Goal: Task Accomplishment & Management: Complete application form

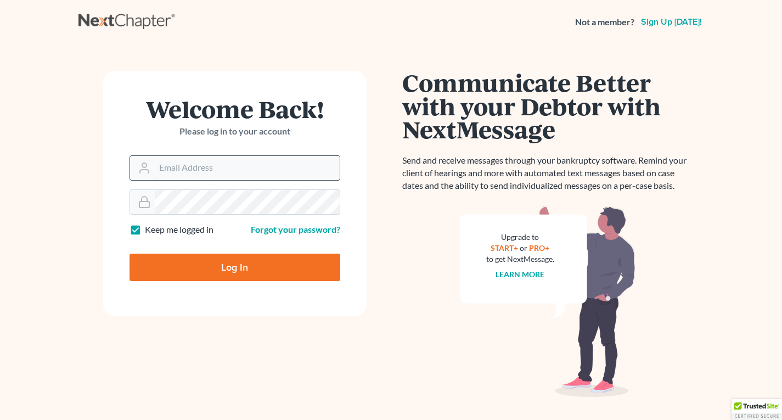
click at [203, 173] on input "Email Address" at bounding box center [247, 168] width 185 height 24
type input "[EMAIL_ADDRESS][DOMAIN_NAME]"
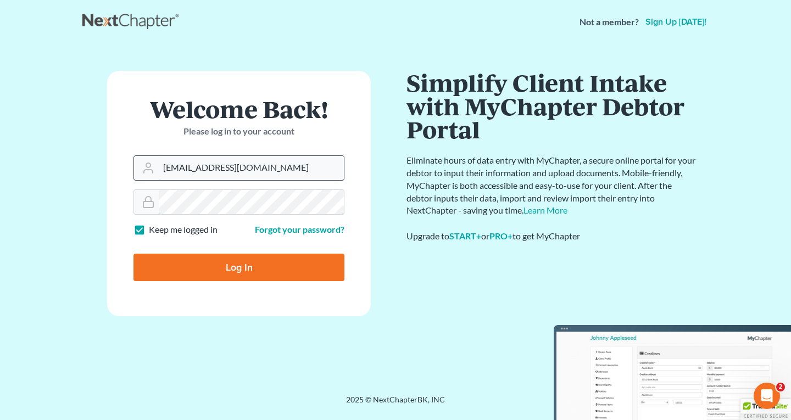
click at [133, 254] on input "Log In" at bounding box center [238, 267] width 211 height 27
type input "Thinking..."
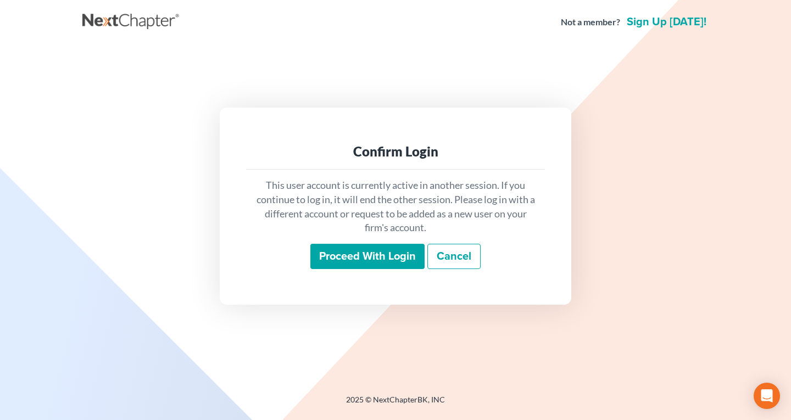
click at [373, 252] on input "Proceed with login" at bounding box center [367, 256] width 114 height 25
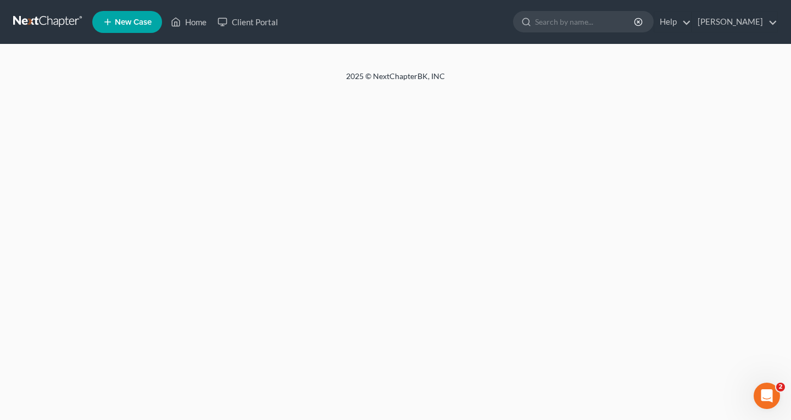
click at [132, 26] on span "New Case" at bounding box center [133, 22] width 37 height 8
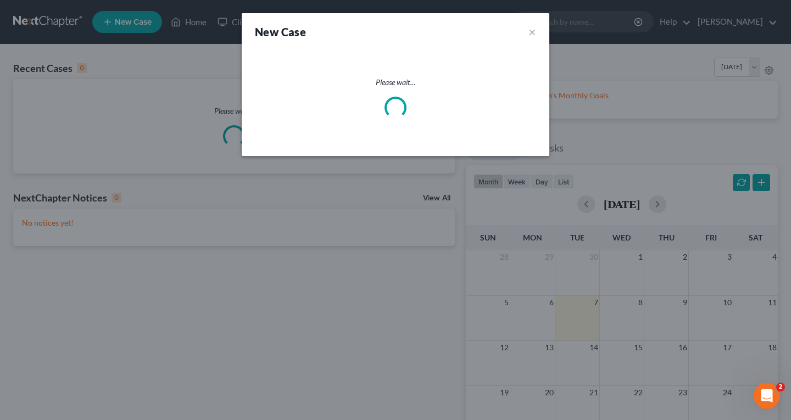
select select "15"
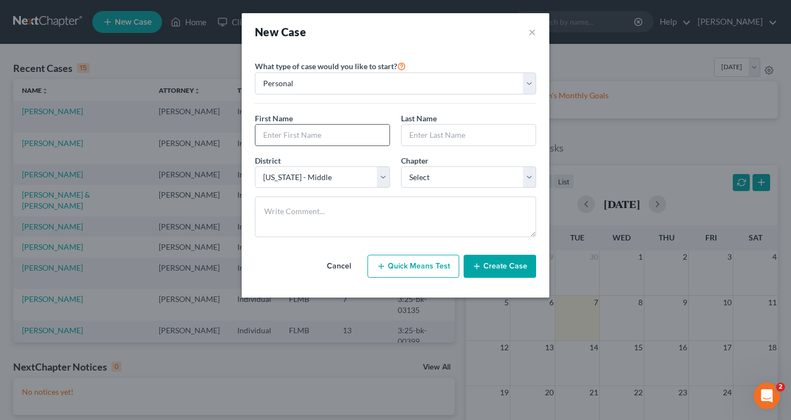
click at [333, 135] on input "text" at bounding box center [322, 135] width 134 height 21
type input "[PERSON_NAME]"
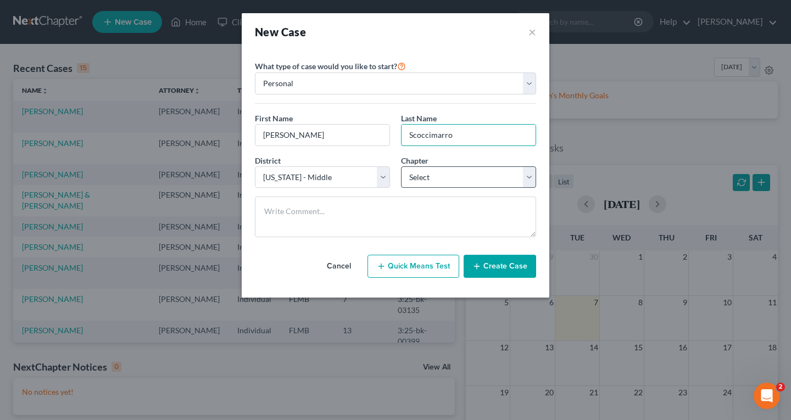
type input "Scoccimarro"
click at [466, 178] on select "Select 7 11 12 13" at bounding box center [468, 177] width 135 height 22
select select "3"
click at [401, 166] on select "Select 7 11 12 13" at bounding box center [468, 177] width 135 height 22
click at [492, 262] on button "Create Case" at bounding box center [499, 266] width 72 height 23
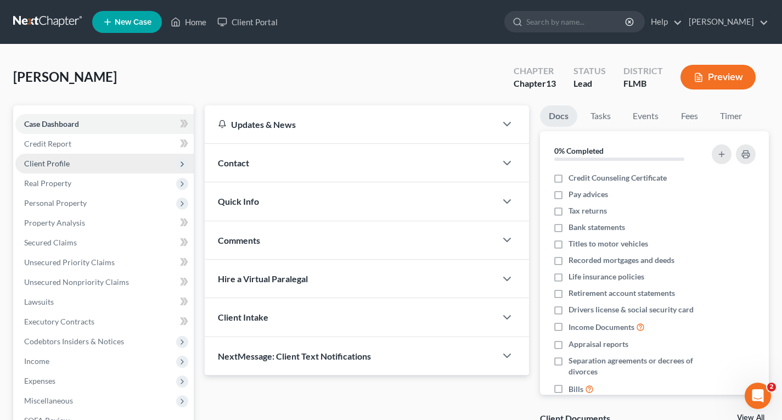
click at [49, 164] on span "Client Profile" at bounding box center [47, 163] width 46 height 9
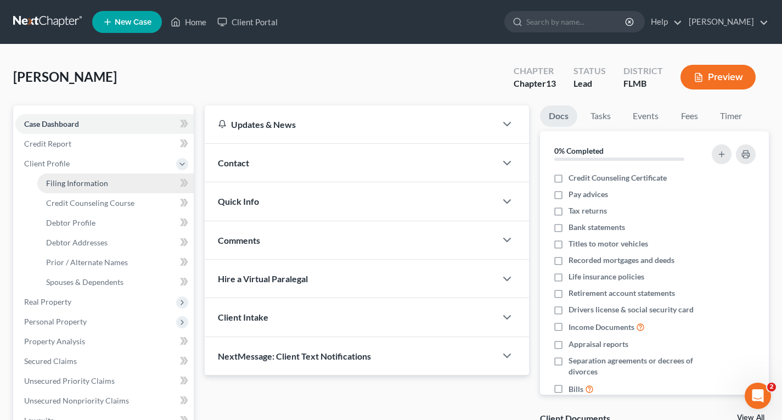
click at [109, 187] on link "Filing Information" at bounding box center [115, 183] width 156 height 20
select select "1"
select select "0"
select select "3"
select select "15"
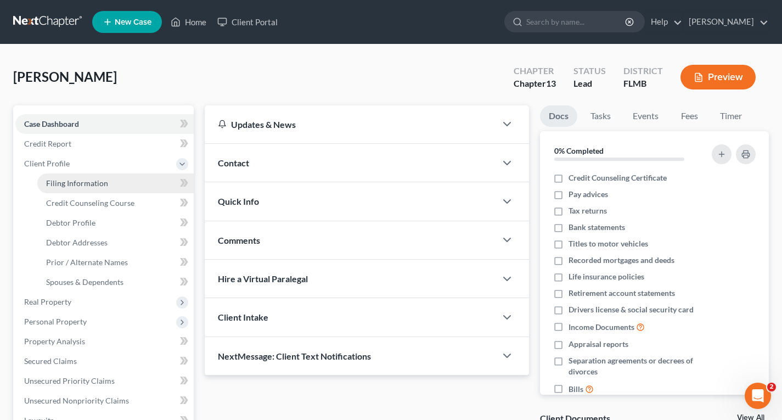
select select "9"
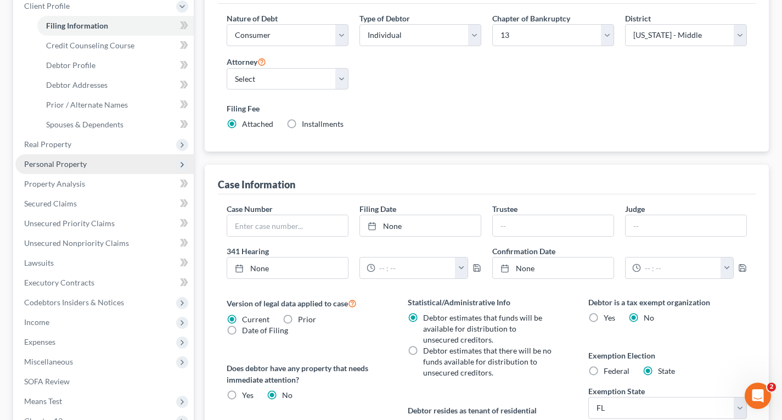
scroll to position [110, 0]
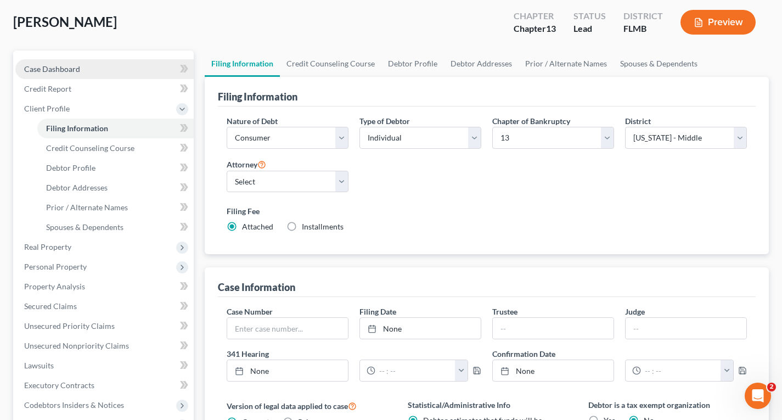
click at [64, 68] on span "Case Dashboard" at bounding box center [52, 68] width 56 height 9
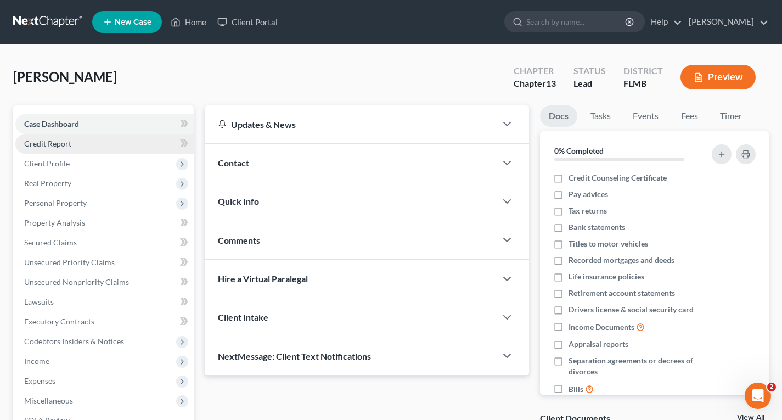
click at [51, 142] on span "Credit Report" at bounding box center [47, 143] width 47 height 9
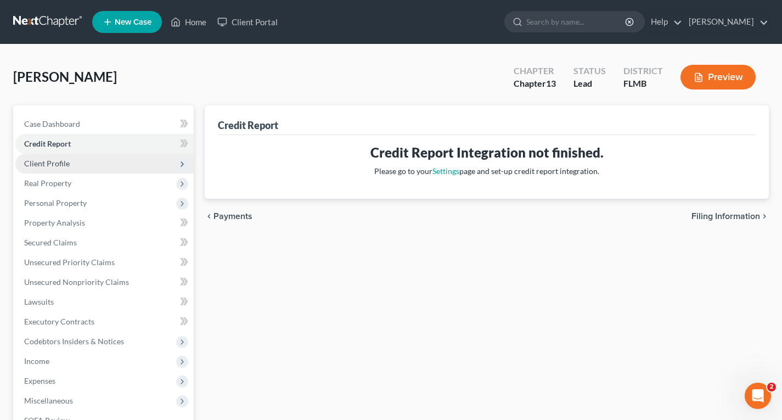
click at [51, 167] on span "Client Profile" at bounding box center [47, 163] width 46 height 9
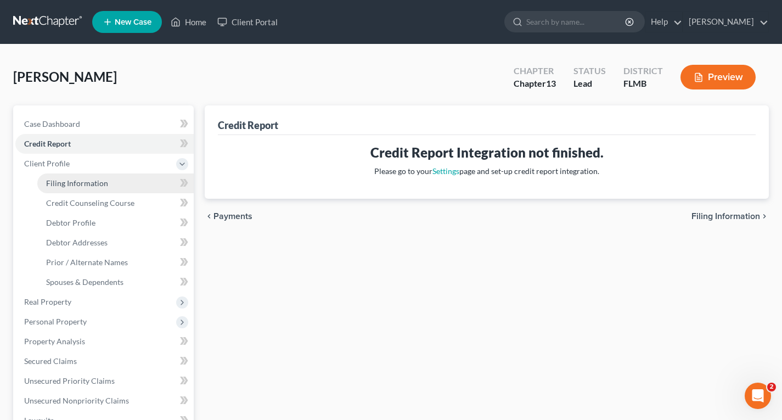
click at [72, 181] on span "Filing Information" at bounding box center [77, 182] width 62 height 9
select select "1"
select select "0"
select select "3"
select select "15"
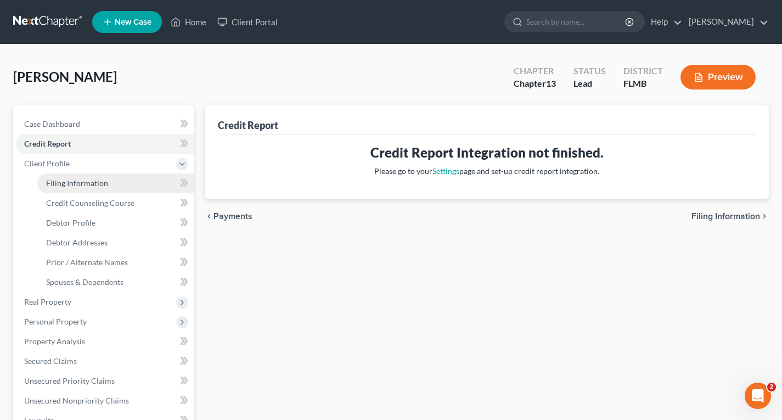
select select "0"
select select "9"
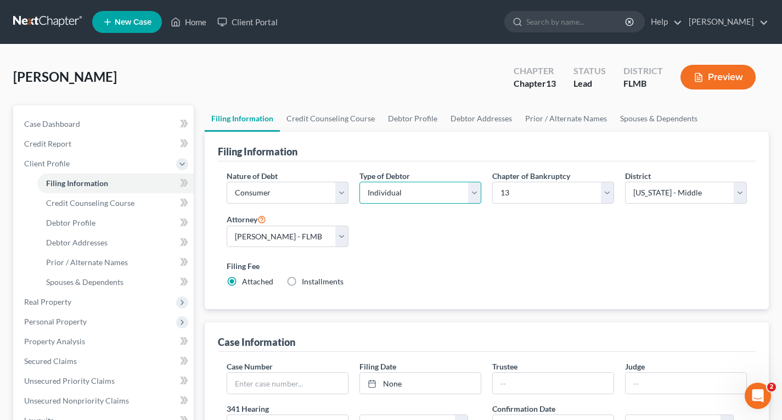
click at [477, 191] on select "Select Individual Joint" at bounding box center [421, 193] width 122 height 22
select select "1"
click at [360, 204] on select "Select Individual Joint" at bounding box center [421, 193] width 122 height 22
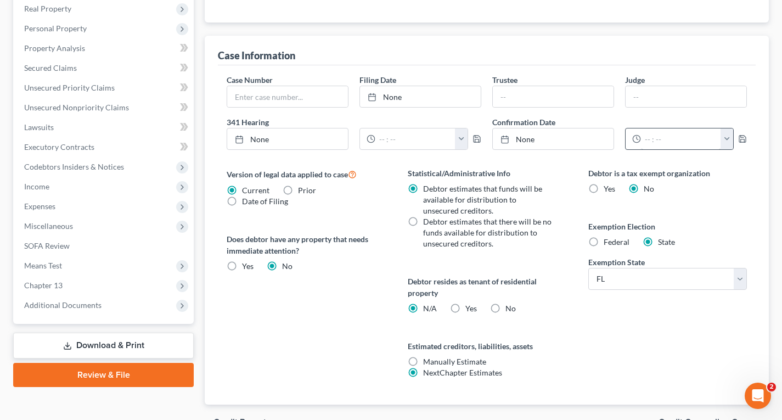
scroll to position [374, 0]
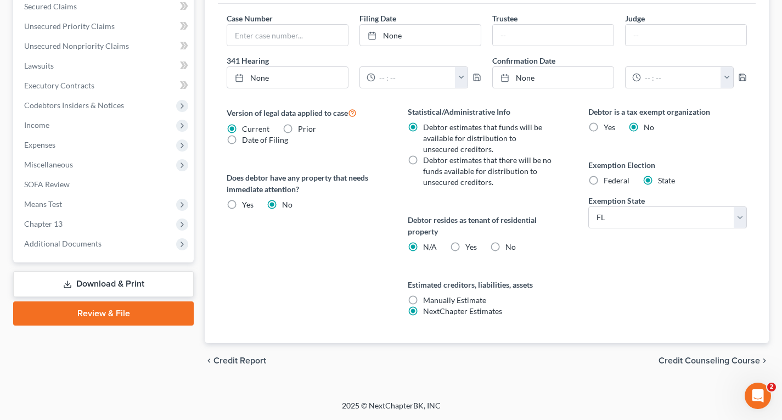
click at [690, 363] on span "Credit Counseling Course" at bounding box center [710, 360] width 102 height 9
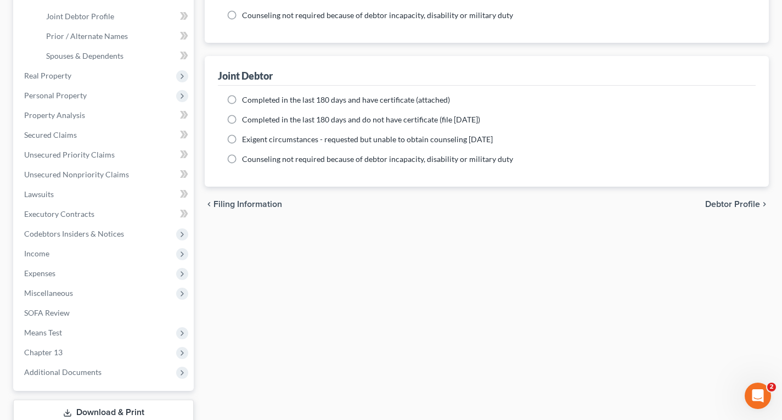
scroll to position [274, 0]
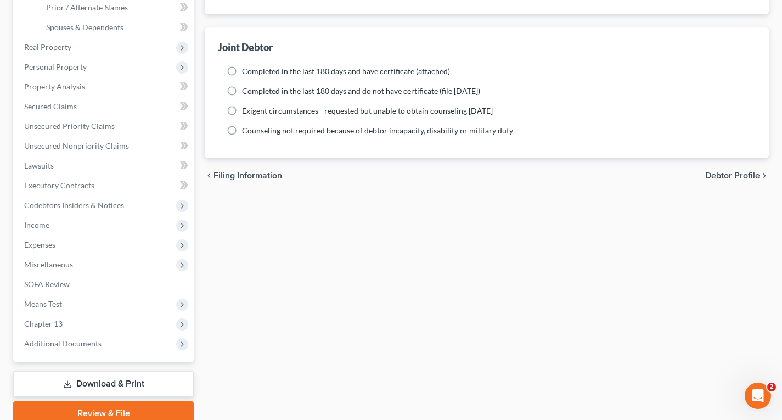
click at [742, 178] on span "Debtor Profile" at bounding box center [732, 175] width 55 height 9
select select "1"
select select "0"
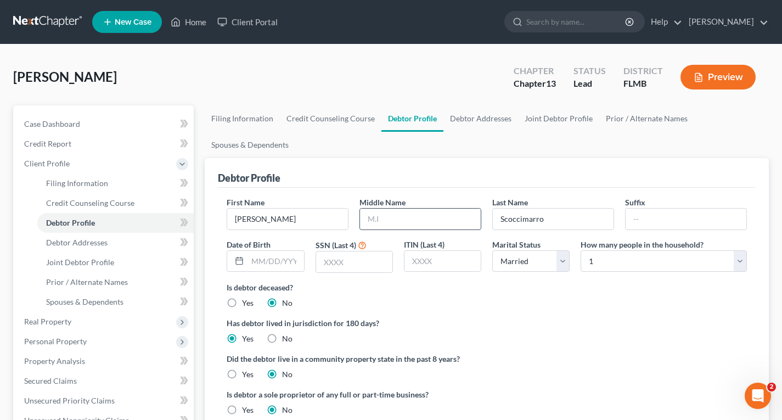
click at [406, 215] on input "text" at bounding box center [420, 219] width 121 height 21
type input "Giulietta"
click at [592, 260] on select "Select 1 2 3 4 5 6 7 8 9 10 11 12 13 14 15 16 17 18 19 20" at bounding box center [664, 261] width 166 height 22
select select "1"
click at [581, 250] on select "Select 1 2 3 4 5 6 7 8 9 10 11 12 13 14 15 16 17 18 19 20" at bounding box center [664, 261] width 166 height 22
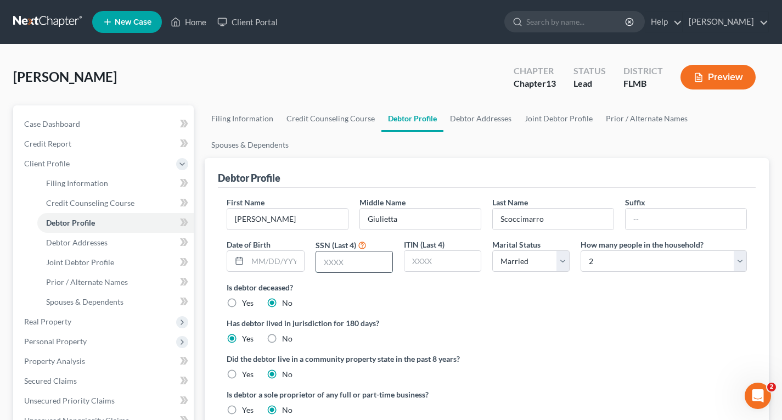
click at [357, 263] on input "text" at bounding box center [354, 261] width 76 height 21
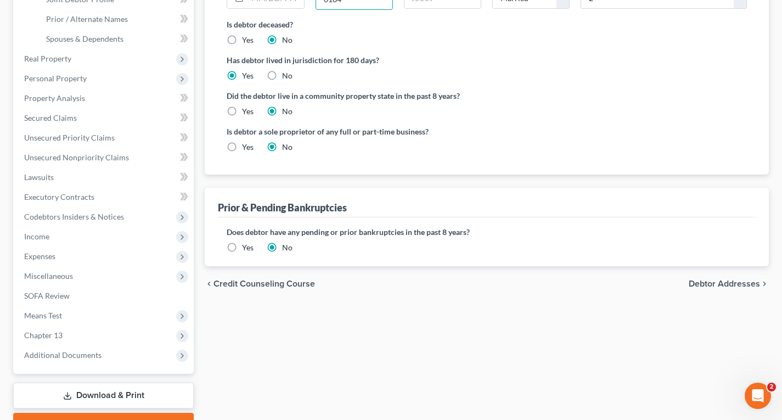
scroll to position [274, 0]
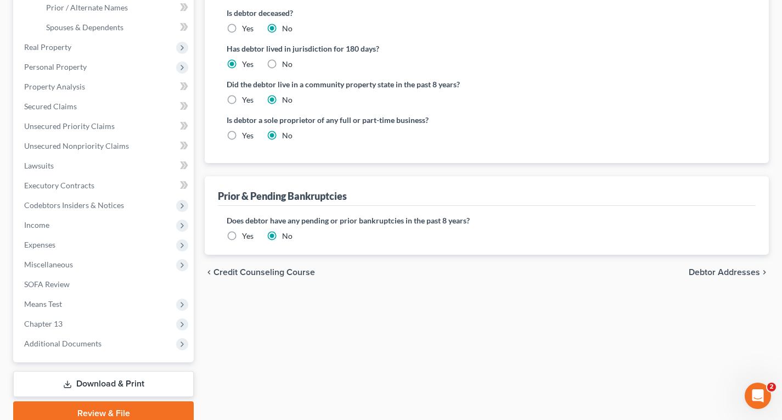
type input "0184"
click at [705, 276] on span "Debtor Addresses" at bounding box center [724, 272] width 71 height 9
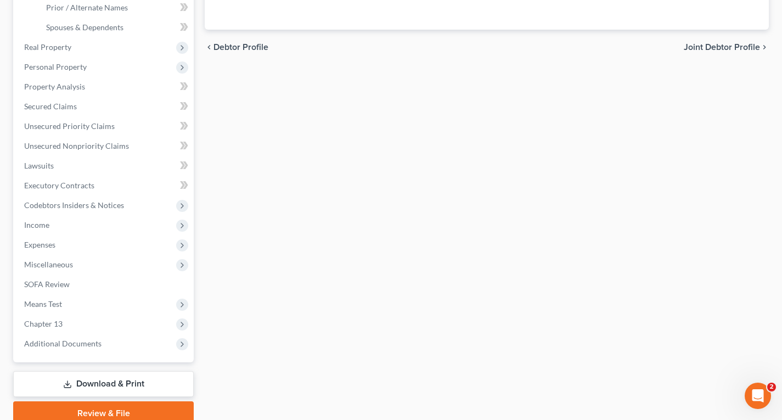
scroll to position [18, 0]
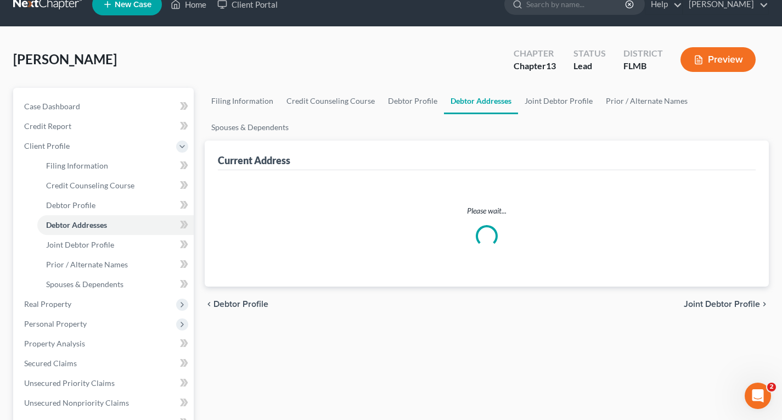
select select "0"
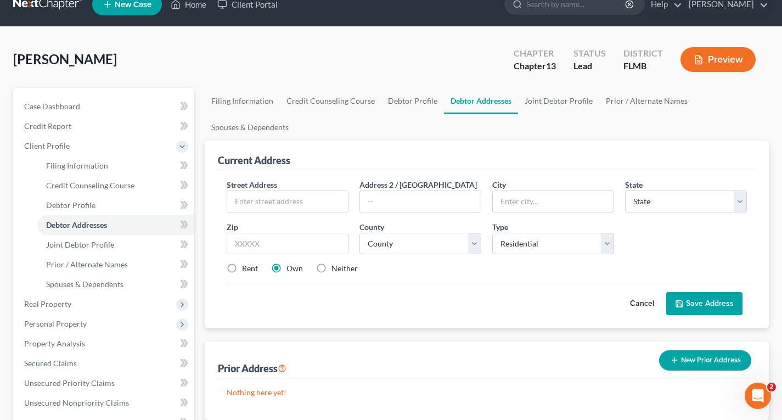
scroll to position [0, 0]
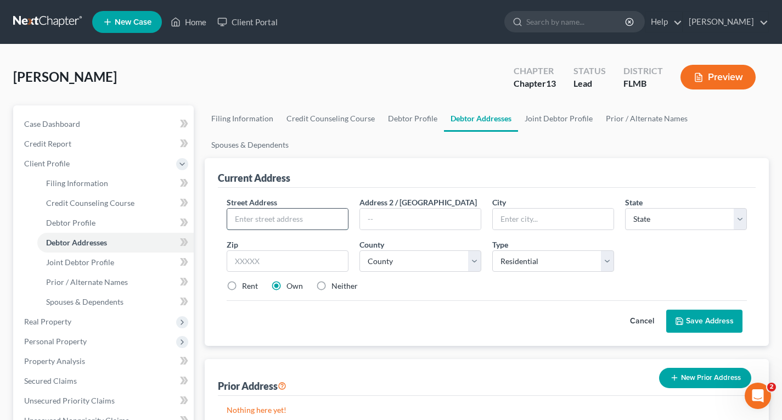
click at [244, 220] on input "text" at bounding box center [287, 219] width 121 height 21
type input "4260 Buck Point Rd."
type input "Jacksonville"
select select "9"
type input "32210"
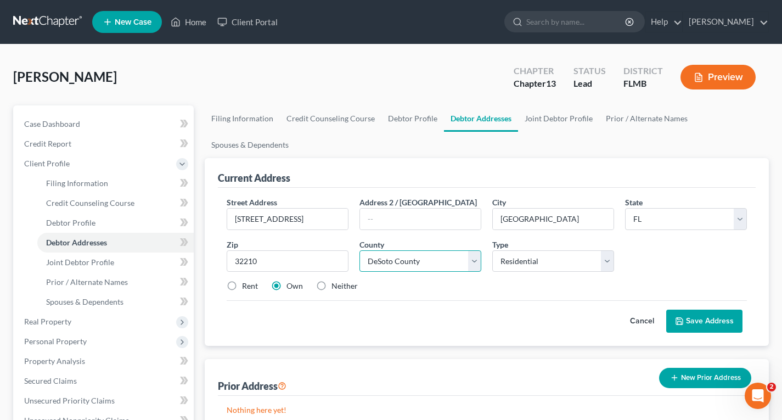
select select "14"
click at [719, 324] on button "Save Address" at bounding box center [704, 321] width 76 height 23
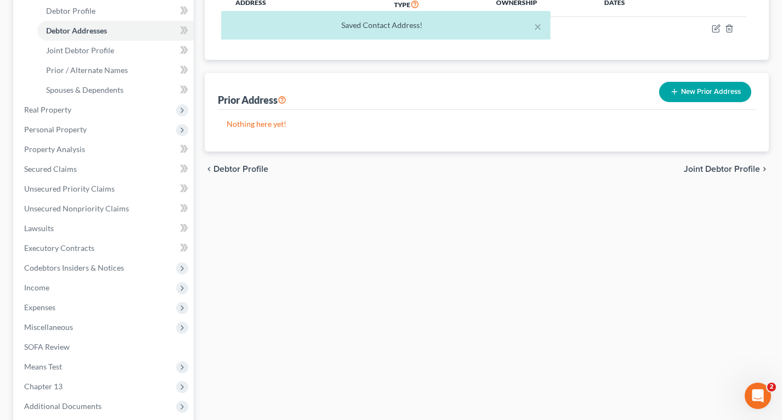
scroll to position [220, 0]
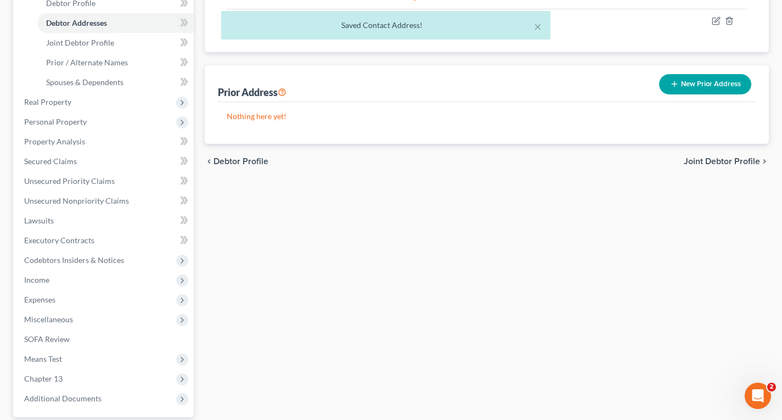
click at [730, 164] on span "Joint Debtor Profile" at bounding box center [722, 161] width 76 height 9
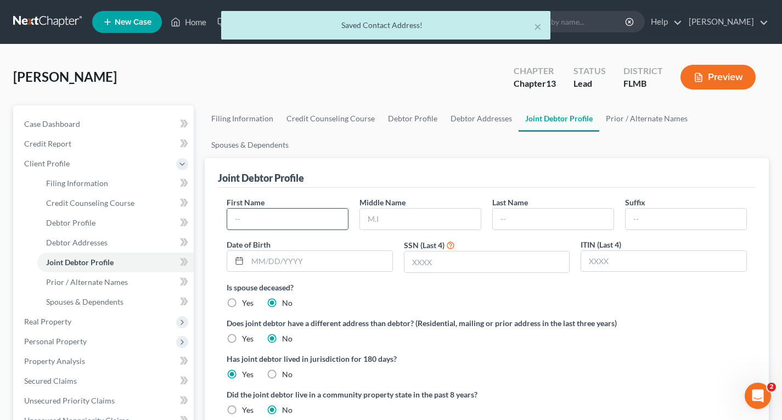
click at [305, 220] on input "text" at bounding box center [287, 219] width 121 height 21
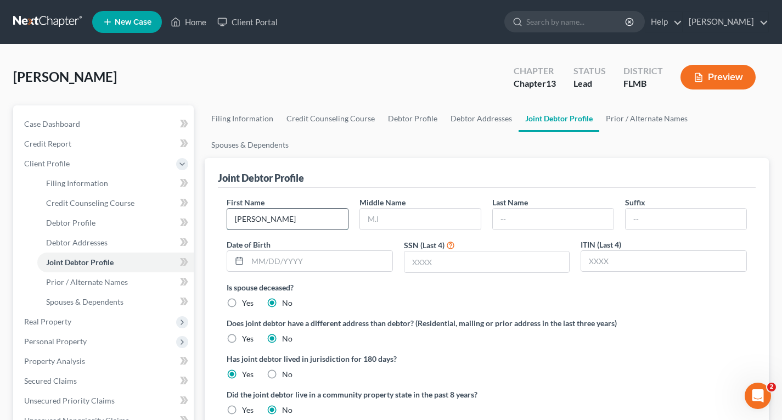
type input "John"
type input "William"
type input "Booher"
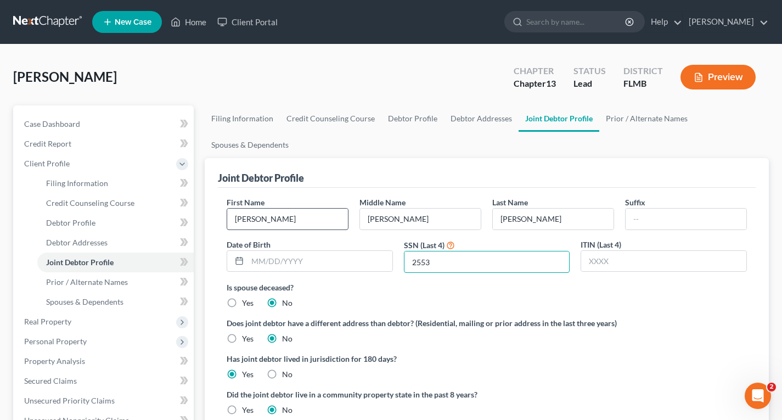
type input "2553"
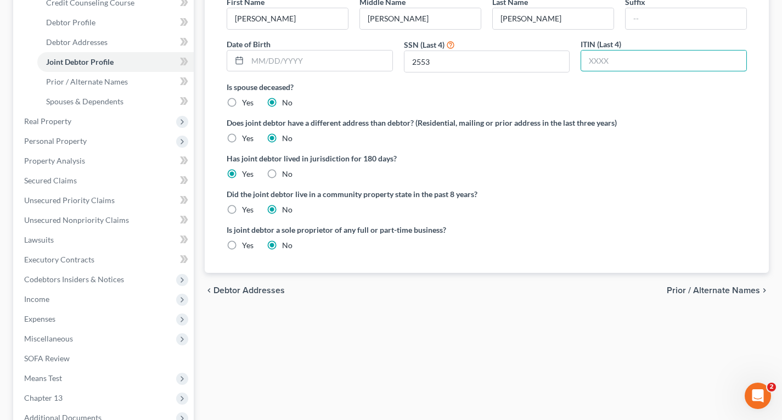
scroll to position [220, 0]
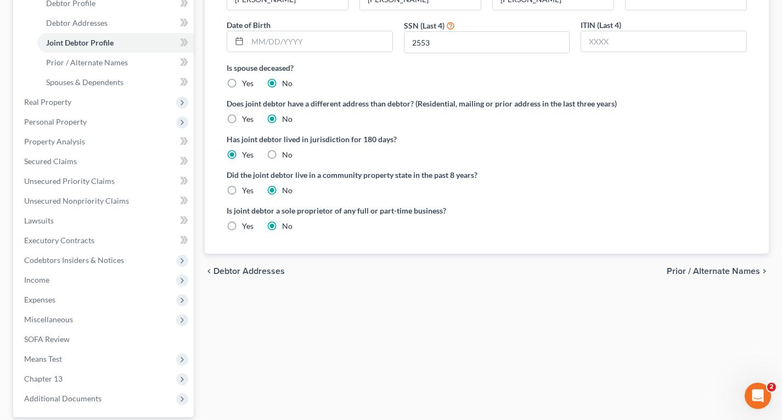
click at [703, 272] on span "Prior / Alternate Names" at bounding box center [713, 271] width 93 height 9
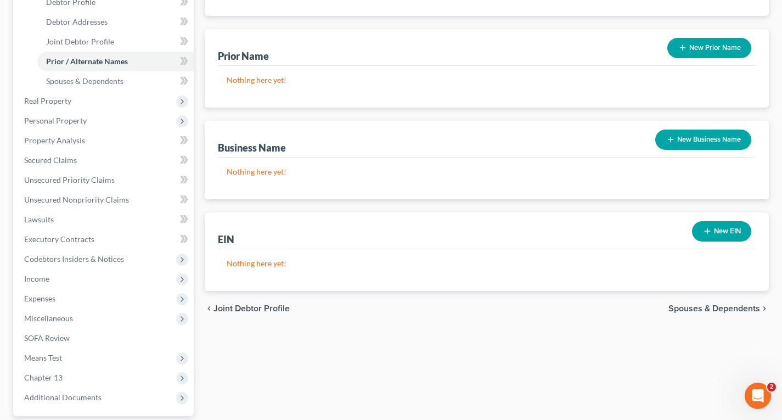
scroll to position [274, 0]
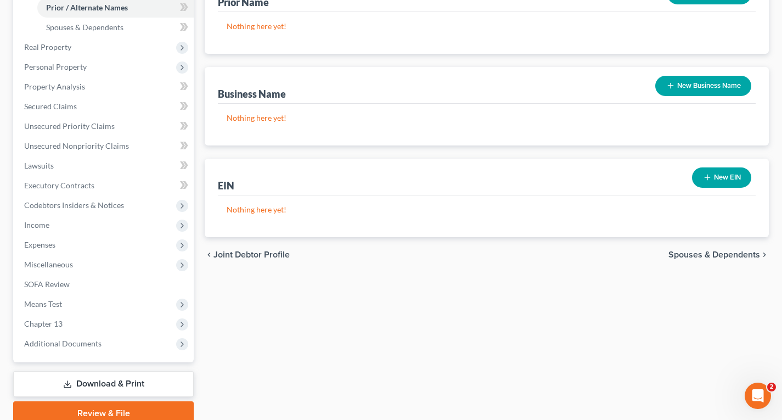
click at [703, 256] on span "Spouses & Dependents" at bounding box center [715, 254] width 92 height 9
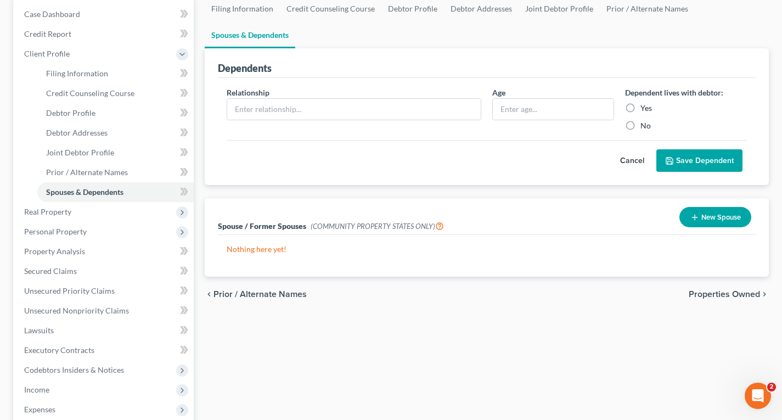
click at [728, 294] on span "Properties Owned" at bounding box center [724, 294] width 71 height 9
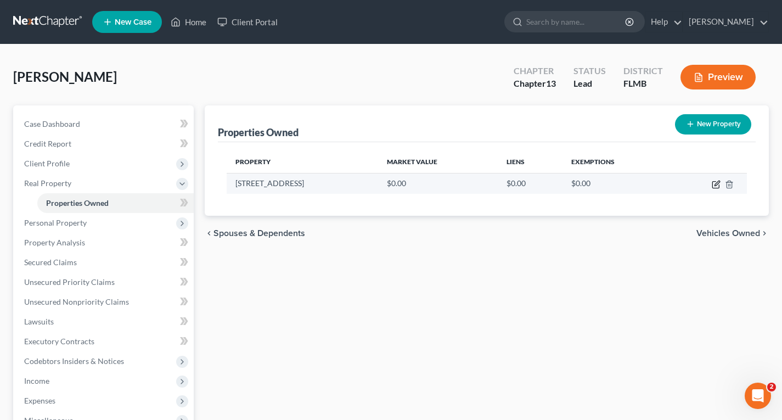
click at [715, 186] on icon "button" at bounding box center [717, 183] width 5 height 5
select select "9"
select select "14"
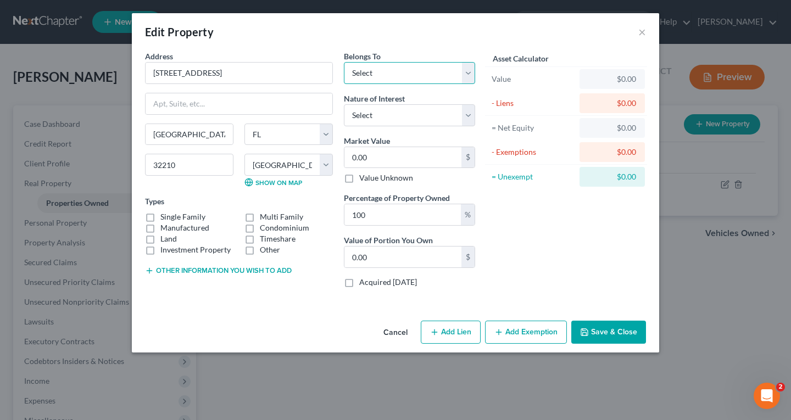
click at [384, 76] on select "Select Debtor 1 Only Debtor 2 Only Debtor 1 And Debtor 2 Only At Least One Of T…" at bounding box center [409, 73] width 131 height 22
select select "2"
click at [344, 62] on select "Select Debtor 1 Only Debtor 2 Only Debtor 1 And Debtor 2 Only At Least One Of T…" at bounding box center [409, 73] width 131 height 22
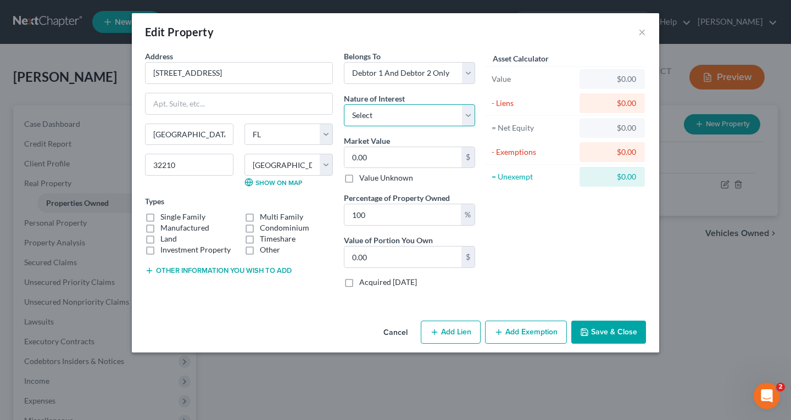
click at [389, 120] on select "Select Fee Simple Joint Tenant Life Estate Equitable Interest Future Interest T…" at bounding box center [409, 115] width 131 height 22
select select "0"
click at [344, 104] on select "Select Fee Simple Joint Tenant Life Estate Equitable Interest Future Interest T…" at bounding box center [409, 115] width 131 height 22
click at [396, 154] on input "0.00" at bounding box center [402, 157] width 117 height 21
type input "4"
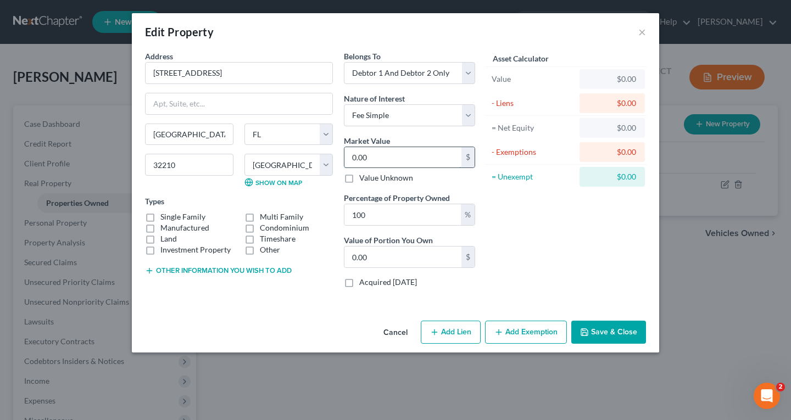
type input "4.00"
type input "43"
type input "43.00"
type input "433"
type input "433.00"
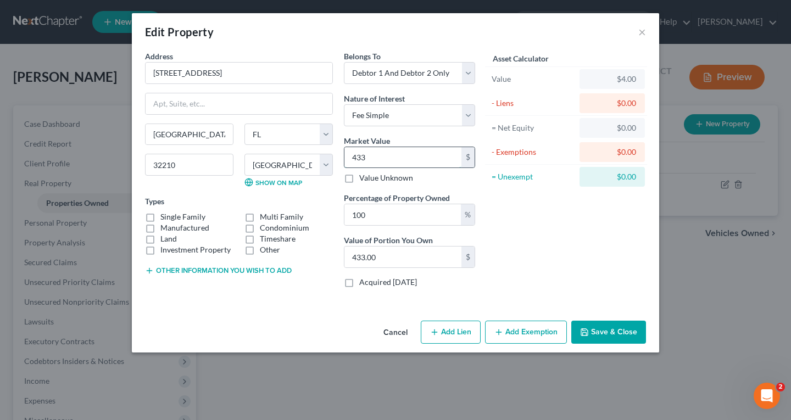
type input "4338"
type input "4,338.00"
type input "4,3383"
type input "43,383.00"
type input "43,3837"
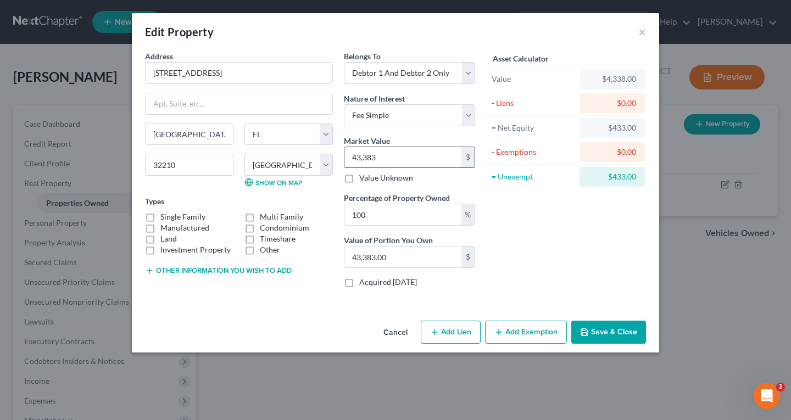
type input "433,837.00"
type input "433,837"
click at [463, 333] on button "Add Lien" at bounding box center [451, 332] width 60 height 23
select select "2"
select select "0"
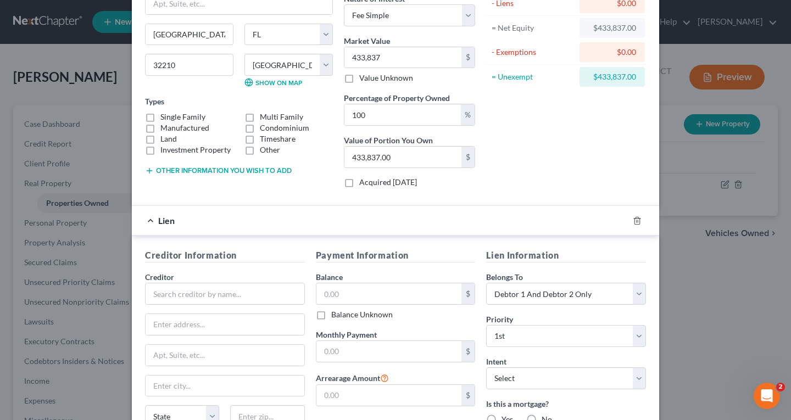
scroll to position [110, 0]
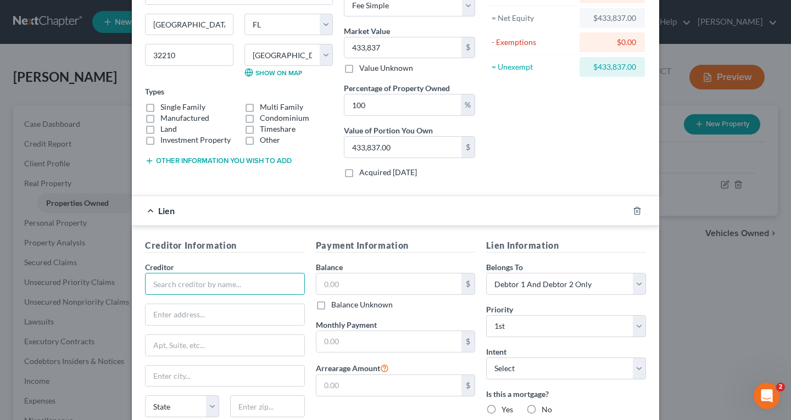
click at [220, 284] on input "text" at bounding box center [225, 284] width 160 height 22
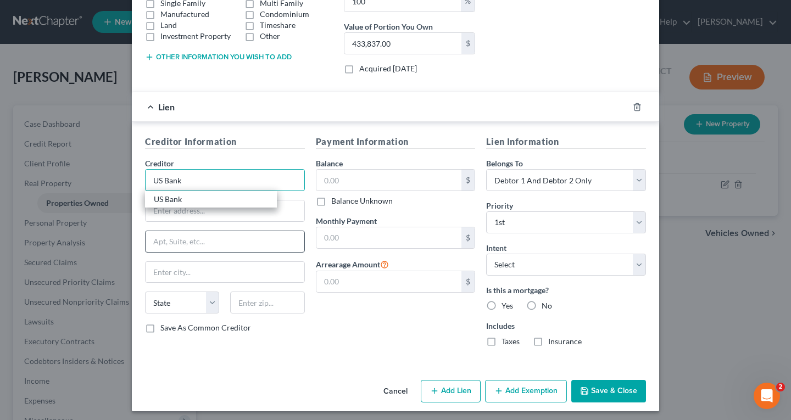
scroll to position [218, 0]
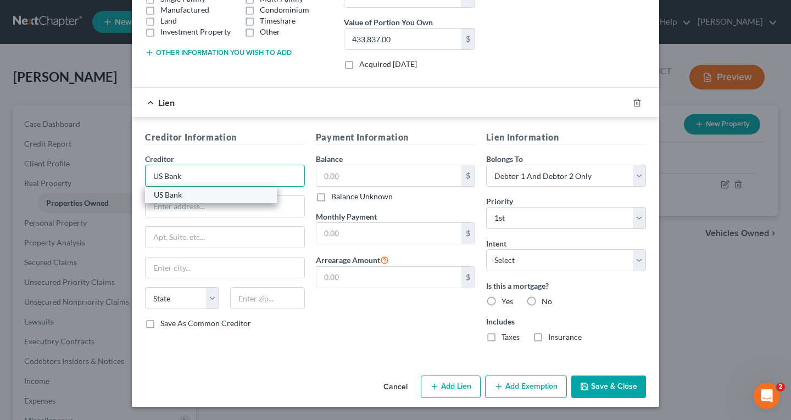
type input "US Bank"
click at [174, 197] on div "US Bank" at bounding box center [211, 194] width 114 height 11
type input "800 Nicollet Mall"
type input "Minneapolis"
select select "24"
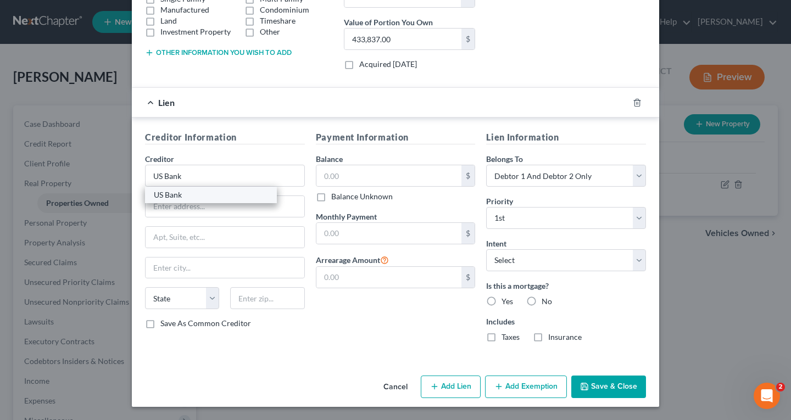
type input "55402"
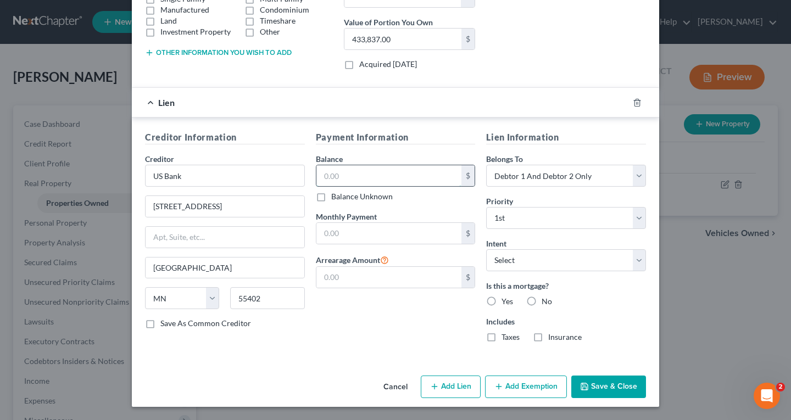
click at [324, 177] on input "text" at bounding box center [388, 175] width 145 height 21
type input "328,053.62"
click at [368, 227] on input "text" at bounding box center [388, 233] width 145 height 21
type input "2,236"
click at [501, 300] on label "Yes" at bounding box center [507, 301] width 12 height 11
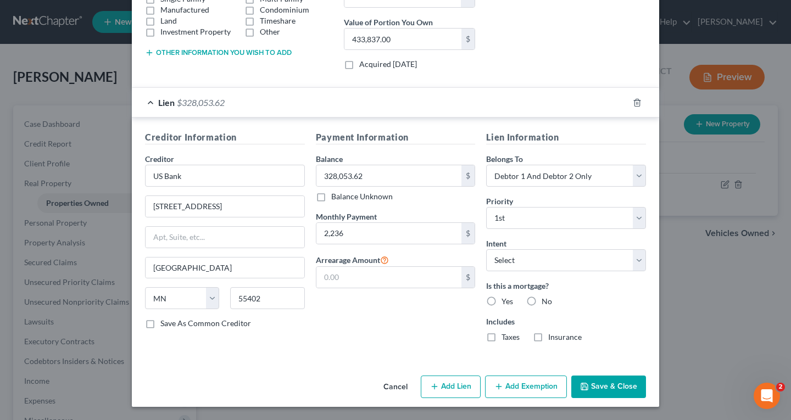
click at [506, 300] on input "Yes" at bounding box center [509, 299] width 7 height 7
radio input "true"
click at [586, 383] on button "Save & Close" at bounding box center [608, 387] width 75 height 23
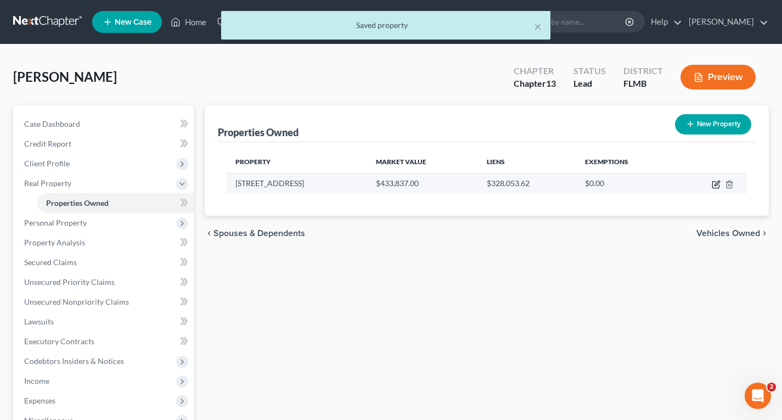
click at [713, 187] on icon "button" at bounding box center [716, 185] width 7 height 7
select select "9"
select select "14"
select select "2"
select select "0"
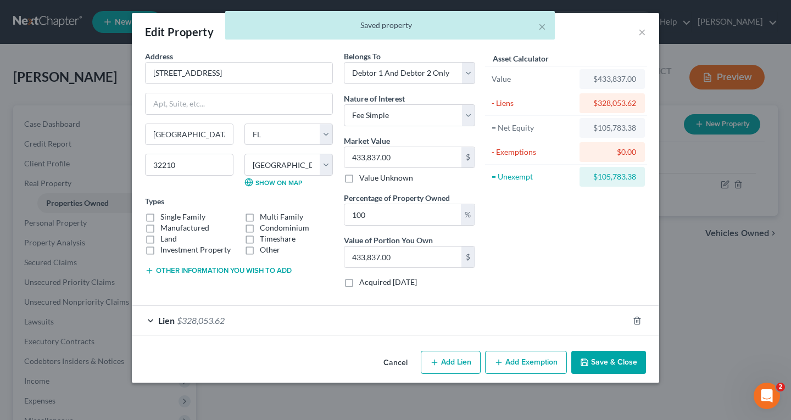
click at [532, 363] on button "Add Exemption" at bounding box center [526, 362] width 82 height 23
select select "2"
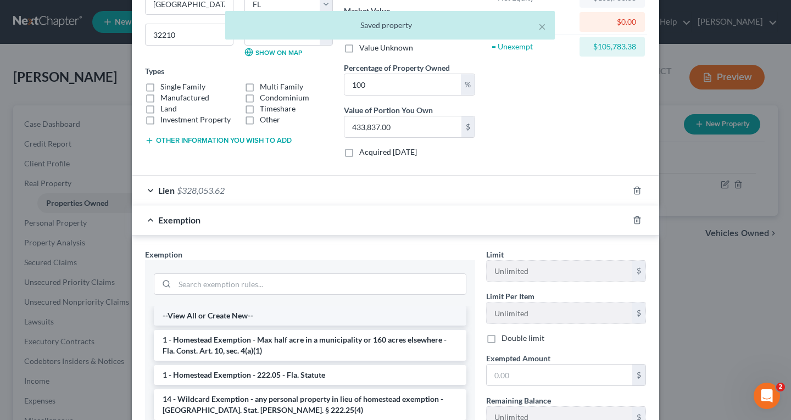
scroll to position [165, 0]
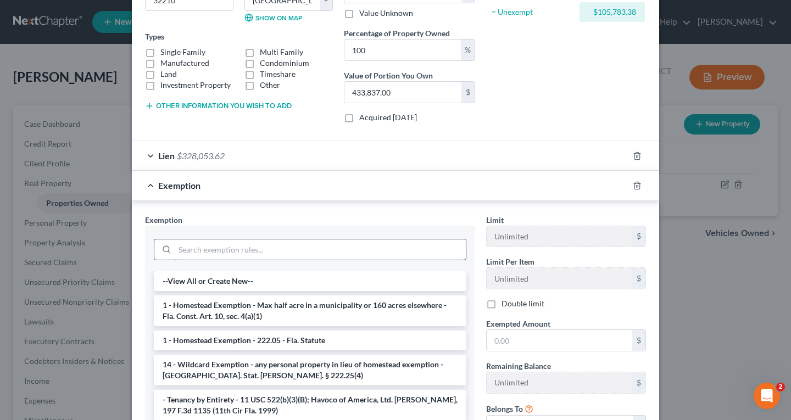
click at [221, 250] on input "search" at bounding box center [320, 249] width 291 height 21
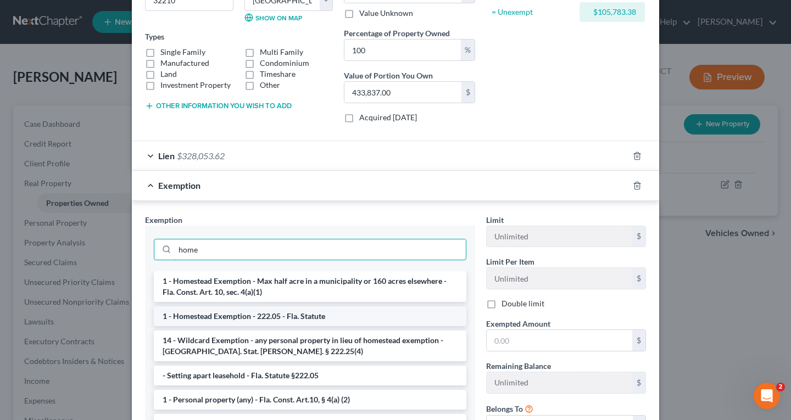
type input "home"
click at [229, 315] on li "1 - Homestead Exemption - 222.05 - Fla. Statute" at bounding box center [310, 316] width 312 height 20
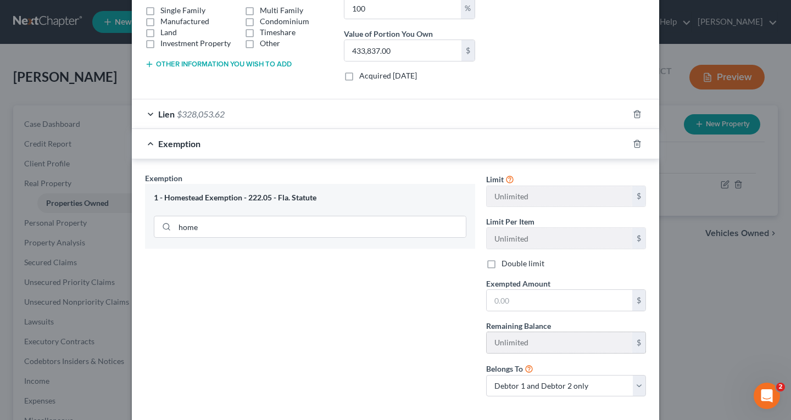
scroll to position [220, 0]
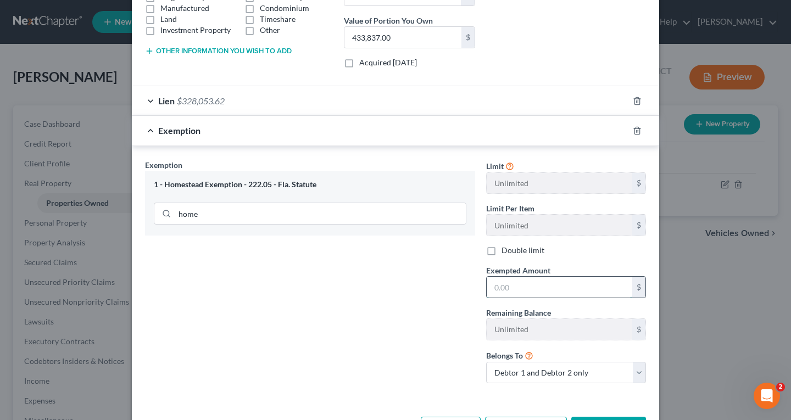
click at [563, 285] on input "text" at bounding box center [558, 287] width 145 height 21
type input "433,837"
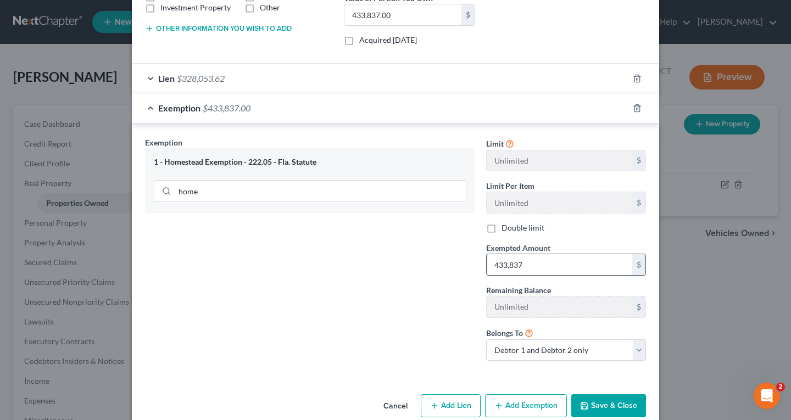
scroll to position [261, 0]
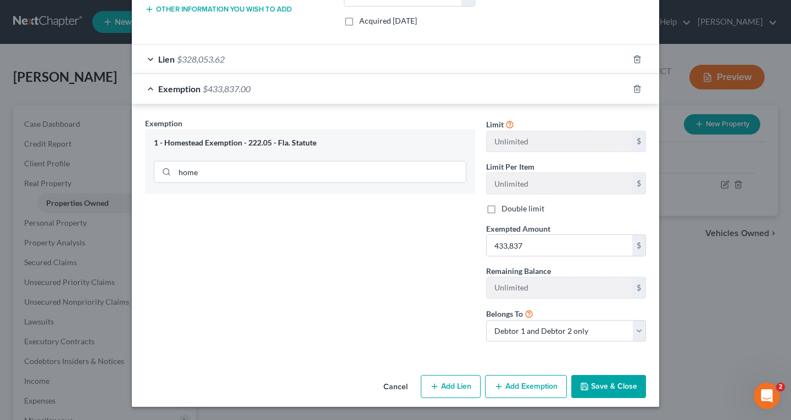
click at [614, 395] on button "Save & Close" at bounding box center [608, 386] width 75 height 23
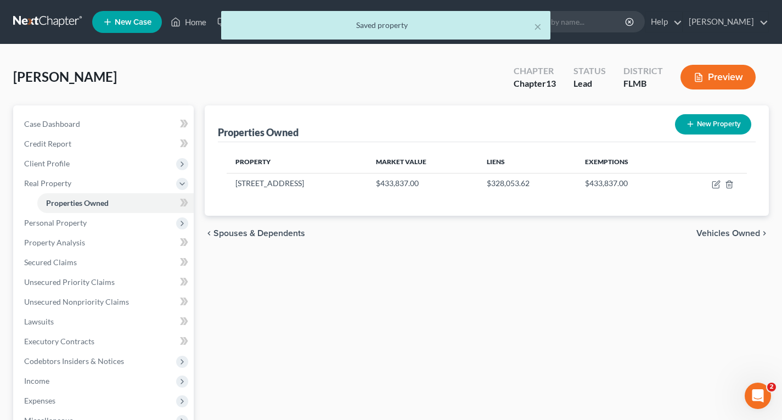
click at [724, 237] on span "Vehicles Owned" at bounding box center [729, 233] width 64 height 9
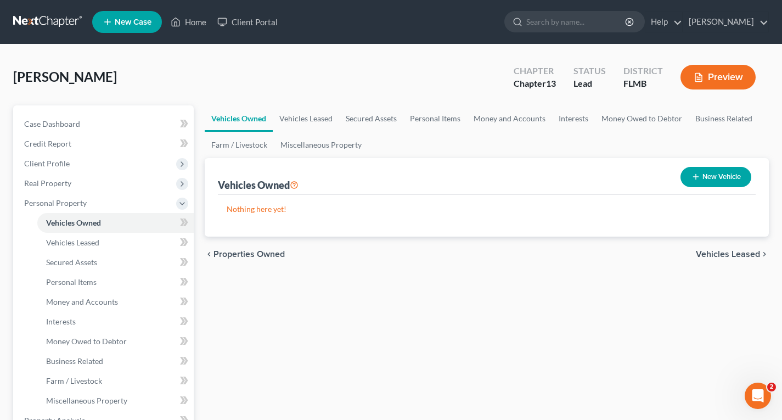
click at [709, 178] on button "New Vehicle" at bounding box center [716, 177] width 71 height 20
select select "0"
select select "2"
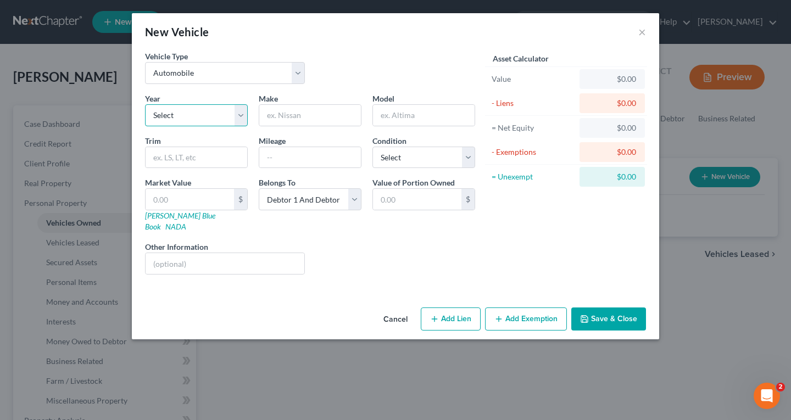
click at [215, 114] on select "Select 2026 2025 2024 2023 2022 2021 2020 2019 2018 2017 2016 2015 2014 2013 20…" at bounding box center [196, 115] width 103 height 22
select select "0"
click at [145, 104] on select "Select 2026 2025 2024 2023 2022 2021 2020 2019 2018 2017 2016 2015 2014 2013 20…" at bounding box center [196, 115] width 103 height 22
click at [280, 115] on input "text" at bounding box center [310, 115] width 102 height 21
type input "Hyundai"
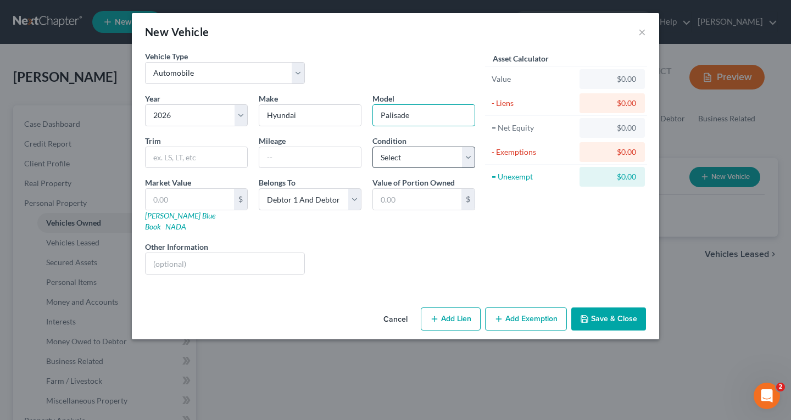
type input "Palisade"
click at [399, 159] on select "Select Excellent Very Good Good Fair Poor" at bounding box center [423, 158] width 103 height 22
select select "0"
click at [372, 147] on select "Select Excellent Very Good Good Fair Poor" at bounding box center [423, 158] width 103 height 22
click at [204, 200] on input "text" at bounding box center [189, 199] width 88 height 21
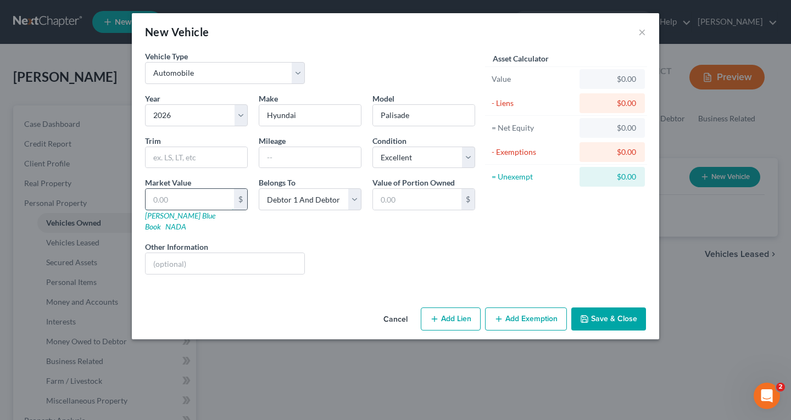
type input "5"
type input "5.00"
type input "56"
type input "56.00"
type input "563"
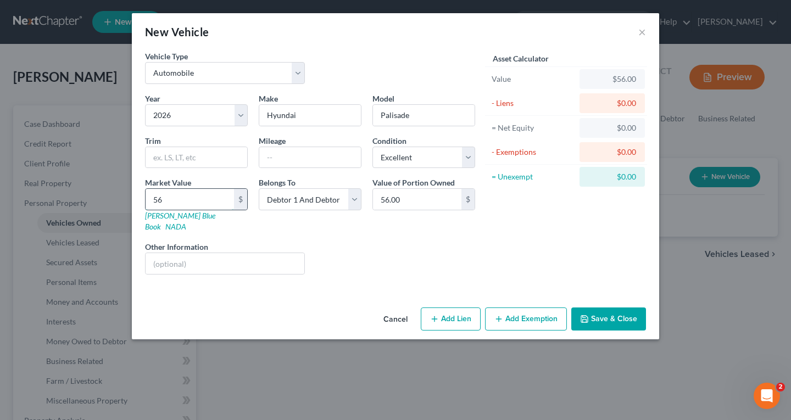
type input "563.00"
type input "5632"
type input "5,632.00"
type input "5,6326"
type input "56,326.00"
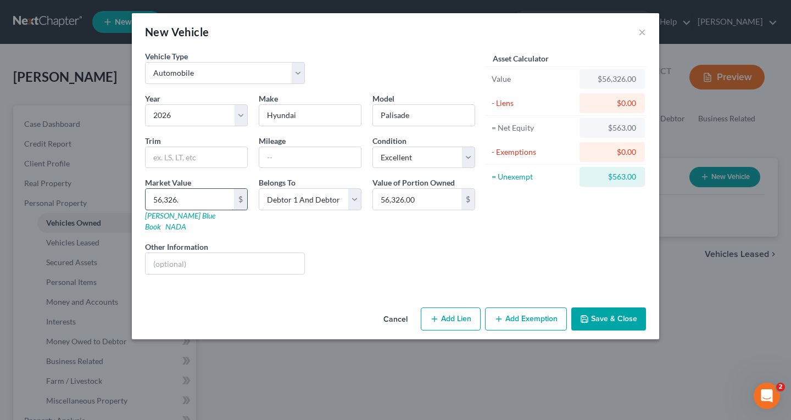
type input "56,326.2"
type input "56,326.20"
type input "56,326.29"
drag, startPoint x: 216, startPoint y: 195, endPoint x: 111, endPoint y: 200, distance: 105.0
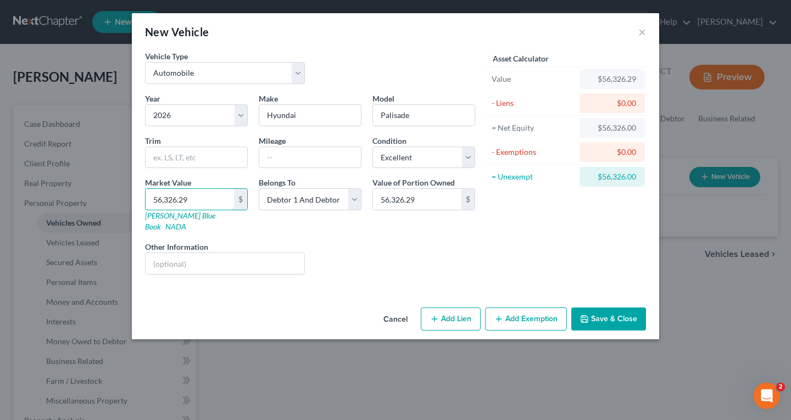
click at [111, 200] on div "New Vehicle × Vehicle Type Select Automobile Truck Trailer Watercraft Aircraft …" at bounding box center [395, 210] width 791 height 420
click at [460, 311] on button "Add Lien" at bounding box center [451, 318] width 60 height 23
select select "2"
select select "0"
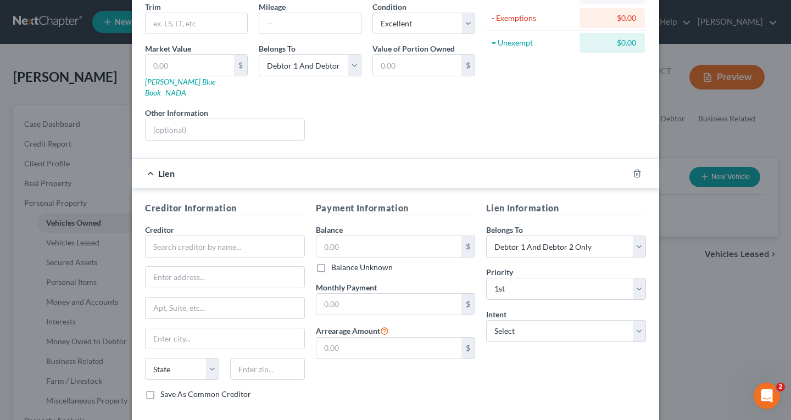
scroll to position [165, 0]
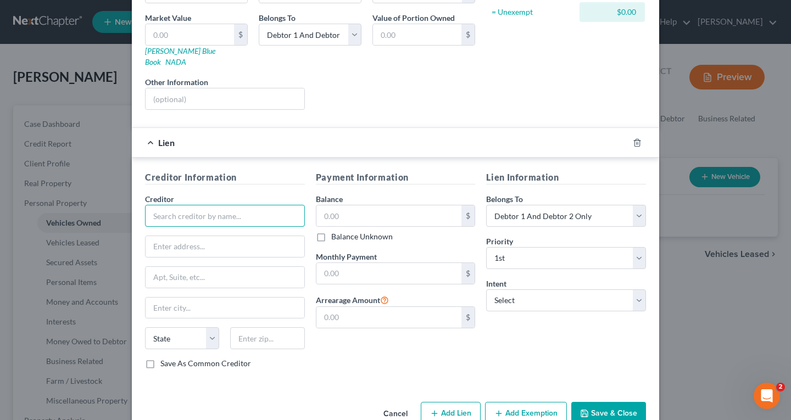
click at [155, 205] on input "text" at bounding box center [225, 216] width 160 height 22
type input "Hyundai Financial"
click at [408, 211] on input "text" at bounding box center [388, 215] width 145 height 21
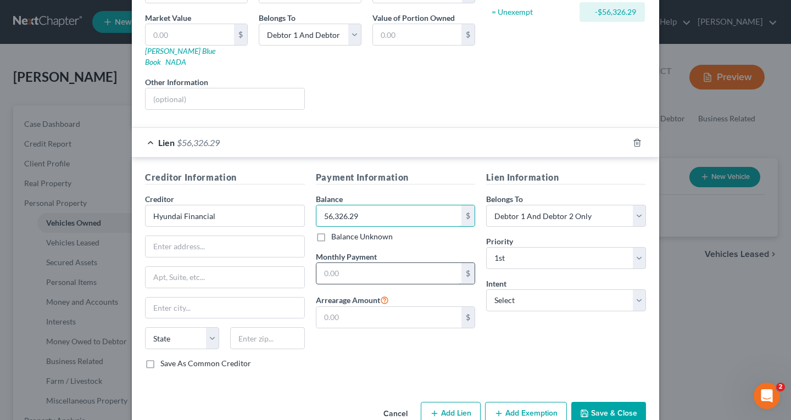
type input "56,326.29"
click at [379, 266] on input "text" at bounding box center [388, 273] width 145 height 21
type input "901"
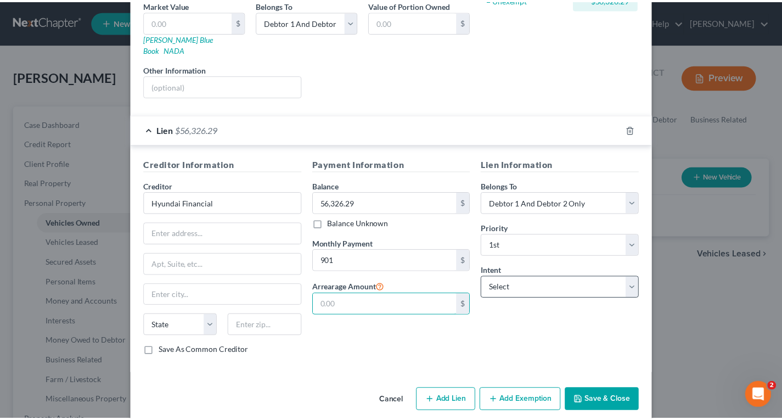
scroll to position [181, 0]
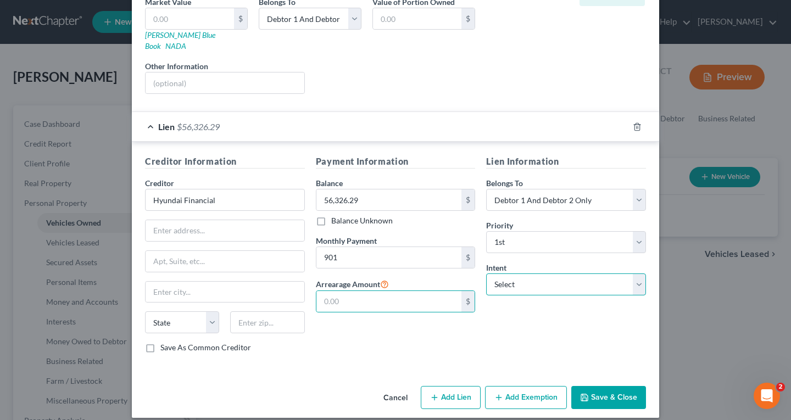
click at [553, 277] on select "Select Surrender Redeem Reaffirm Avoid Other" at bounding box center [566, 284] width 160 height 22
select select "2"
click at [486, 273] on select "Select Surrender Redeem Reaffirm Avoid Other" at bounding box center [566, 284] width 160 height 22
click at [593, 386] on button "Save & Close" at bounding box center [608, 397] width 75 height 23
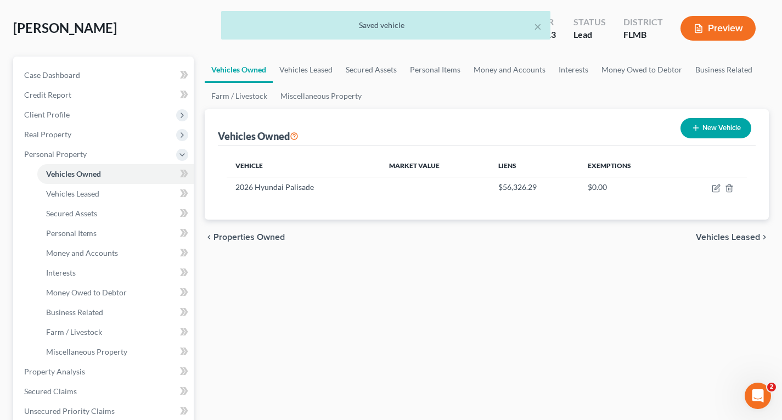
scroll to position [0, 0]
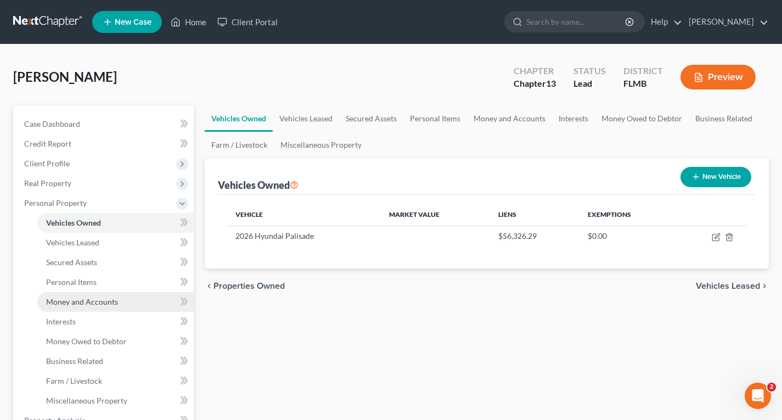
click at [78, 305] on span "Money and Accounts" at bounding box center [82, 301] width 72 height 9
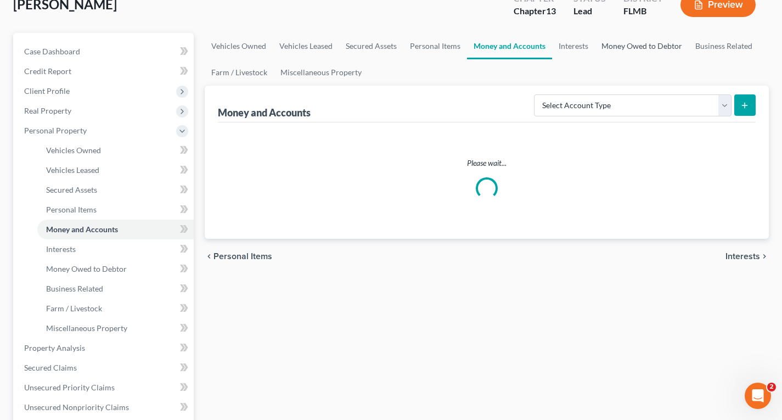
scroll to position [110, 0]
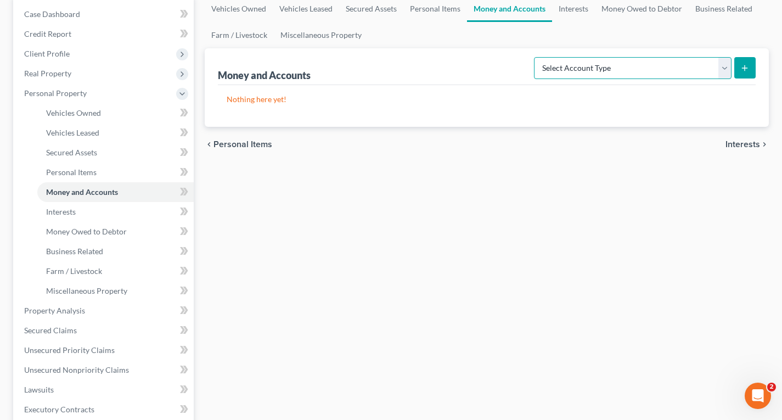
click at [640, 66] on select "Select Account Type Brokerage Cash on Hand Certificates of Deposit Checking Acc…" at bounding box center [633, 68] width 198 height 22
select select "checking"
click at [536, 57] on select "Select Account Type Brokerage Cash on Hand Certificates of Deposit Checking Acc…" at bounding box center [633, 68] width 198 height 22
click at [744, 72] on icon "submit" at bounding box center [745, 68] width 9 height 9
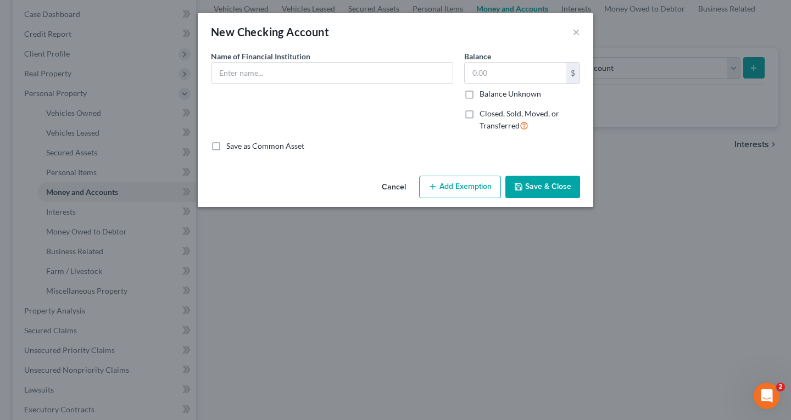
click at [210, 60] on div "Name of Financial Institution *" at bounding box center [331, 96] width 253 height 90
click at [229, 69] on input "text" at bounding box center [331, 73] width 241 height 21
type input "Chase Bank"
type input "0"
type input "4"
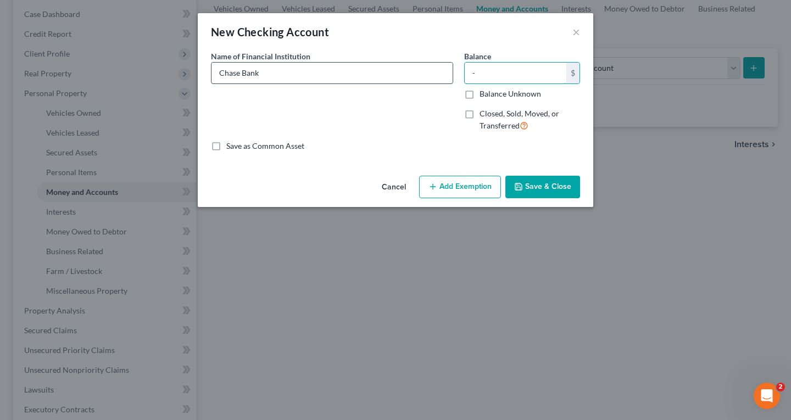
type input "0"
type input "0.00"
click at [527, 184] on button "Save & Close" at bounding box center [542, 187] width 75 height 23
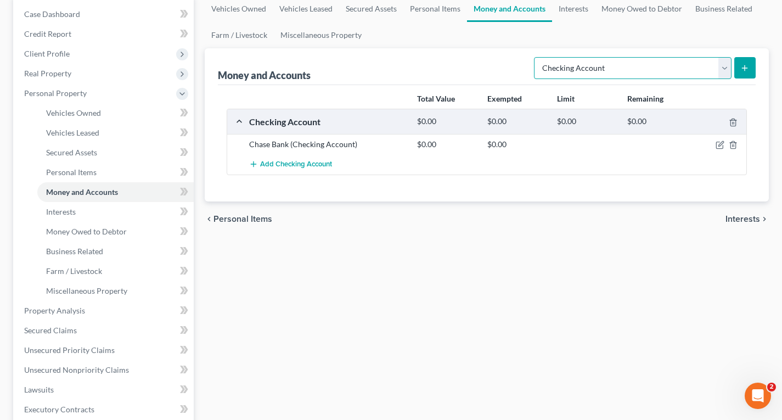
click at [651, 72] on select "Select Account Type Brokerage Cash on Hand Certificates of Deposit Checking Acc…" at bounding box center [633, 68] width 198 height 22
select select "savings"
click at [536, 57] on select "Select Account Type Brokerage Cash on Hand Certificates of Deposit Checking Acc…" at bounding box center [633, 68] width 198 height 22
click at [744, 65] on icon "submit" at bounding box center [745, 68] width 9 height 9
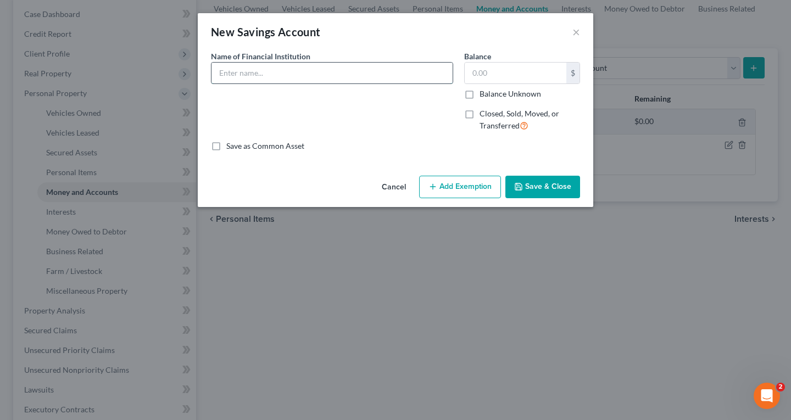
click at [270, 74] on input "text" at bounding box center [331, 73] width 241 height 21
type input "Chase Bank"
click at [500, 76] on input "text" at bounding box center [515, 73] width 102 height 21
type input "118.26"
click at [524, 183] on button "Save & Close" at bounding box center [542, 187] width 75 height 23
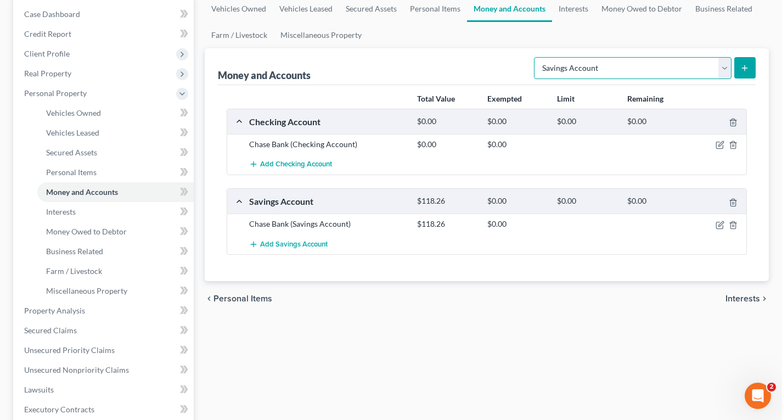
click at [620, 68] on select "Select Account Type Brokerage Cash on Hand Certificates of Deposit Checking Acc…" at bounding box center [633, 68] width 198 height 22
select select "checking"
click at [536, 57] on select "Select Account Type Brokerage Cash on Hand Certificates of Deposit Checking Acc…" at bounding box center [633, 68] width 198 height 22
click at [748, 68] on icon "submit" at bounding box center [745, 68] width 9 height 9
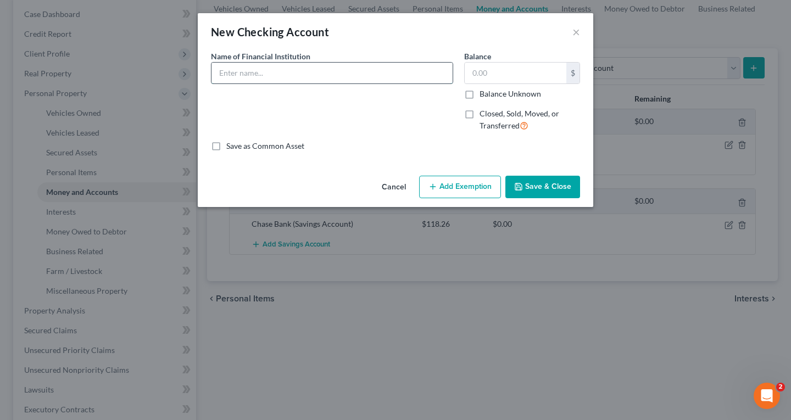
click at [226, 78] on input "text" at bounding box center [331, 73] width 241 height 21
type input "Chase Bank"
type input "79.72"
click at [553, 185] on button "Save & Close" at bounding box center [542, 187] width 75 height 23
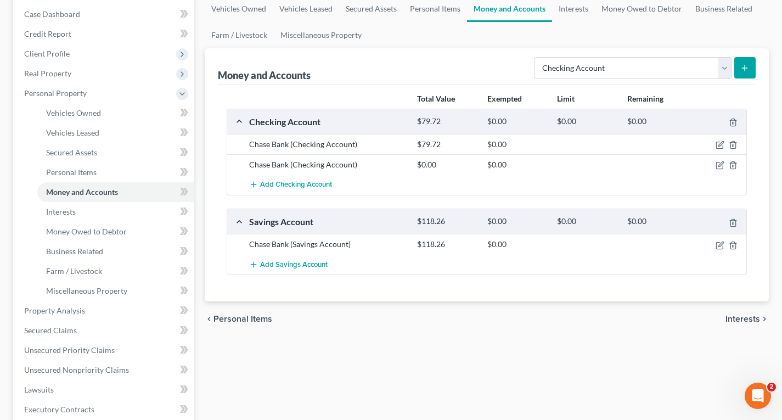
click at [748, 76] on button "submit" at bounding box center [745, 67] width 21 height 21
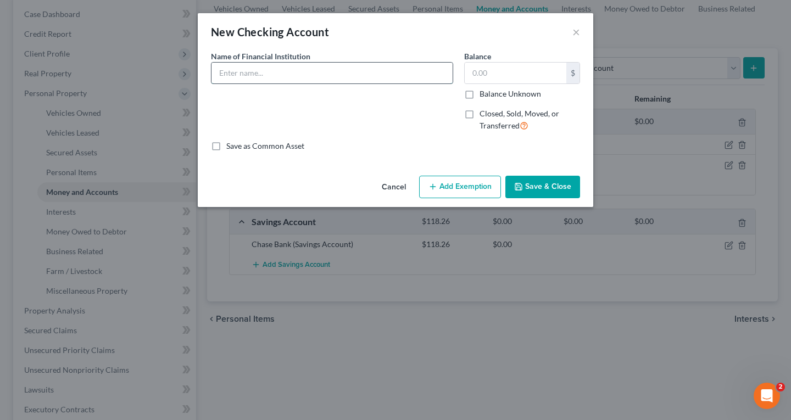
click at [257, 82] on input "text" at bounding box center [331, 73] width 241 height 21
type input "Navy Federal Credit Union"
type input "930.54"
click at [549, 176] on button "Save & Close" at bounding box center [542, 187] width 75 height 23
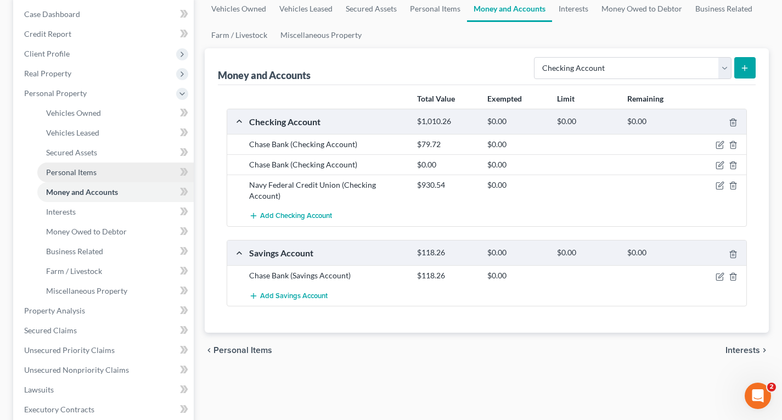
click at [66, 168] on span "Personal Items" at bounding box center [71, 171] width 51 height 9
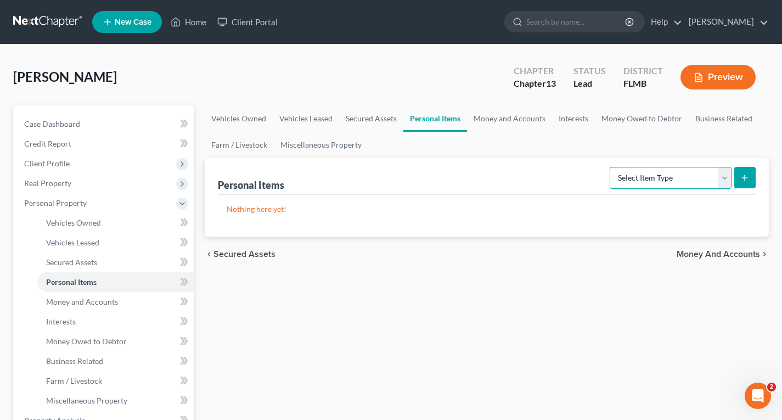
click at [639, 180] on select "Select Item Type Clothing Collectibles Of Value Electronics Firearms Household …" at bounding box center [671, 178] width 122 height 22
select select "household_goods"
click at [611, 167] on select "Select Item Type Clothing Collectibles Of Value Electronics Firearms Household …" at bounding box center [671, 178] width 122 height 22
click at [744, 176] on icon "submit" at bounding box center [745, 177] width 9 height 9
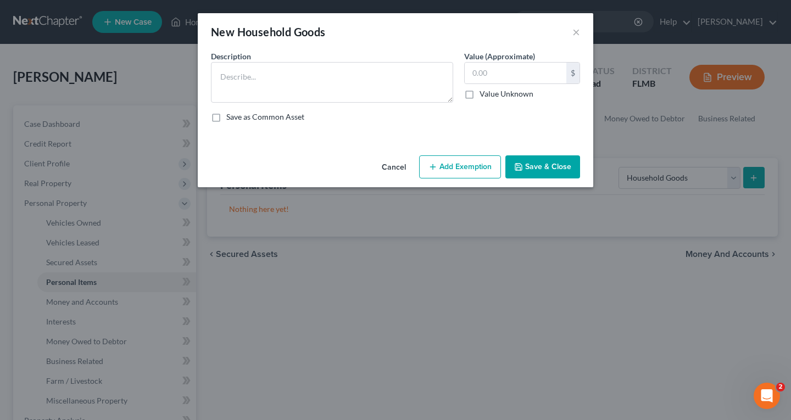
click at [194, 64] on div "New Household Goods × An exemption set must first be selected from the Filing I…" at bounding box center [395, 210] width 791 height 420
click at [250, 76] on textarea at bounding box center [332, 82] width 242 height 41
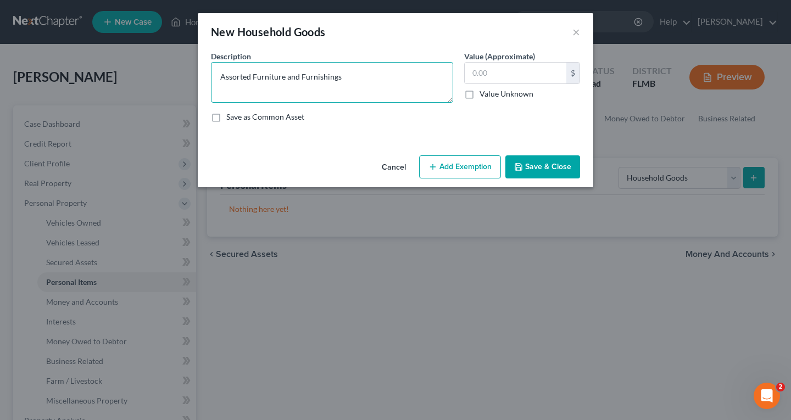
type textarea "Assorted Furniture and Furnishings"
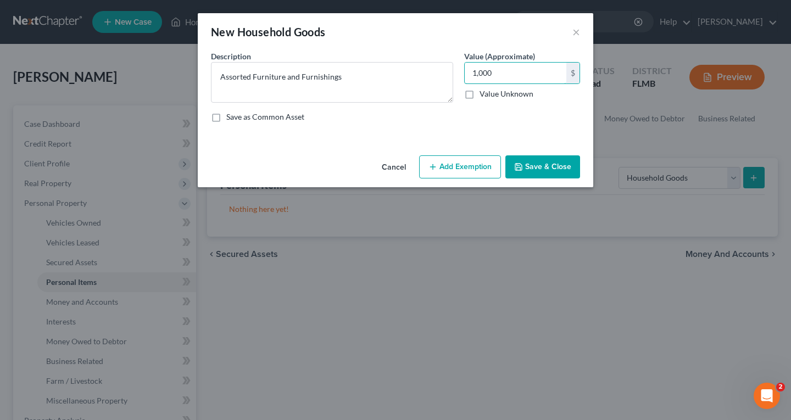
type input "1,000"
click at [542, 170] on button "Save & Close" at bounding box center [542, 166] width 75 height 23
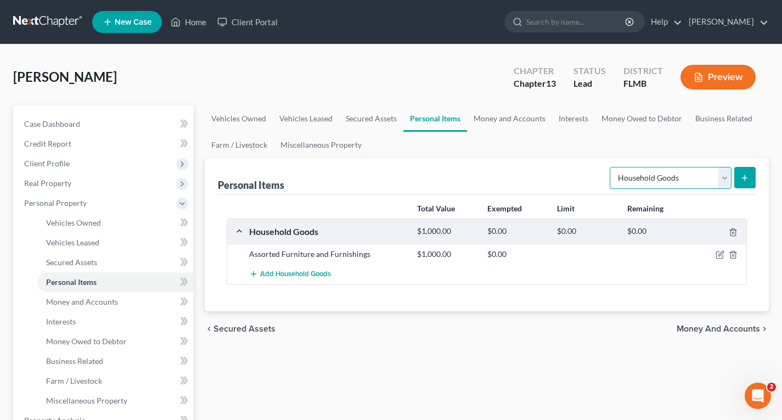
click at [687, 178] on select "Select Item Type Clothing Collectibles Of Value Electronics Firearms Household …" at bounding box center [671, 178] width 122 height 22
select select "electronics"
click at [611, 167] on select "Select Item Type Clothing Collectibles Of Value Electronics Firearms Household …" at bounding box center [671, 178] width 122 height 22
click at [747, 176] on icon "submit" at bounding box center [745, 177] width 9 height 9
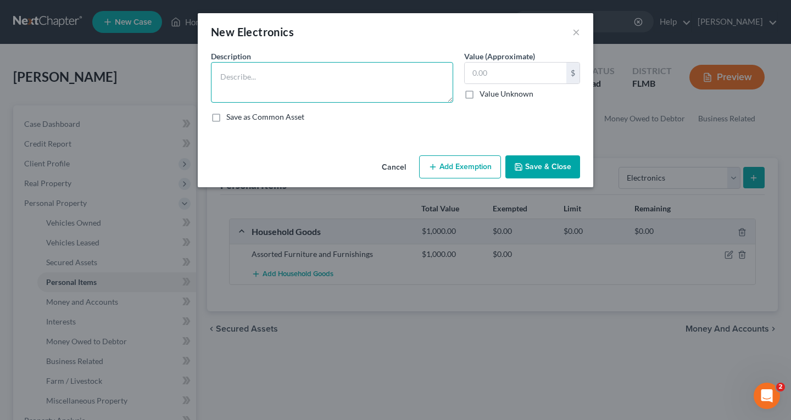
click at [254, 87] on textarea at bounding box center [332, 82] width 242 height 41
type textarea "2 TVs, cell phones"
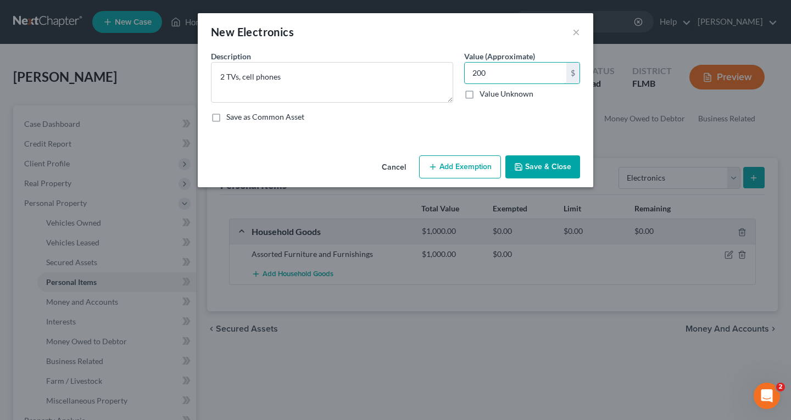
type input "200"
click at [530, 169] on button "Save & Close" at bounding box center [542, 166] width 75 height 23
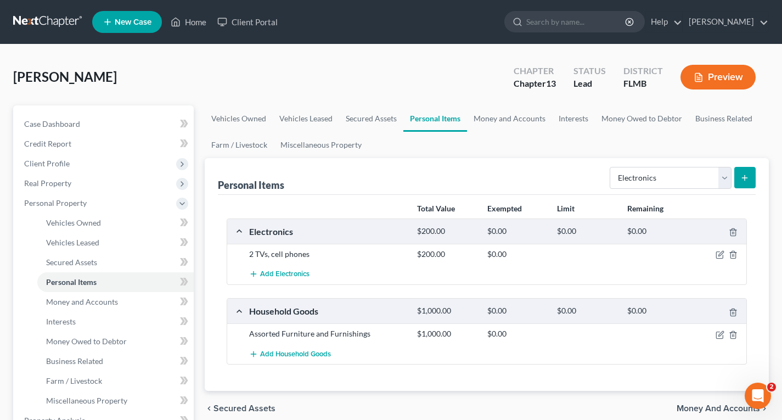
click at [746, 177] on icon "submit" at bounding box center [745, 177] width 9 height 9
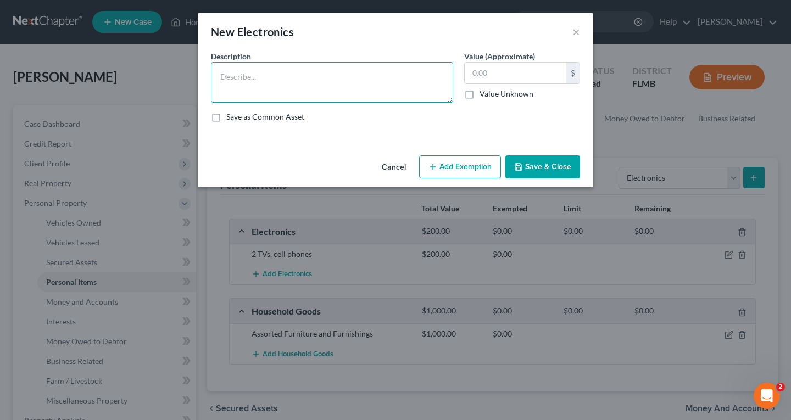
click at [266, 76] on textarea at bounding box center [332, 82] width 242 height 41
click at [313, 81] on textarea "Electric Wheelchai" at bounding box center [332, 82] width 242 height 41
type textarea "Electric Wheelchair"
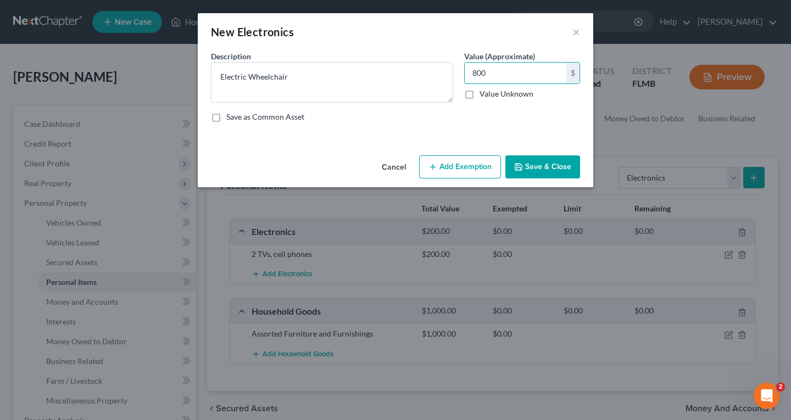
type input "800"
click at [543, 163] on button "Save & Close" at bounding box center [542, 166] width 75 height 23
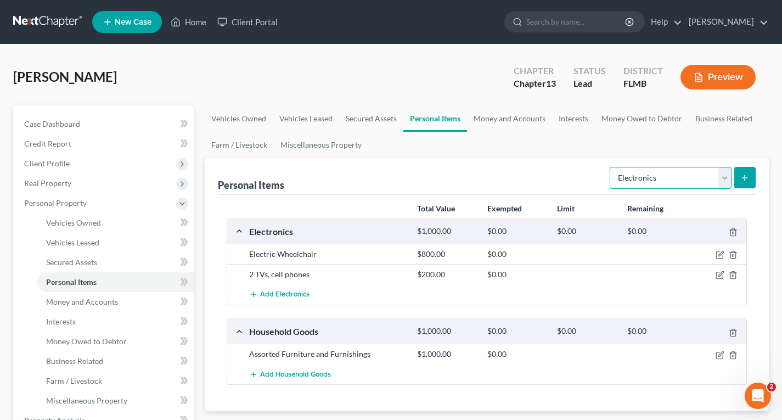
click at [683, 184] on select "Select Item Type Clothing Collectibles Of Value Electronics Firearms Household …" at bounding box center [671, 178] width 122 height 22
select select "clothing"
click at [611, 167] on select "Select Item Type Clothing Collectibles Of Value Electronics Firearms Household …" at bounding box center [671, 178] width 122 height 22
click at [742, 175] on icon "submit" at bounding box center [745, 177] width 9 height 9
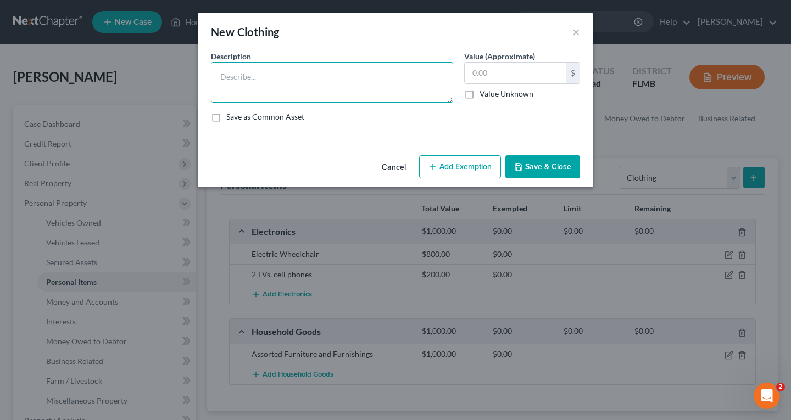
click at [296, 74] on textarea at bounding box center [332, 82] width 242 height 41
type textarea "Misc. Men and Womens clothing"
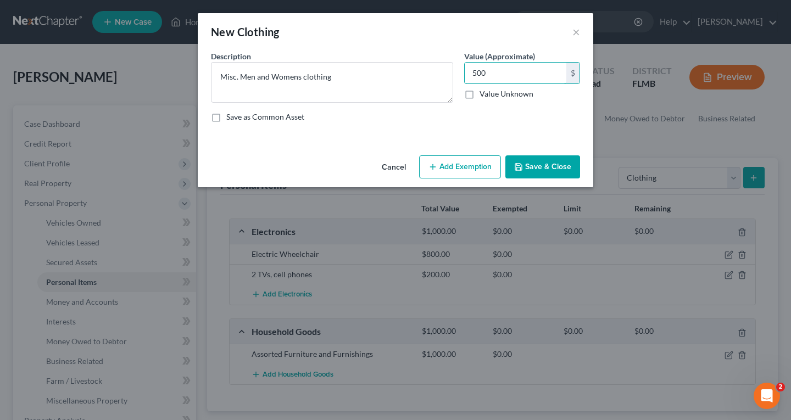
type input "500"
click at [525, 165] on button "Save & Close" at bounding box center [542, 166] width 75 height 23
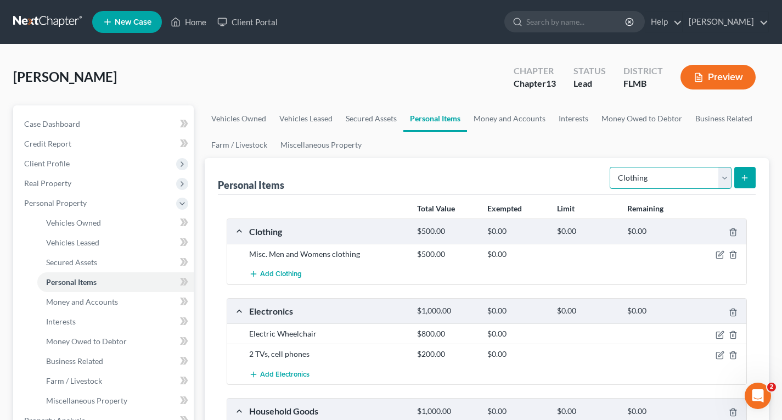
click at [684, 172] on select "Select Item Type Clothing Collectibles Of Value Electronics Firearms Household …" at bounding box center [671, 178] width 122 height 22
select select "jewelry"
click at [611, 167] on select "Select Item Type Clothing Collectibles Of Value Electronics Firearms Household …" at bounding box center [671, 178] width 122 height 22
click at [740, 174] on button "submit" at bounding box center [745, 177] width 21 height 21
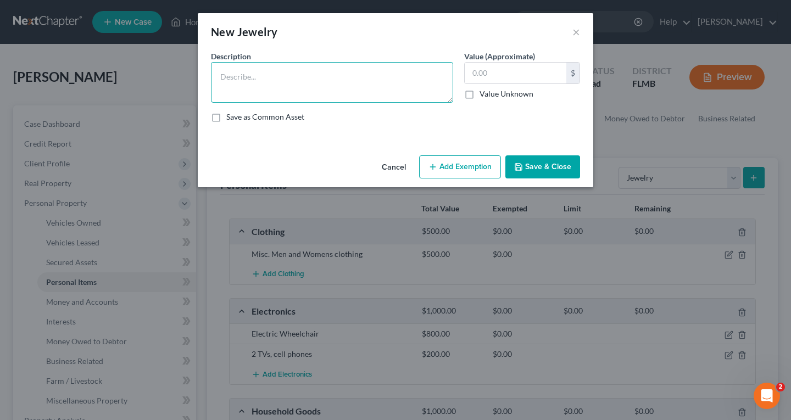
click at [272, 76] on textarea at bounding box center [332, 82] width 242 height 41
type textarea "Wedding banks, misc. jewelry"
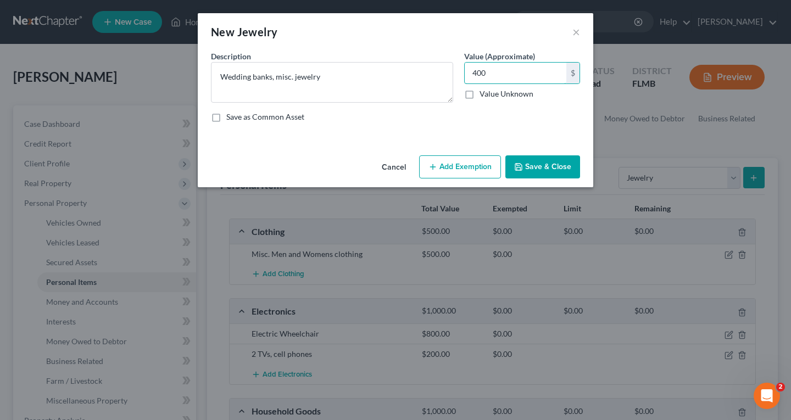
type input "400"
drag, startPoint x: 533, startPoint y: 165, endPoint x: 540, endPoint y: 163, distance: 7.5
click at [534, 165] on button "Save & Close" at bounding box center [542, 166] width 75 height 23
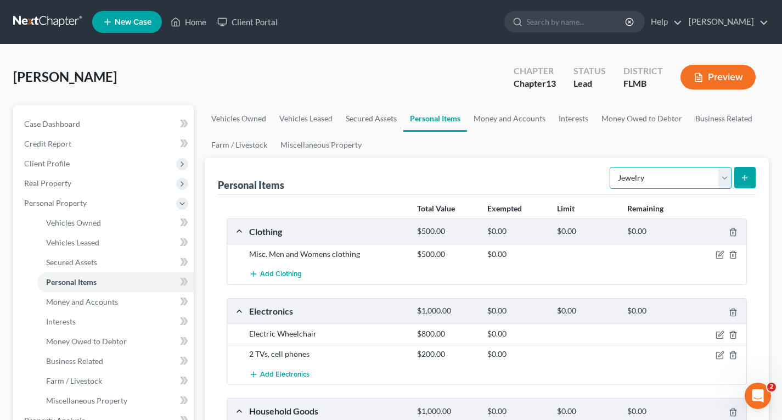
click at [665, 175] on select "Select Item Type Clothing Collectibles Of Value Electronics Firearms Household …" at bounding box center [671, 178] width 122 height 22
select select "firearms"
click at [611, 167] on select "Select Item Type Clothing Collectibles Of Value Electronics Firearms Household …" at bounding box center [671, 178] width 122 height 22
click at [740, 181] on button "submit" at bounding box center [745, 177] width 21 height 21
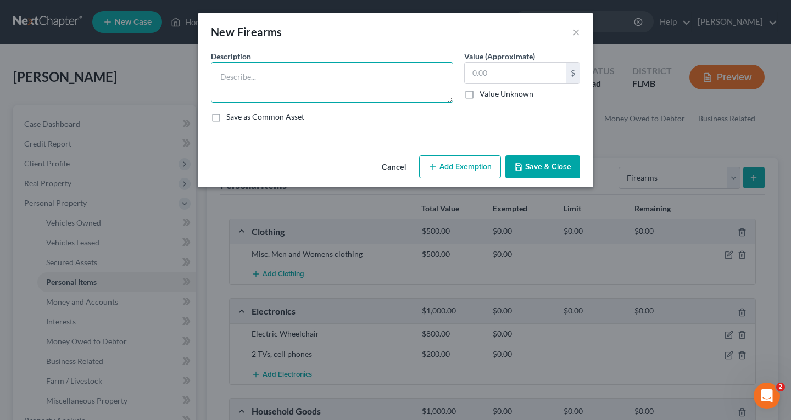
click at [285, 86] on textarea at bounding box center [332, 82] width 242 height 41
type textarea "9mm pistol"
type input "100"
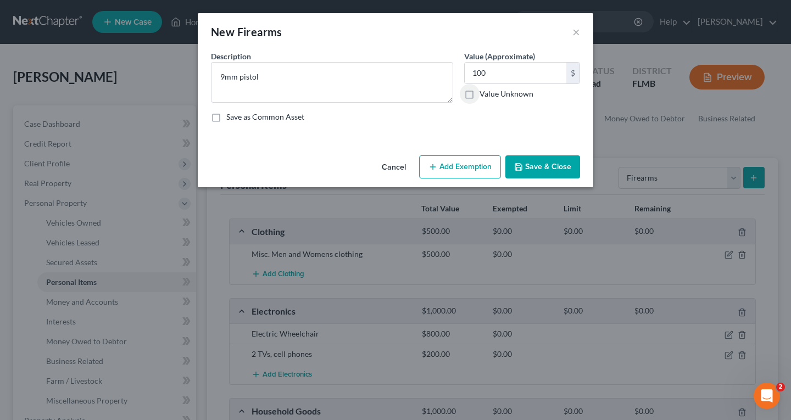
click at [513, 165] on button "Save & Close" at bounding box center [542, 166] width 75 height 23
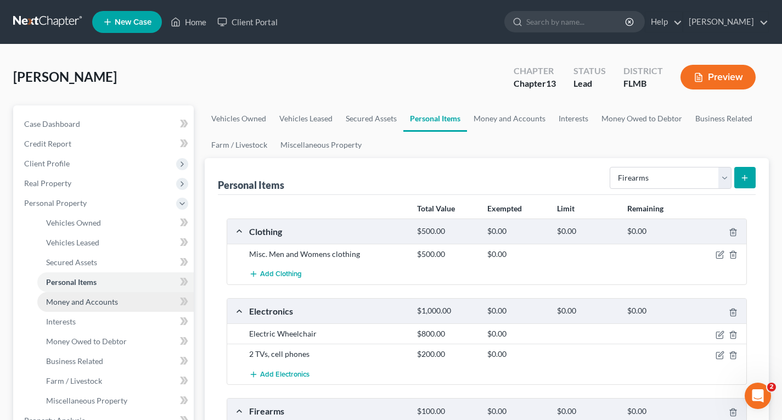
click at [105, 299] on span "Money and Accounts" at bounding box center [82, 301] width 72 height 9
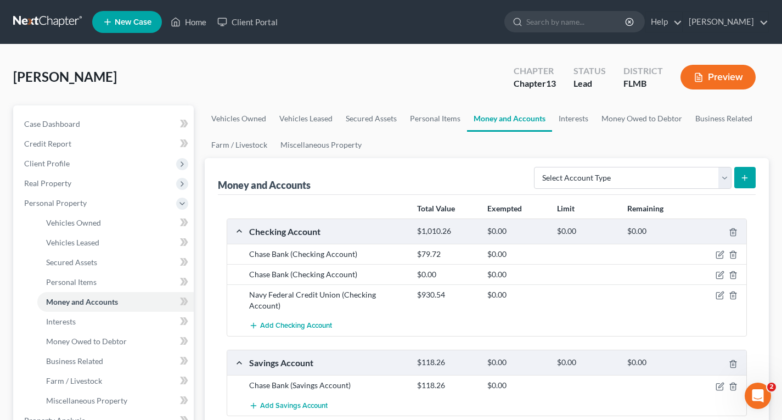
scroll to position [55, 0]
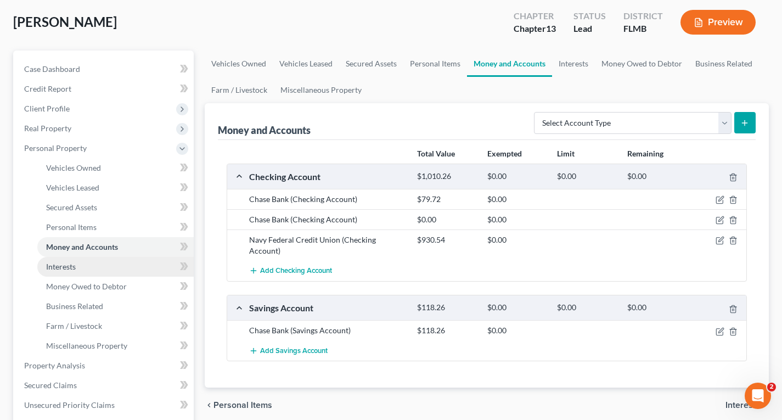
click at [66, 264] on span "Interests" at bounding box center [61, 266] width 30 height 9
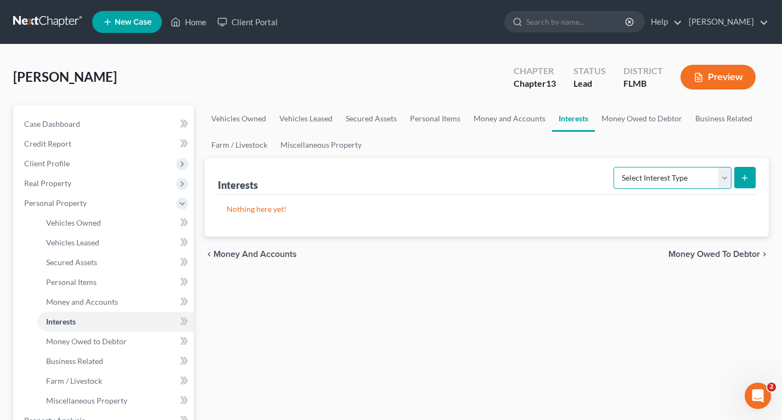
click at [672, 177] on select "Select Interest Type 401K Annuity Bond Education IRA Government Bond Government…" at bounding box center [673, 178] width 118 height 22
select select "other_retirement_plan"
click at [615, 167] on select "Select Interest Type 401K Annuity Bond Education IRA Government Bond Government…" at bounding box center [673, 178] width 118 height 22
click at [745, 175] on line "submit" at bounding box center [745, 177] width 0 height 5
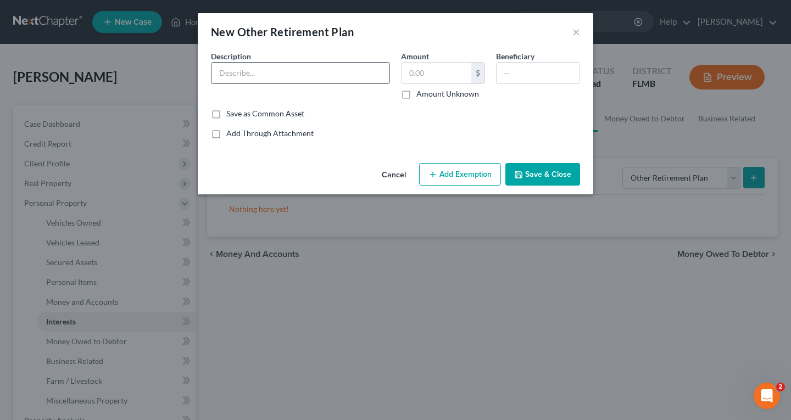
click at [317, 72] on input "text" at bounding box center [300, 73] width 178 height 21
type input "403b"
type input "29,000"
click at [428, 171] on button "Add Exemption" at bounding box center [460, 174] width 82 height 23
select select "2"
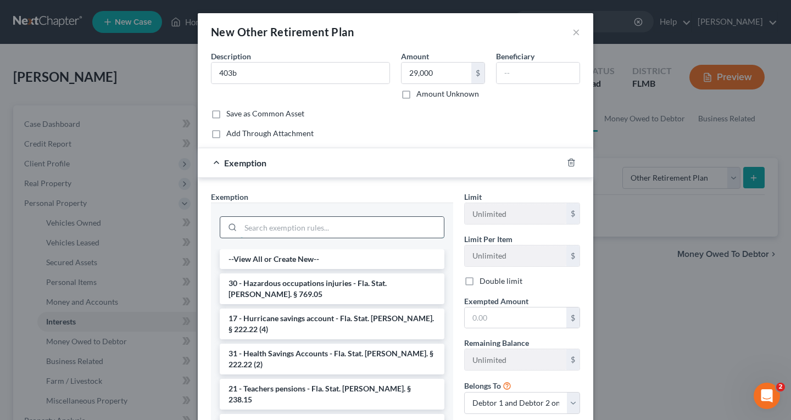
click at [278, 230] on input "search" at bounding box center [341, 227] width 203 height 21
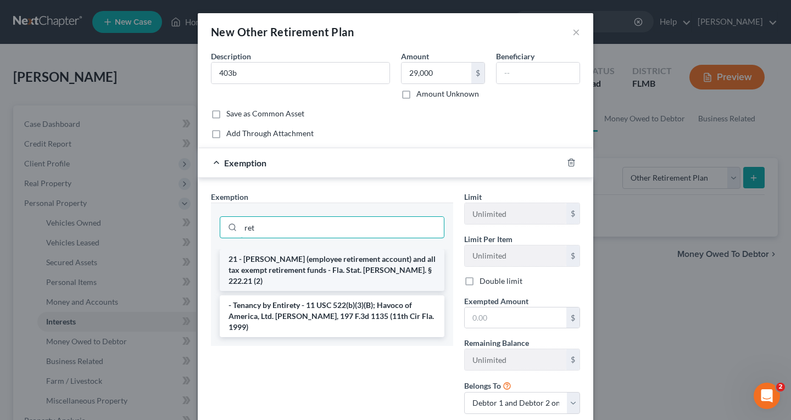
type input "ret"
click at [293, 267] on li "21 - ERISA (employee retirement account) and all tax exempt retirement funds - …" at bounding box center [332, 270] width 225 height 42
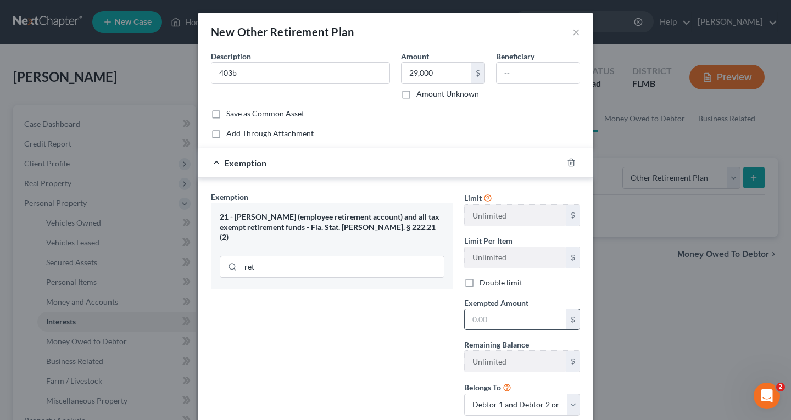
click at [491, 323] on input "text" at bounding box center [515, 319] width 102 height 21
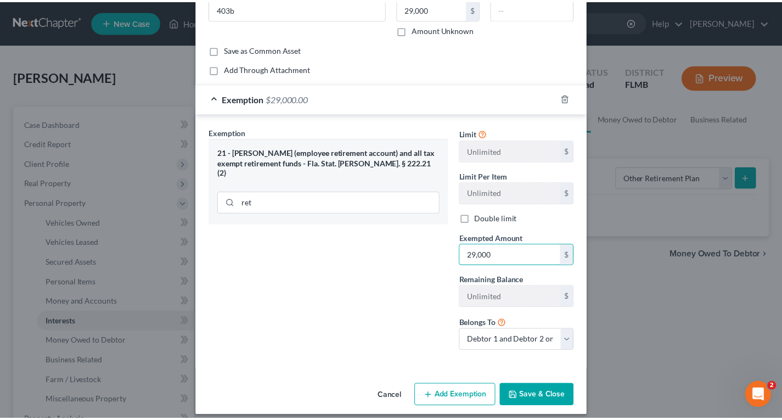
scroll to position [74, 0]
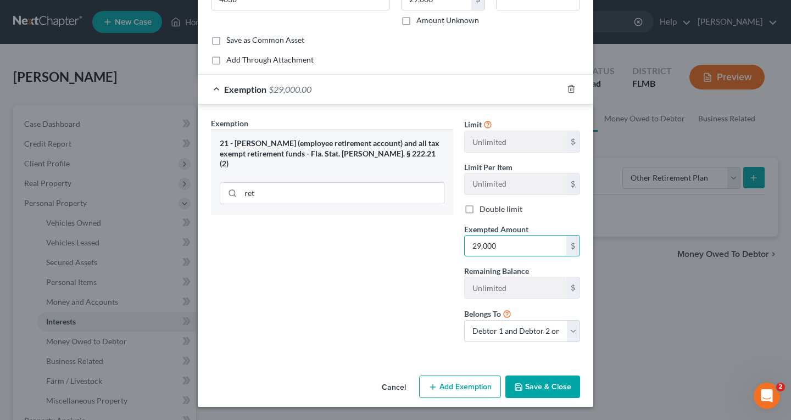
type input "29,000"
click at [556, 386] on button "Save & Close" at bounding box center [542, 387] width 75 height 23
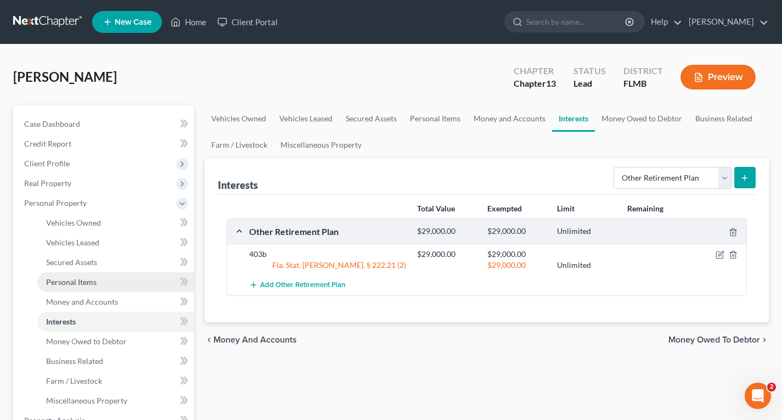
click at [64, 282] on span "Personal Items" at bounding box center [71, 281] width 51 height 9
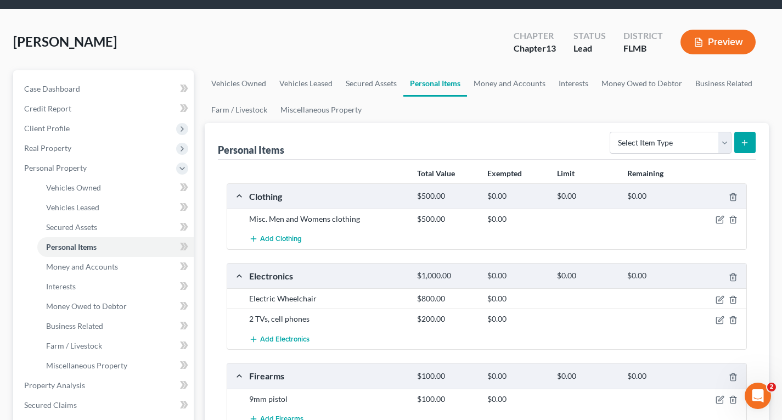
scroll to position [55, 0]
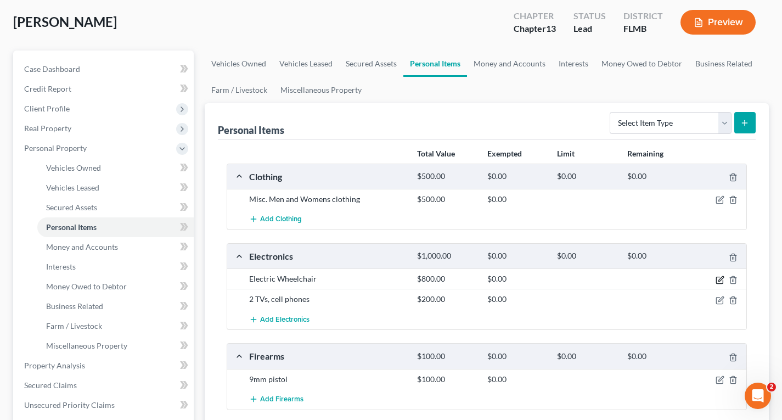
click at [718, 278] on icon "button" at bounding box center [720, 280] width 9 height 9
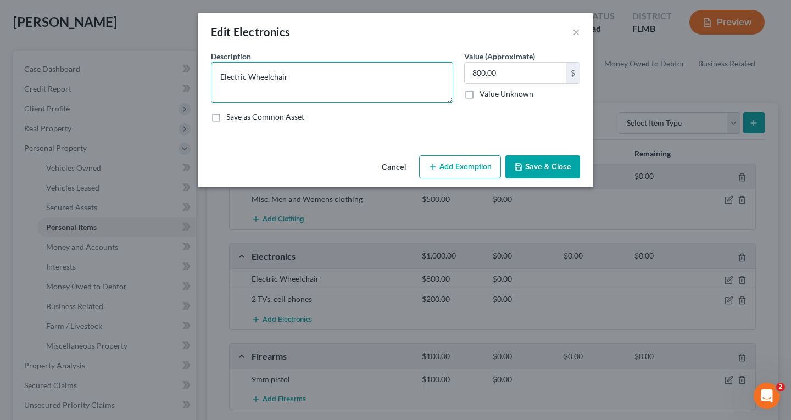
click at [320, 82] on textarea "Electric Wheelchair" at bounding box center [332, 82] width 242 height 41
type textarea "Electric Wheelchair & Scooter"
type input "1,000"
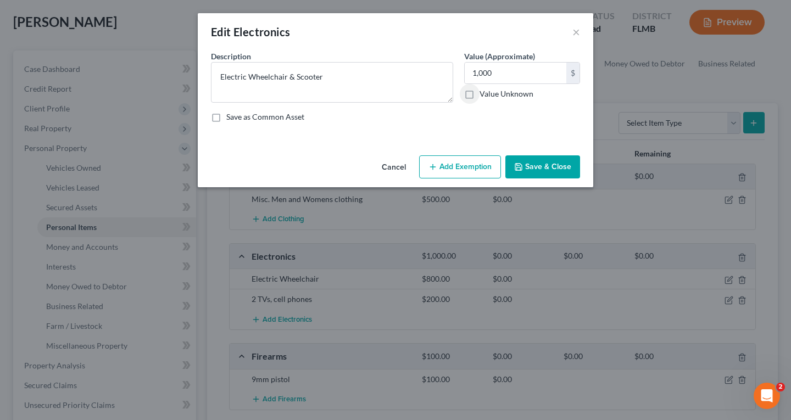
click at [561, 169] on button "Save & Close" at bounding box center [542, 166] width 75 height 23
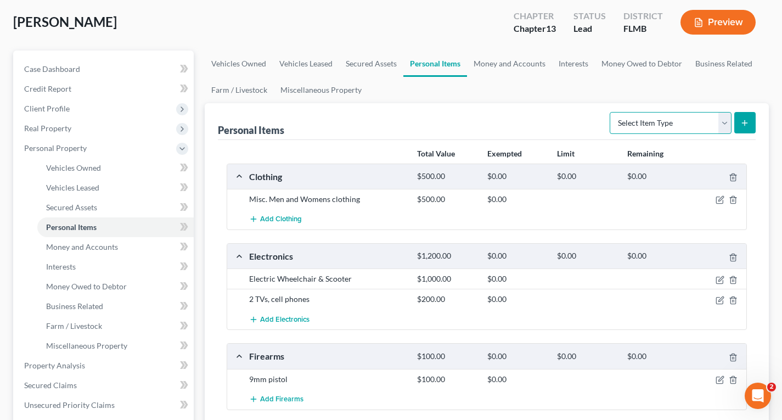
click at [632, 120] on select "Select Item Type Clothing Collectibles Of Value Electronics Firearms Household …" at bounding box center [671, 123] width 122 height 22
select select "pets"
click at [611, 112] on select "Select Item Type Clothing Collectibles Of Value Electronics Firearms Household …" at bounding box center [671, 123] width 122 height 22
click at [747, 127] on icon "submit" at bounding box center [745, 123] width 9 height 9
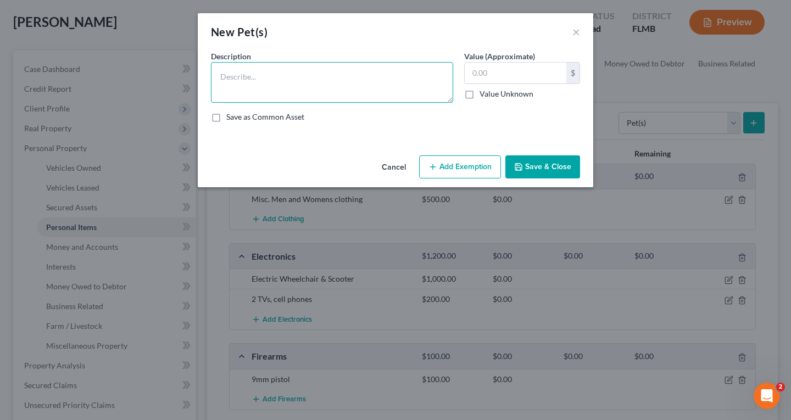
click at [270, 86] on textarea at bounding box center [332, 82] width 242 height 41
type textarea "4 dogs, 1 cat"
type input "1"
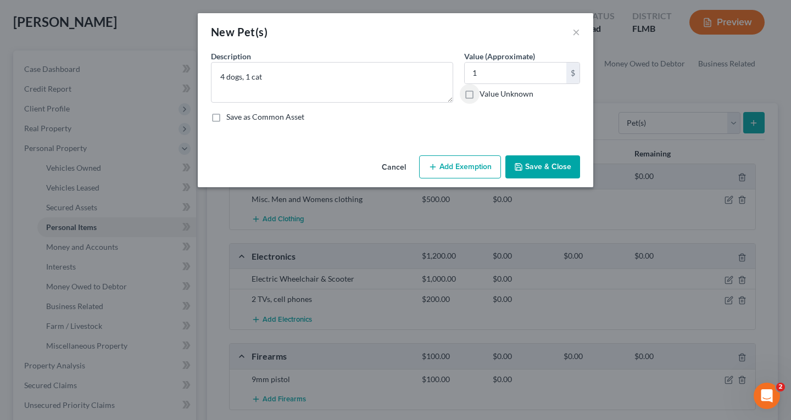
click at [546, 169] on button "Save & Close" at bounding box center [542, 166] width 75 height 23
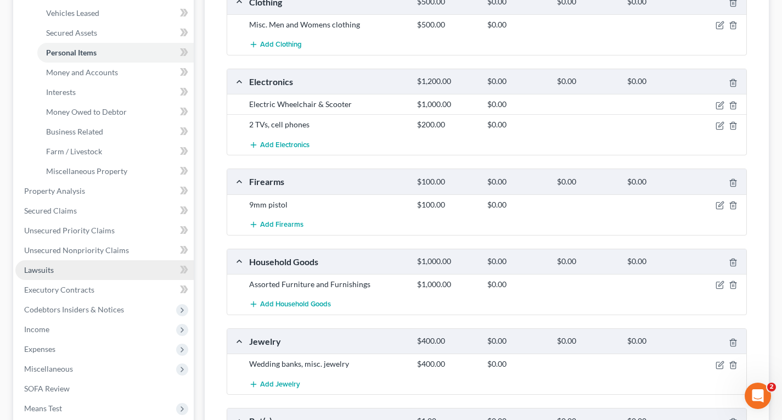
scroll to position [274, 0]
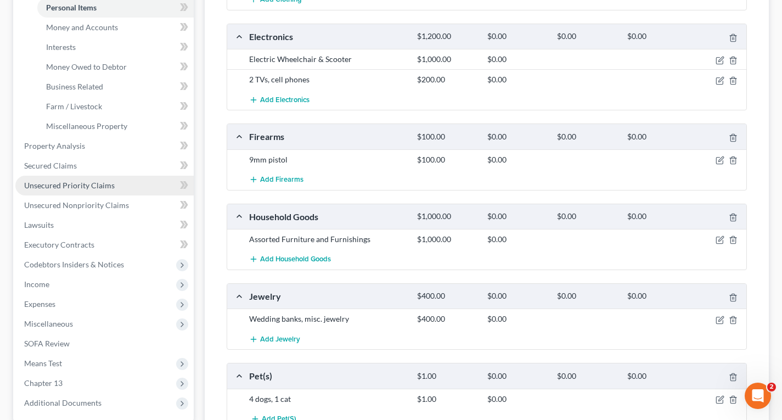
click at [70, 185] on span "Unsecured Priority Claims" at bounding box center [69, 185] width 91 height 9
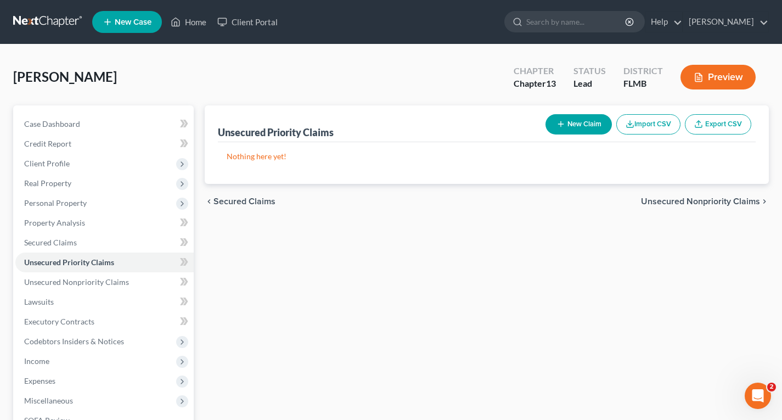
click at [593, 127] on button "New Claim" at bounding box center [579, 124] width 66 height 20
select select "2"
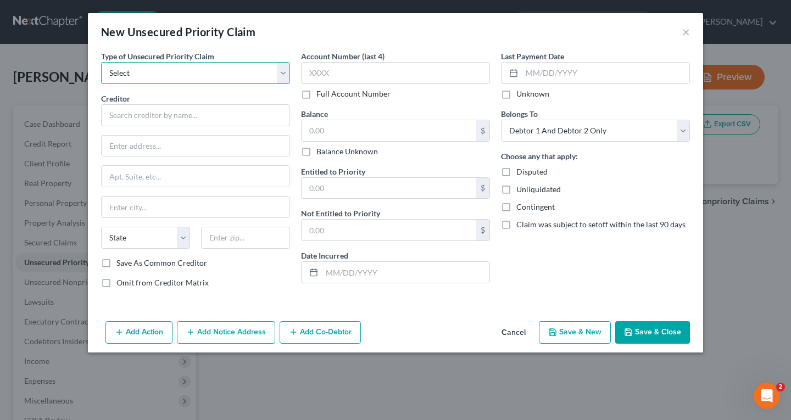
click at [158, 76] on select "Select Taxes & Other Government Units Domestic Support Obligations Extensions o…" at bounding box center [195, 73] width 189 height 22
select select "0"
click at [101, 62] on select "Select Taxes & Other Government Units Domestic Support Obligations Extensions o…" at bounding box center [195, 73] width 189 height 22
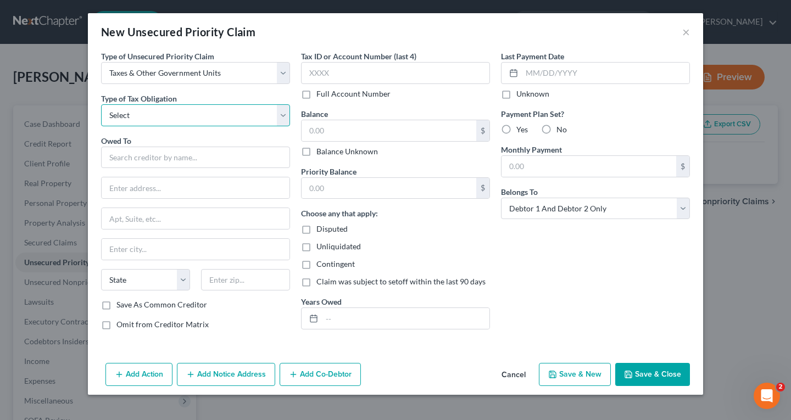
click at [137, 117] on select "Select Federal City State Franchise Tax Board Other" at bounding box center [195, 115] width 189 height 22
select select "0"
click at [101, 104] on select "Select Federal City State Franchise Tax Board Other" at bounding box center [195, 115] width 189 height 22
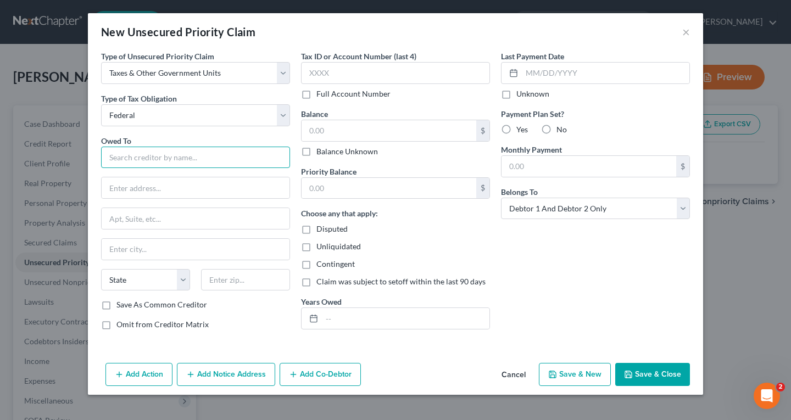
click at [135, 159] on input "text" at bounding box center [195, 158] width 189 height 22
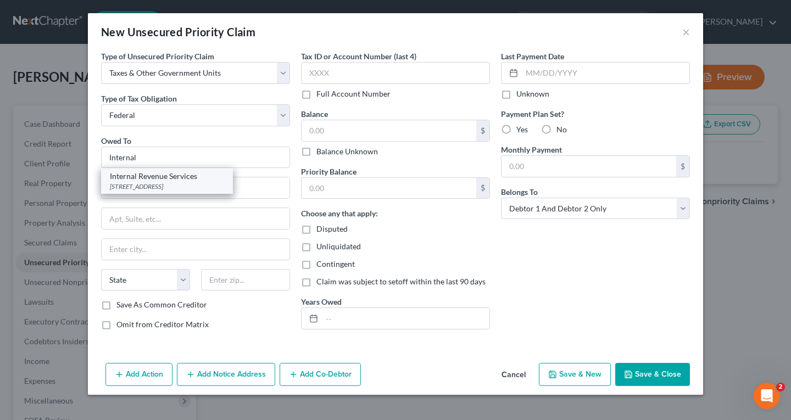
click at [163, 182] on div "PO Box 7346, Philadelphia, PA 19101" at bounding box center [167, 186] width 114 height 9
type input "Internal Revenue Services"
type input "PO Box 7346"
type input "Philadelphia"
select select "39"
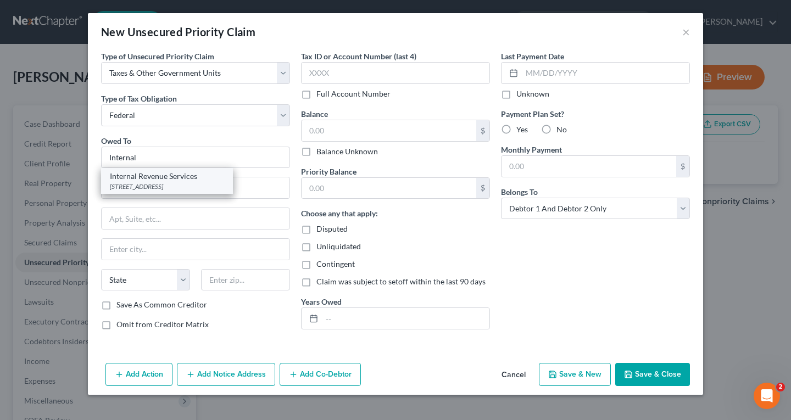
type input "19101"
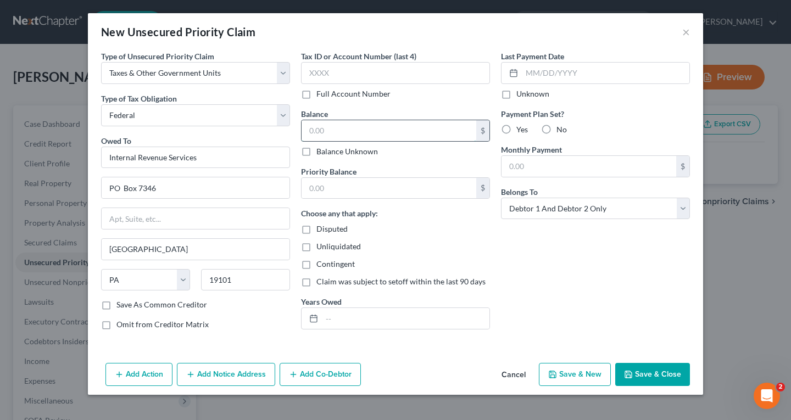
click at [334, 137] on input "text" at bounding box center [388, 130] width 175 height 21
type input "32,624.19"
click at [654, 376] on button "Save & Close" at bounding box center [652, 374] width 75 height 23
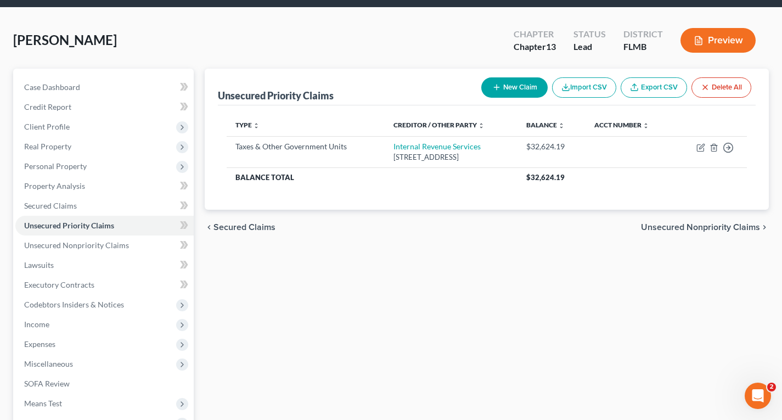
scroll to position [110, 0]
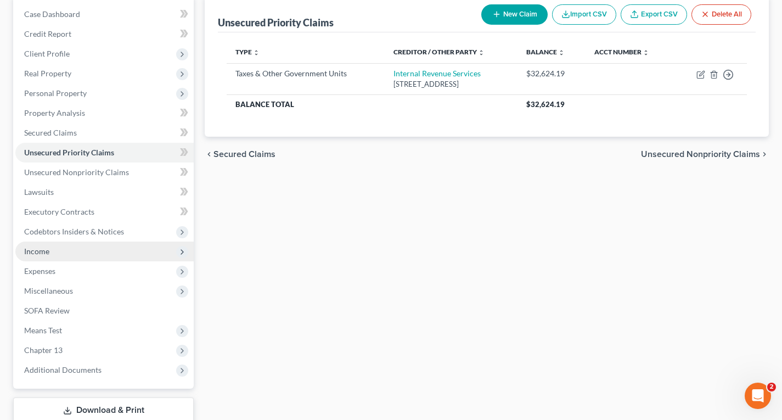
click at [26, 251] on span "Income" at bounding box center [36, 250] width 25 height 9
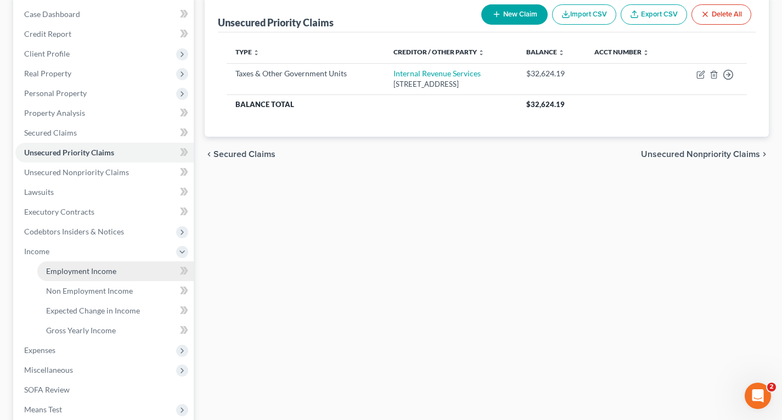
click at [102, 268] on span "Employment Income" at bounding box center [81, 270] width 70 height 9
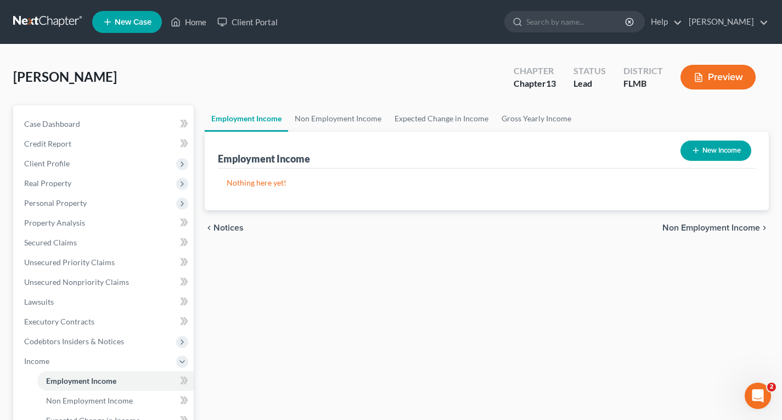
click at [717, 155] on button "New Income" at bounding box center [716, 151] width 71 height 20
select select "0"
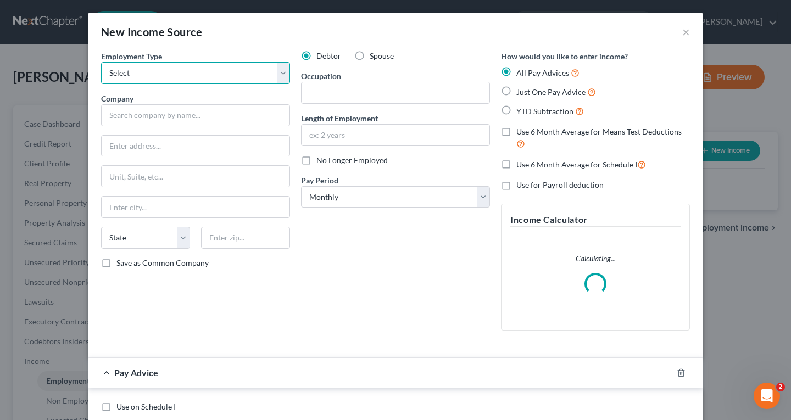
click at [124, 75] on select "Select Full or Part Time Employment Self Employment" at bounding box center [195, 73] width 189 height 22
select select "0"
click at [101, 62] on select "Select Full or Part Time Employment Self Employment" at bounding box center [195, 73] width 189 height 22
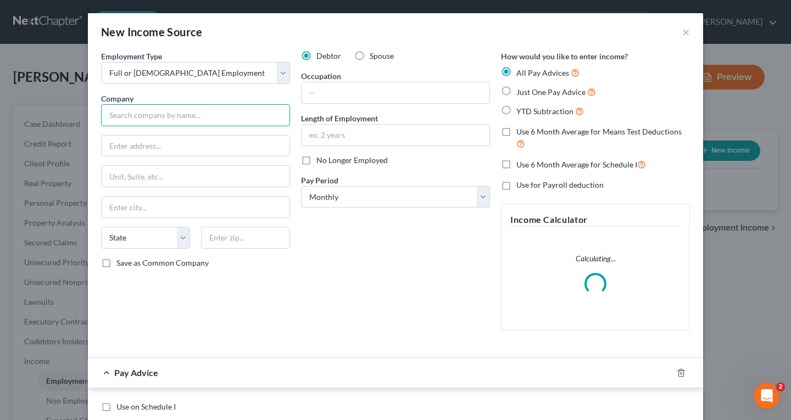
click at [127, 117] on input "text" at bounding box center [195, 115] width 189 height 22
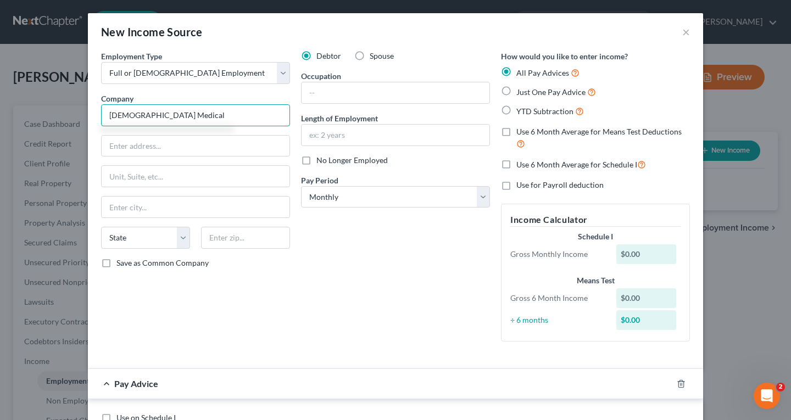
type input "Baptist Medical"
type input "800 Prudential Drive"
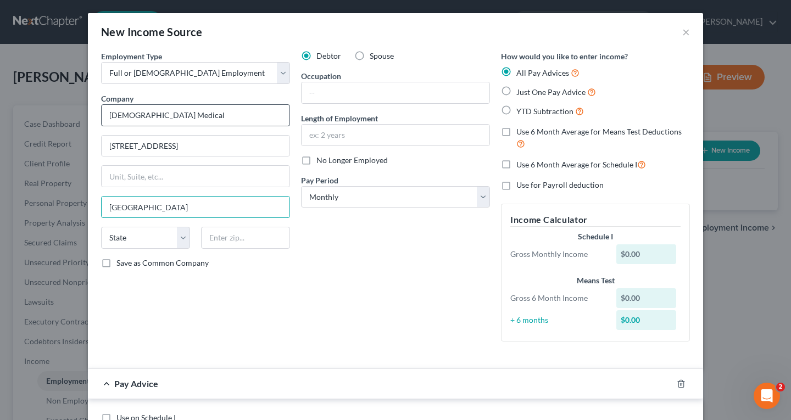
type input "Jacksonville"
select select "9"
click at [312, 91] on input "text" at bounding box center [395, 92] width 188 height 21
type input "Surgical Tech"
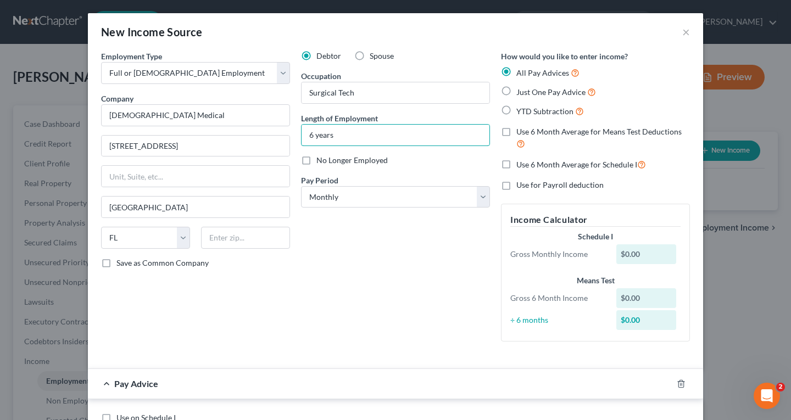
type input "6 years"
click at [517, 96] on span "Just One Pay Advice" at bounding box center [550, 91] width 69 height 9
click at [520, 93] on input "Just One Pay Advice" at bounding box center [523, 89] width 7 height 7
radio input "true"
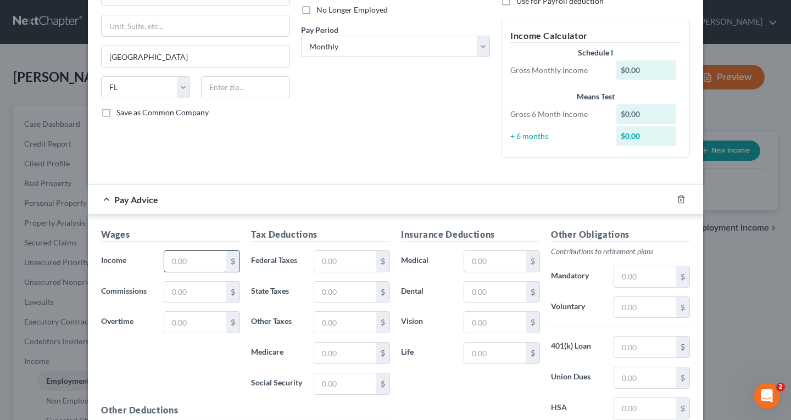
scroll to position [165, 0]
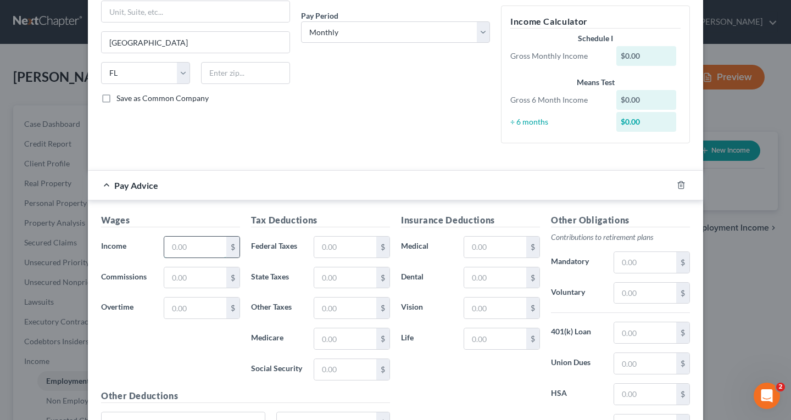
click at [176, 243] on input "text" at bounding box center [195, 247] width 62 height 21
type input "7,359"
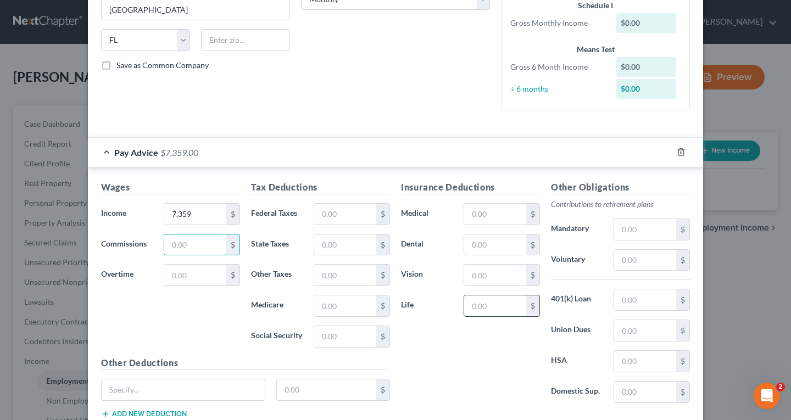
scroll to position [273, 0]
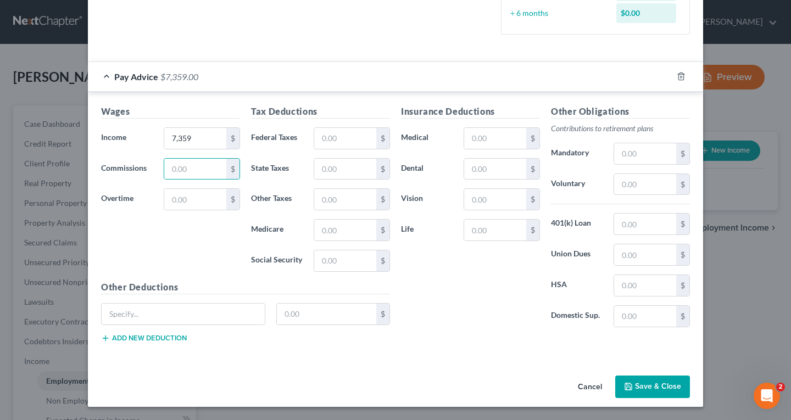
click at [654, 384] on button "Save & Close" at bounding box center [652, 387] width 75 height 23
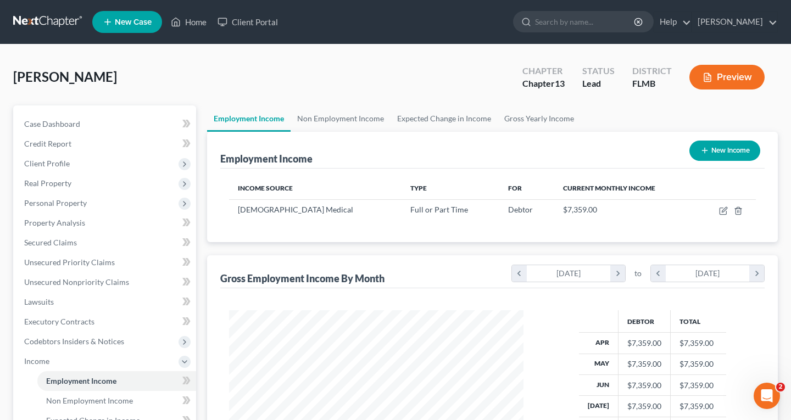
scroll to position [548796, 548676]
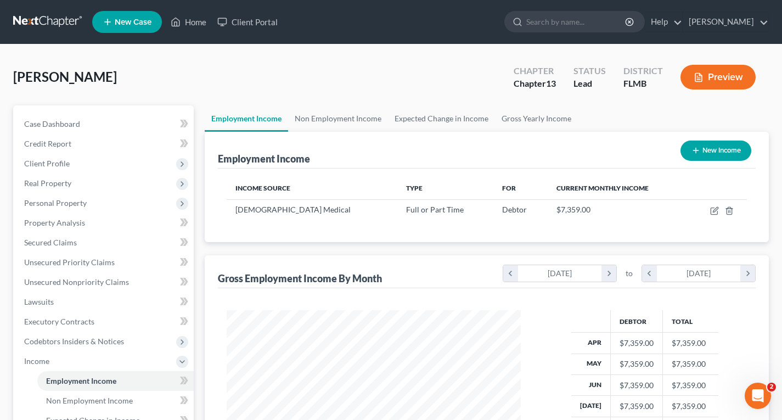
click at [708, 150] on button "New Income" at bounding box center [716, 151] width 71 height 20
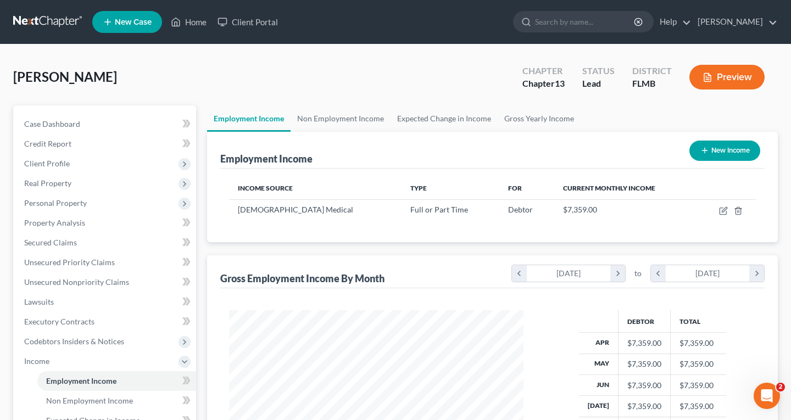
select select "0"
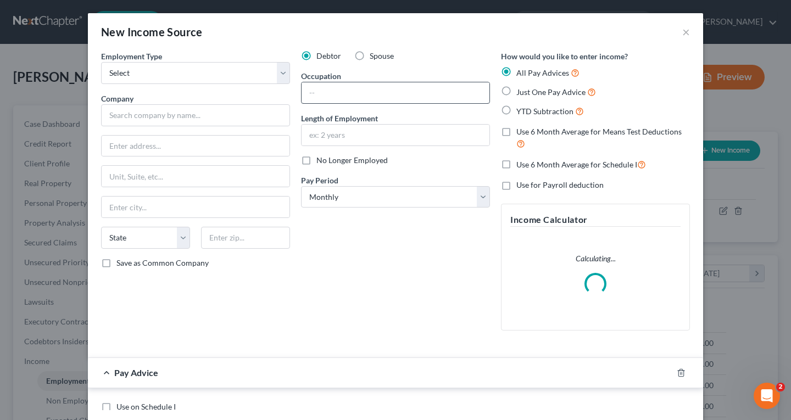
scroll to position [197, 320]
click at [369, 58] on label "Spouse" at bounding box center [381, 56] width 24 height 11
click at [374, 58] on input "Spouse" at bounding box center [377, 54] width 7 height 7
radio input "true"
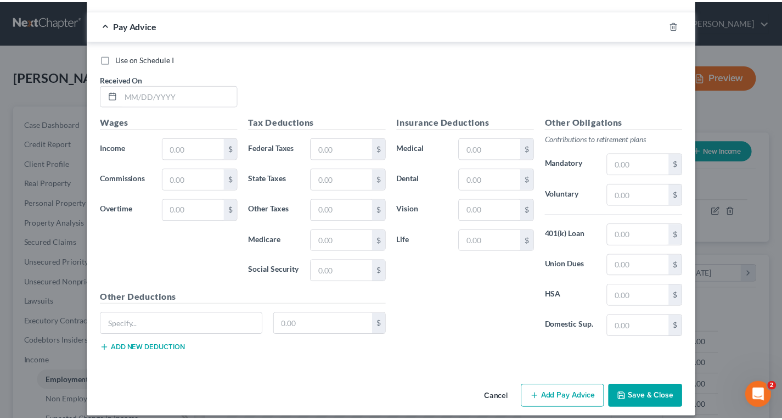
scroll to position [358, 0]
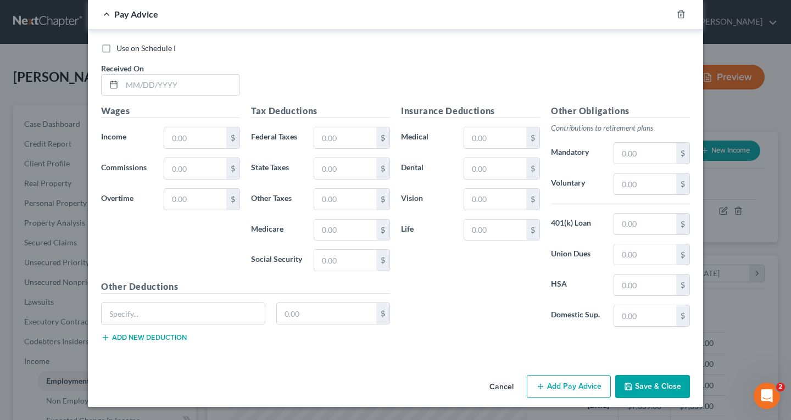
click at [506, 384] on button "Cancel" at bounding box center [501, 387] width 42 height 22
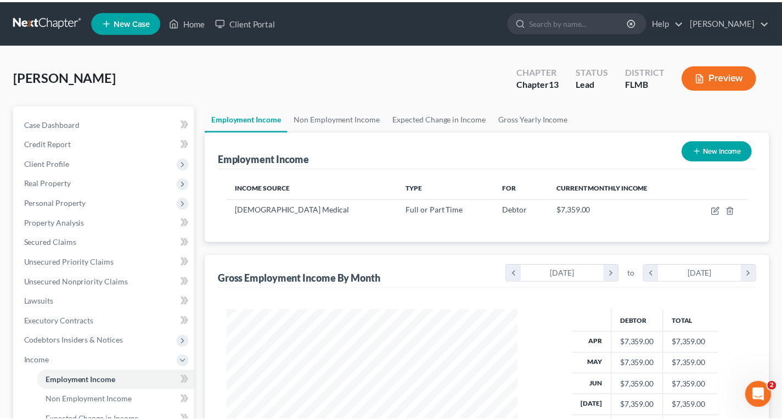
scroll to position [548796, 548676]
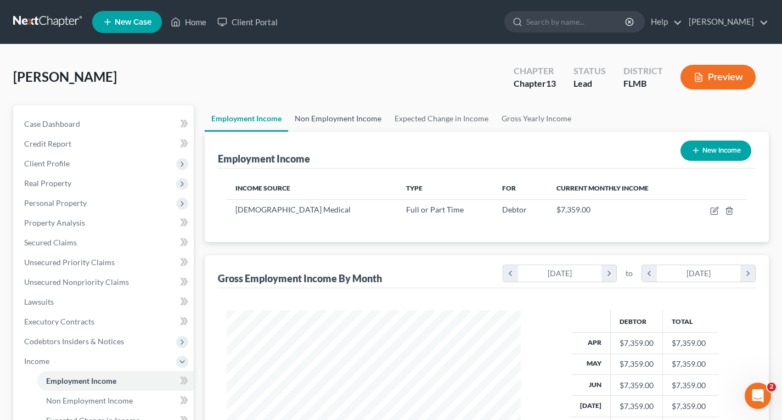
click at [360, 117] on link "Non Employment Income" at bounding box center [338, 118] width 100 height 26
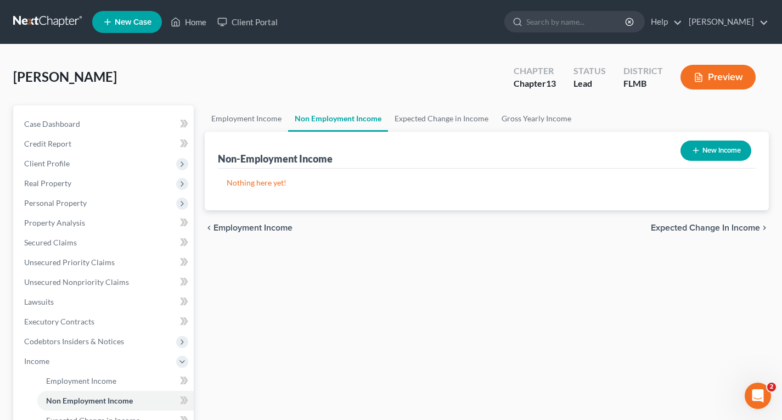
click at [728, 150] on button "New Income" at bounding box center [716, 151] width 71 height 20
select select "0"
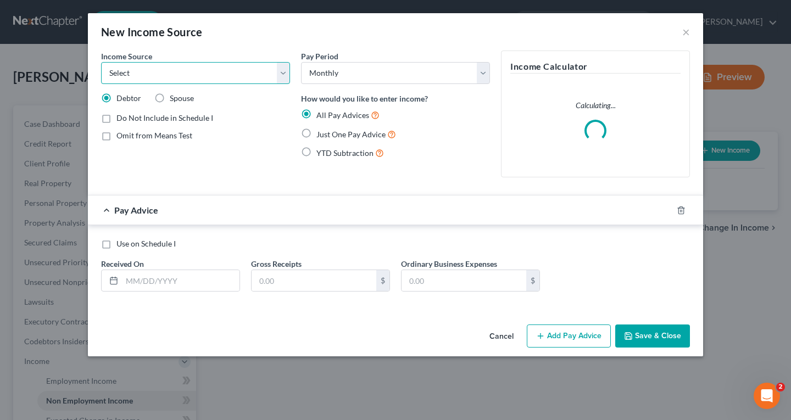
click at [156, 74] on select "Select Unemployment Disability (from employer) Pension Retirement Social Securi…" at bounding box center [195, 73] width 189 height 22
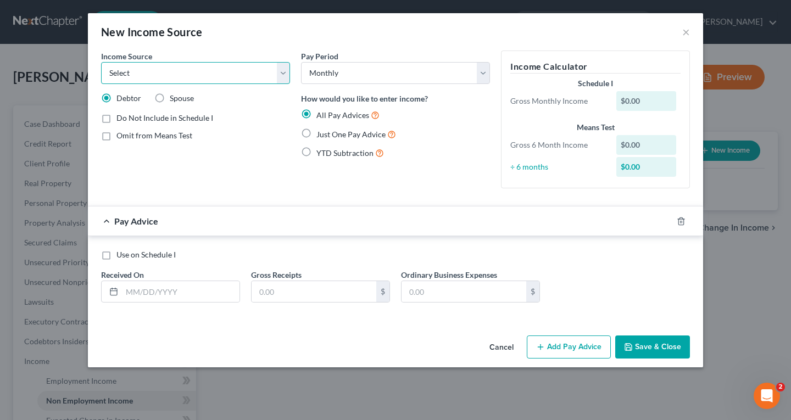
select select "4"
click at [101, 62] on select "Select Unemployment Disability (from employer) Pension Retirement Social Securi…" at bounding box center [195, 73] width 189 height 22
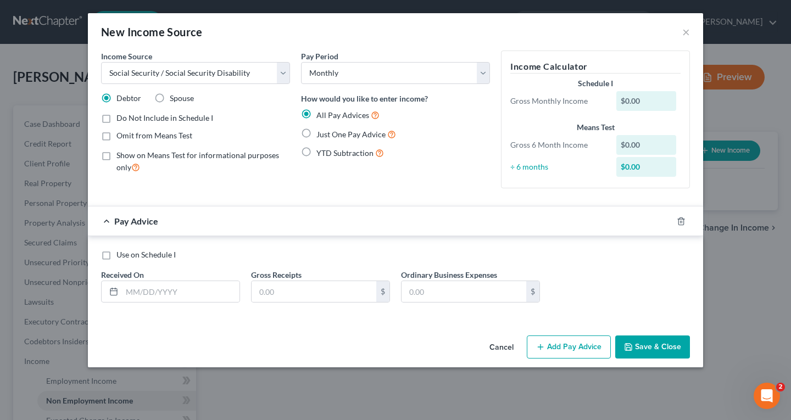
click at [170, 100] on label "Spouse" at bounding box center [182, 98] width 24 height 11
click at [174, 100] on input "Spouse" at bounding box center [177, 96] width 7 height 7
radio input "true"
click at [355, 78] on select "Select Monthly Twice Monthly Every Other Week Weekly" at bounding box center [395, 73] width 189 height 22
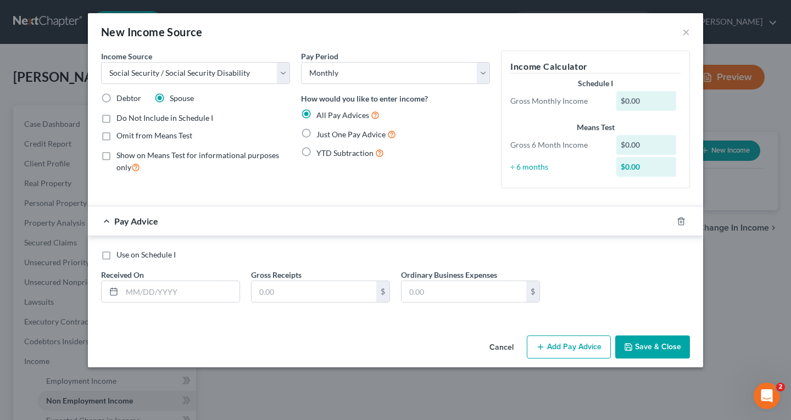
click at [344, 132] on span "Just One Pay Advice" at bounding box center [350, 134] width 69 height 9
click at [328, 132] on input "Just One Pay Advice" at bounding box center [324, 131] width 7 height 7
radio input "true"
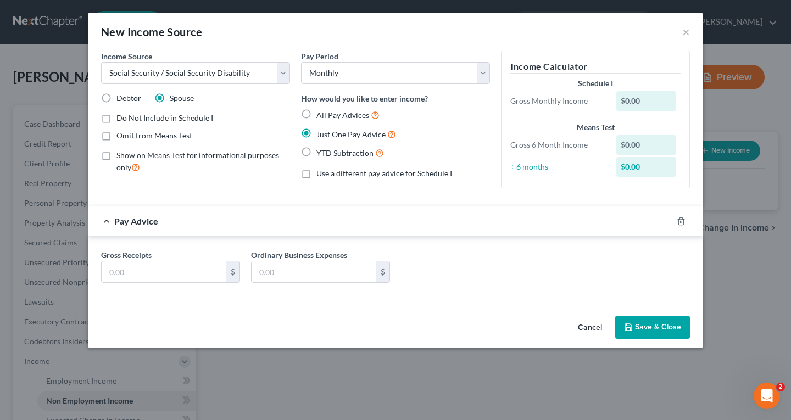
click at [334, 115] on span "All Pay Advices" at bounding box center [342, 114] width 53 height 9
click at [328, 115] on input "All Pay Advices" at bounding box center [324, 112] width 7 height 7
radio input "true"
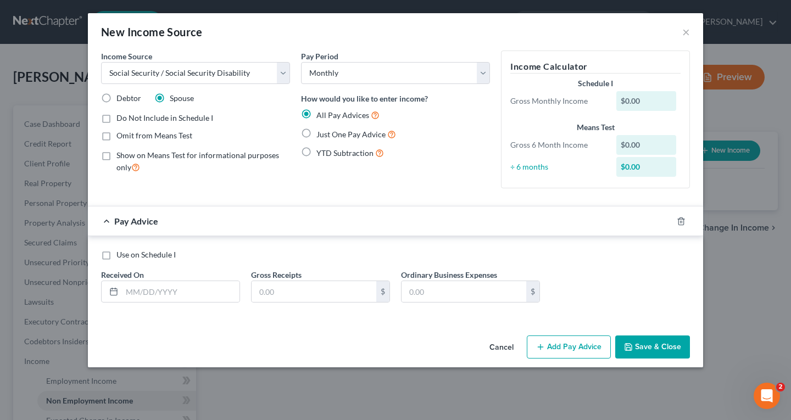
click at [334, 132] on span "Just One Pay Advice" at bounding box center [350, 134] width 69 height 9
click at [328, 132] on input "Just One Pay Advice" at bounding box center [324, 131] width 7 height 7
radio input "true"
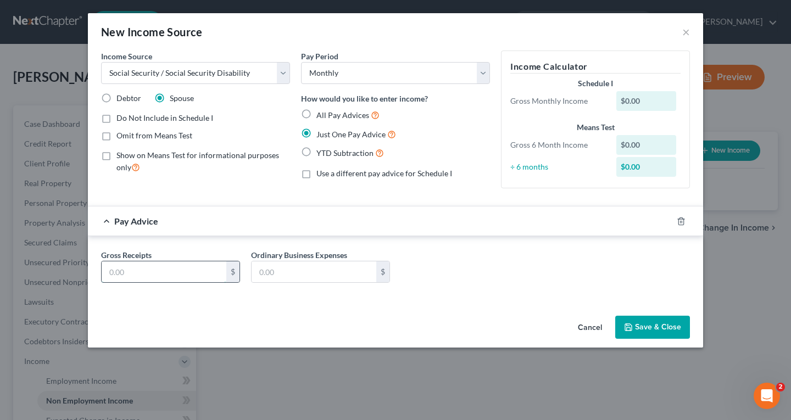
click at [181, 270] on input "text" at bounding box center [164, 271] width 125 height 21
type input "3,200"
click at [646, 327] on button "Save & Close" at bounding box center [652, 327] width 75 height 23
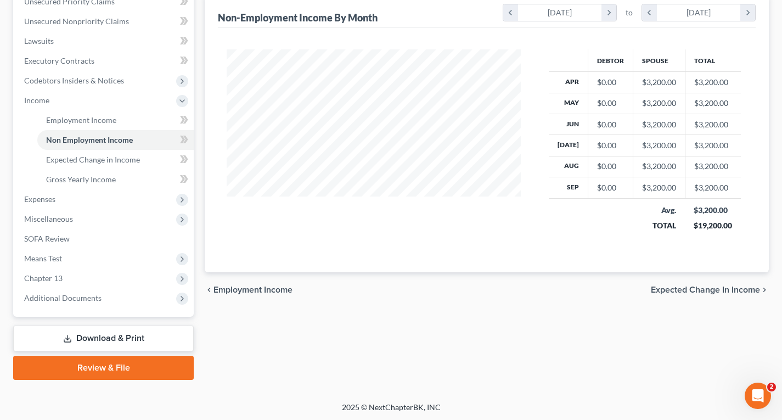
scroll to position [262, 0]
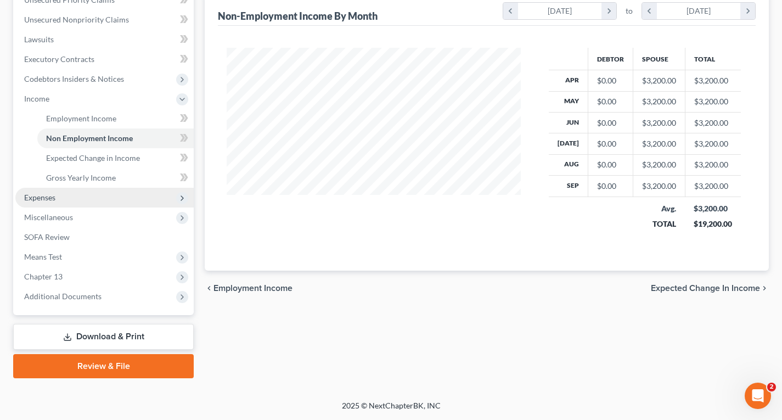
click at [54, 197] on span "Expenses" at bounding box center [39, 197] width 31 height 9
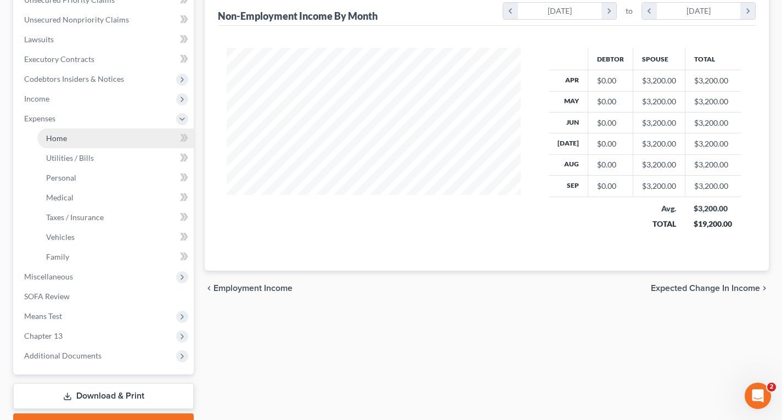
click at [68, 142] on link "Home" at bounding box center [115, 138] width 156 height 20
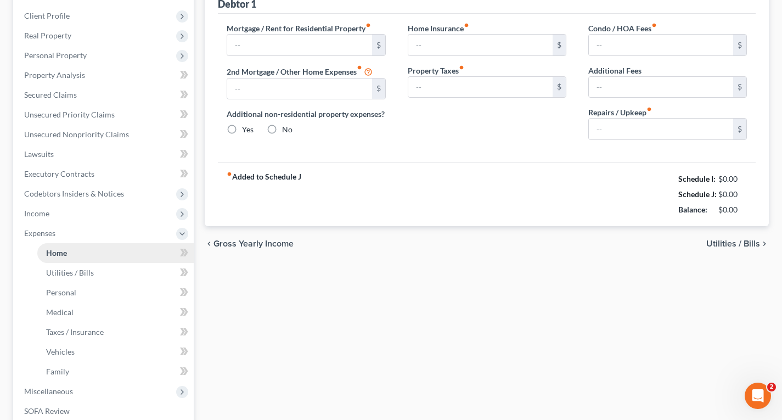
type input "0.00"
radio input "true"
type input "0.00"
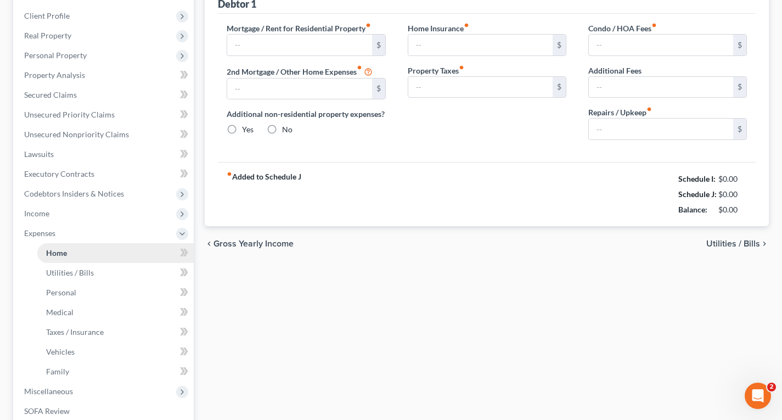
type input "0.00"
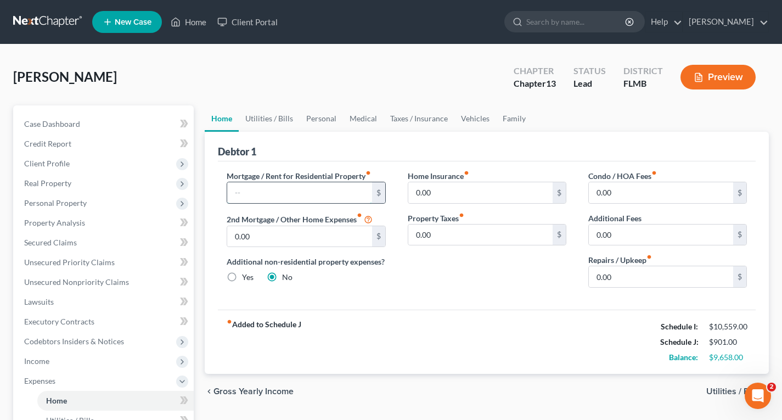
click at [280, 190] on input "text" at bounding box center [299, 192] width 144 height 21
type input "2,236"
click at [642, 280] on input "0.00" at bounding box center [661, 276] width 144 height 21
type input "100"
click at [270, 116] on link "Utilities / Bills" at bounding box center [269, 118] width 61 height 26
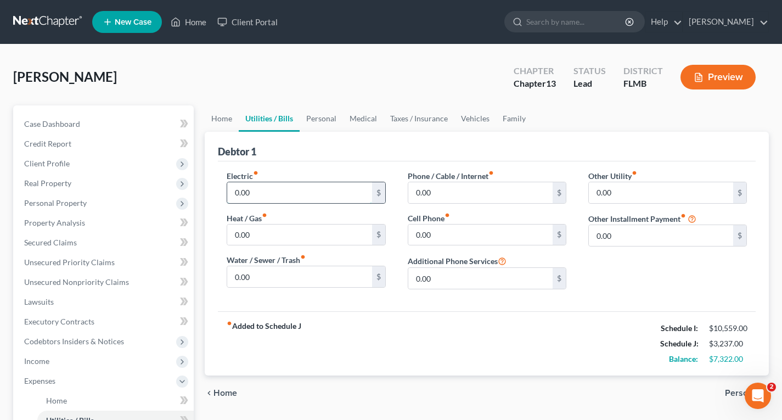
click at [266, 188] on input "0.00" at bounding box center [299, 192] width 144 height 21
type input "400"
type input "50"
type input "112"
type input "400"
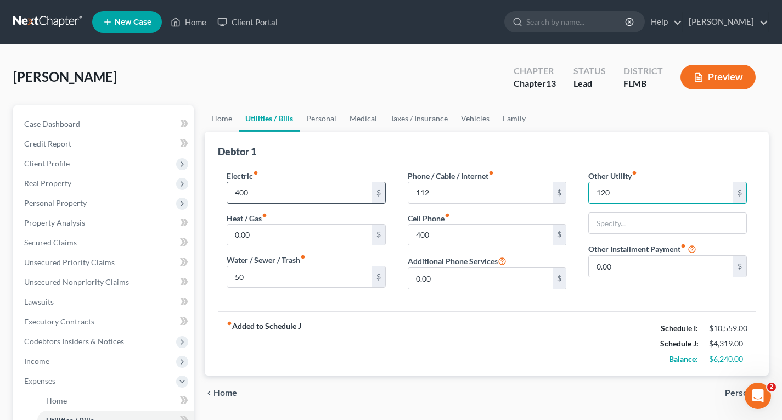
type input "120"
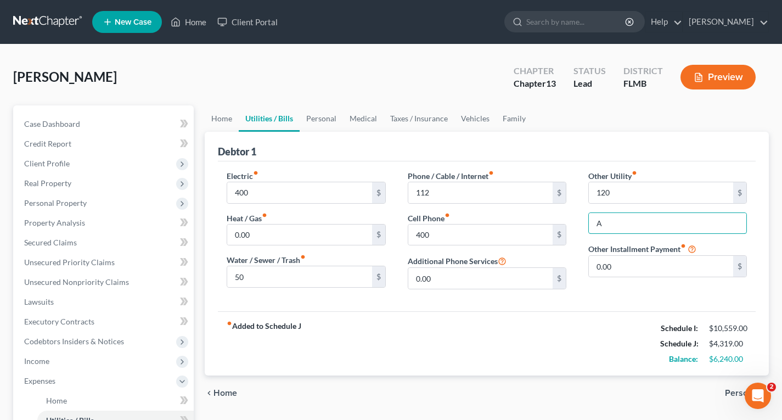
type input "Alarm/Lawn Care"
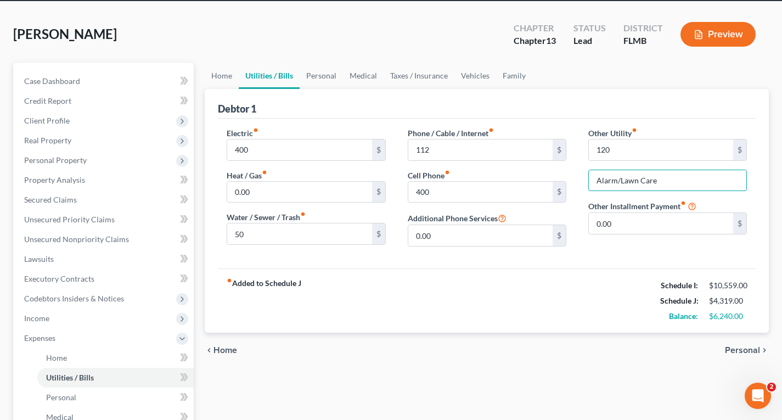
scroll to position [110, 0]
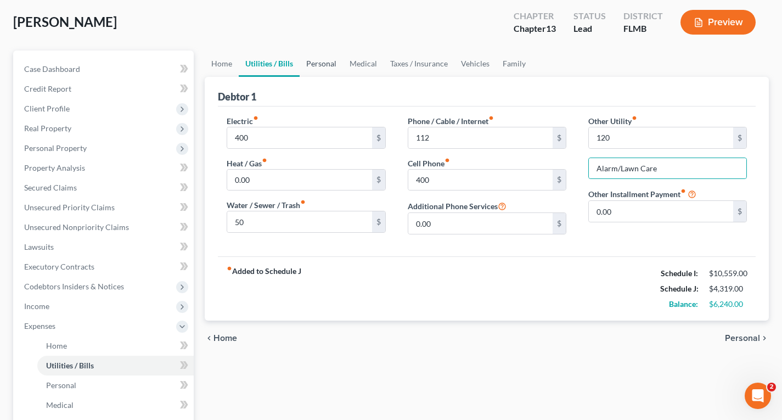
click at [330, 60] on link "Personal" at bounding box center [321, 64] width 43 height 26
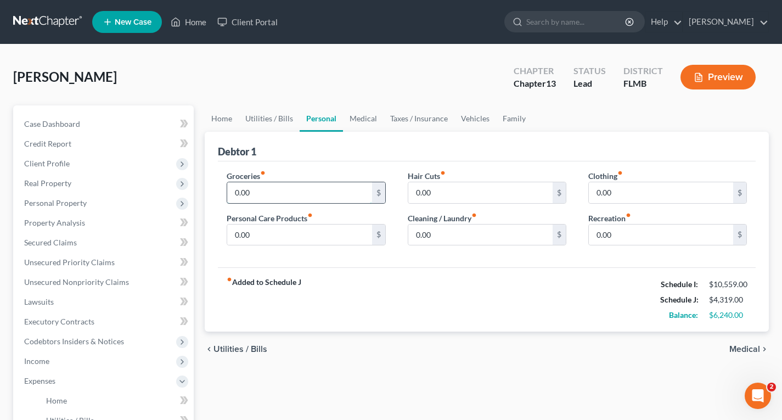
click at [287, 187] on input "0.00" at bounding box center [299, 192] width 144 height 21
type input "600"
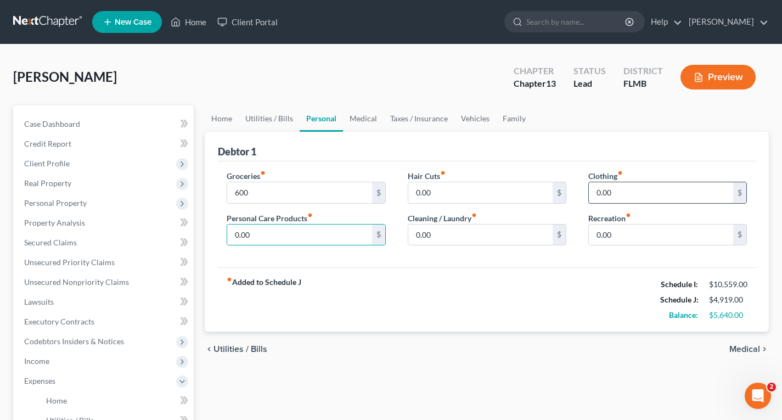
click at [636, 195] on input "0.00" at bounding box center [661, 192] width 144 height 21
type input "200"
click at [448, 233] on input "0.00" at bounding box center [480, 235] width 144 height 21
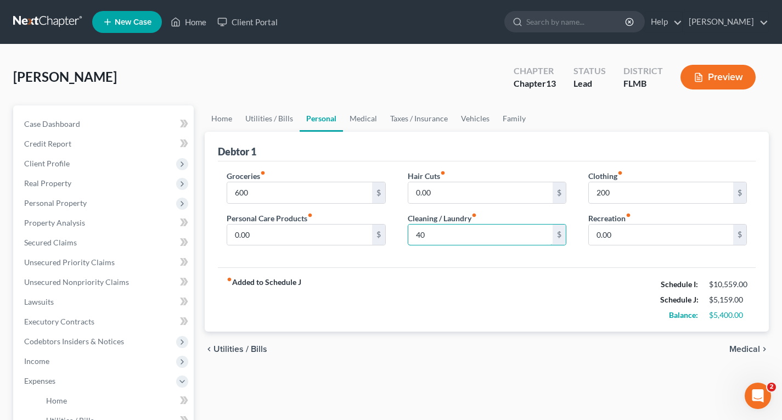
type input "40"
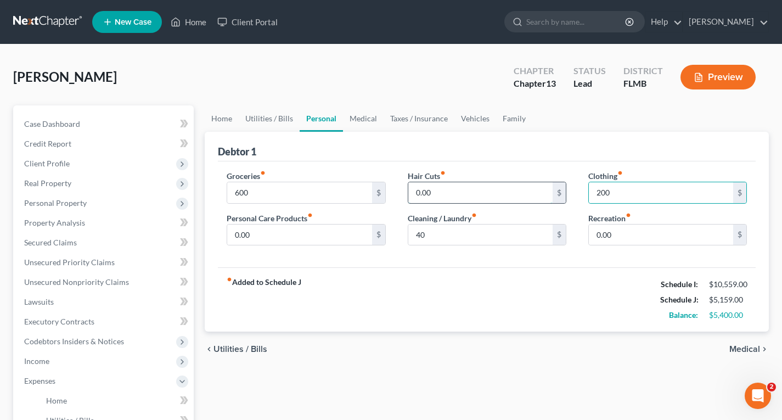
click at [445, 190] on input "0.00" at bounding box center [480, 192] width 144 height 21
type input "25"
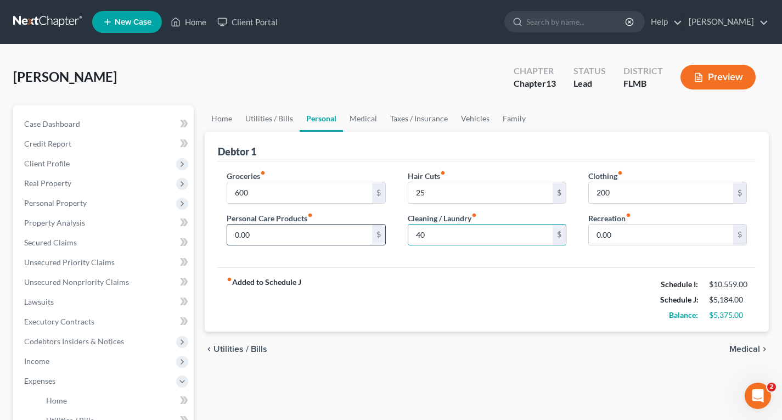
click at [272, 237] on input "0.00" at bounding box center [299, 235] width 144 height 21
type input "25"
click at [373, 117] on link "Medical" at bounding box center [363, 118] width 41 height 26
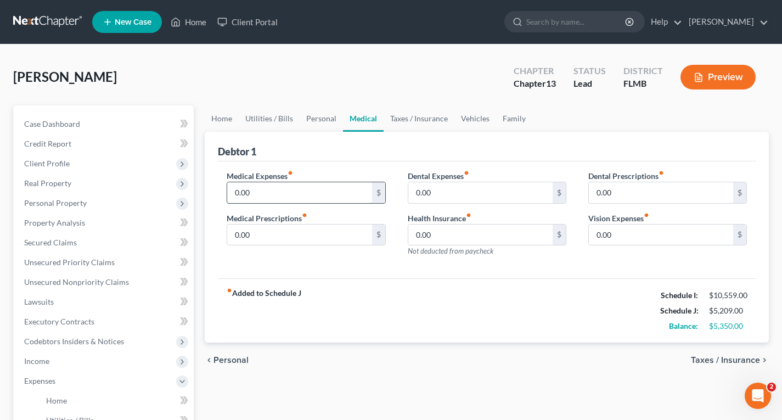
click at [287, 189] on input "0.00" at bounding box center [299, 192] width 144 height 21
type input "800"
click at [470, 116] on link "Vehicles" at bounding box center [476, 118] width 42 height 26
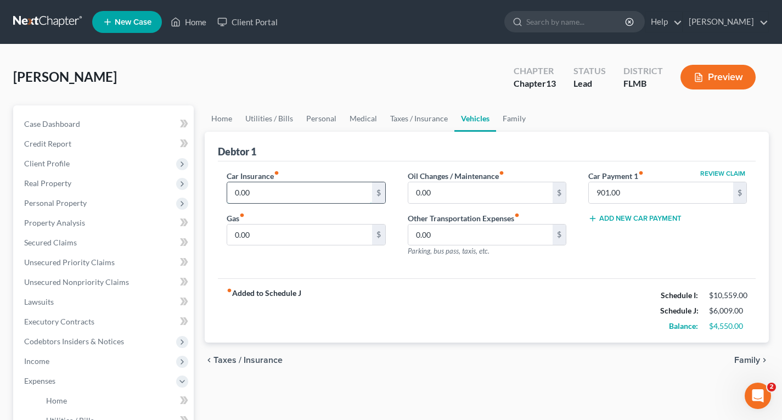
click at [310, 191] on input "0.00" at bounding box center [299, 192] width 144 height 21
type input "164"
type input "125"
click at [330, 119] on link "Personal" at bounding box center [321, 118] width 43 height 26
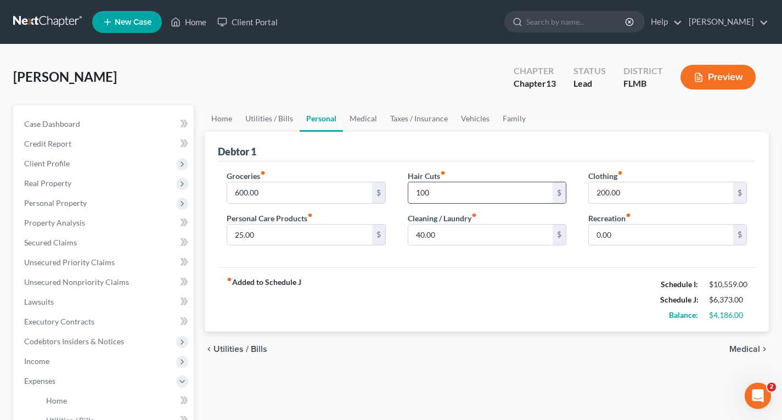
type input "100"
click at [514, 115] on link "Family" at bounding box center [514, 118] width 36 height 26
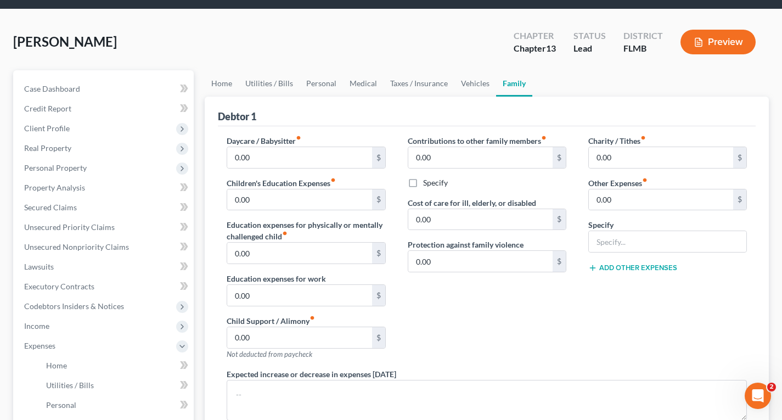
scroll to position [55, 0]
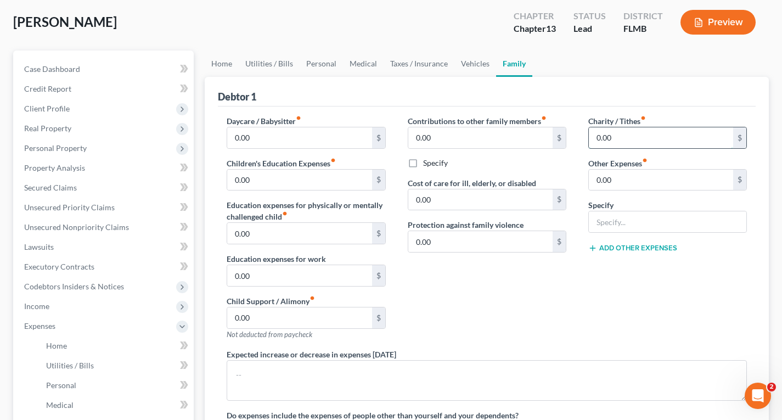
click at [621, 141] on input "0.00" at bounding box center [661, 137] width 144 height 21
type input "10"
type input "400"
type input "Pet Expenses"
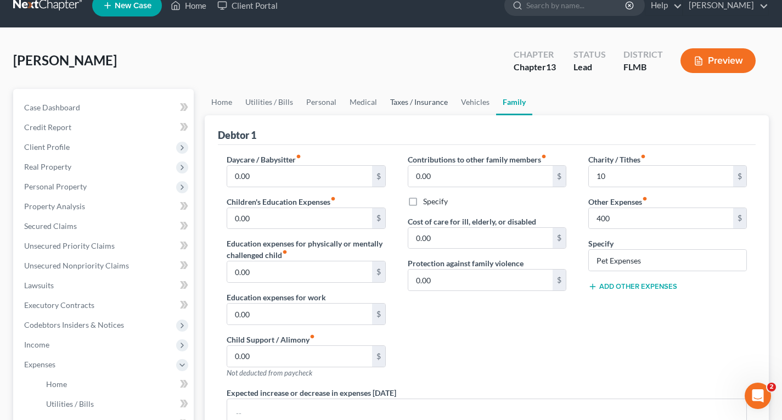
scroll to position [0, 0]
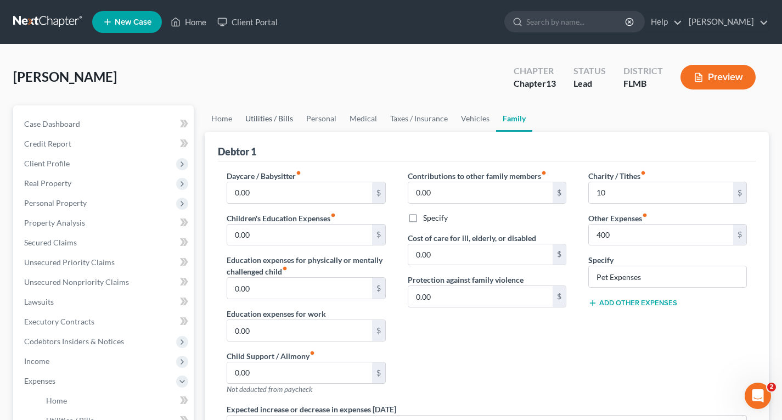
click at [267, 121] on link "Utilities / Bills" at bounding box center [269, 118] width 61 height 26
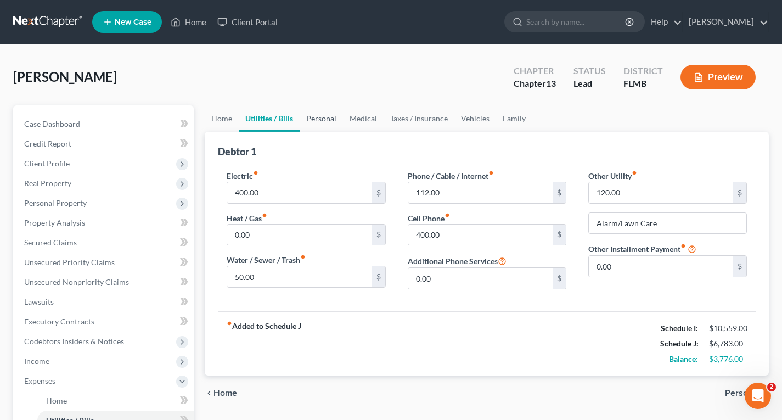
click at [316, 117] on link "Personal" at bounding box center [321, 118] width 43 height 26
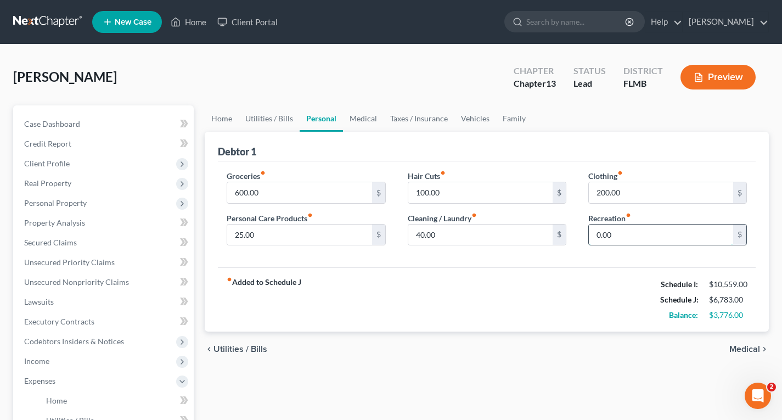
click at [673, 232] on input "0.00" at bounding box center [661, 235] width 144 height 21
click at [350, 122] on link "Medical" at bounding box center [363, 118] width 41 height 26
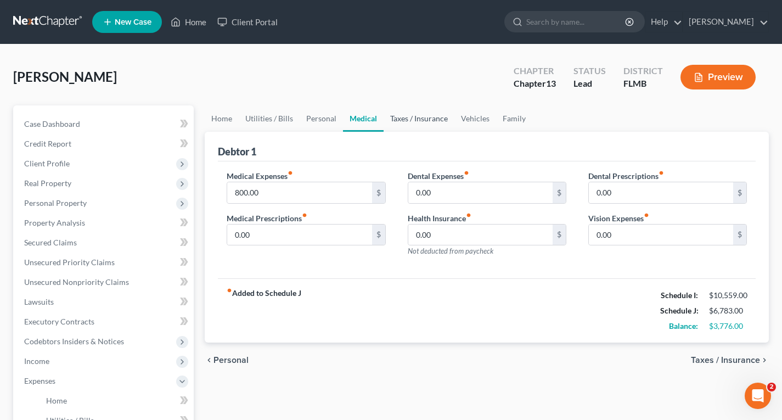
click at [420, 121] on link "Taxes / Insurance" at bounding box center [419, 118] width 71 height 26
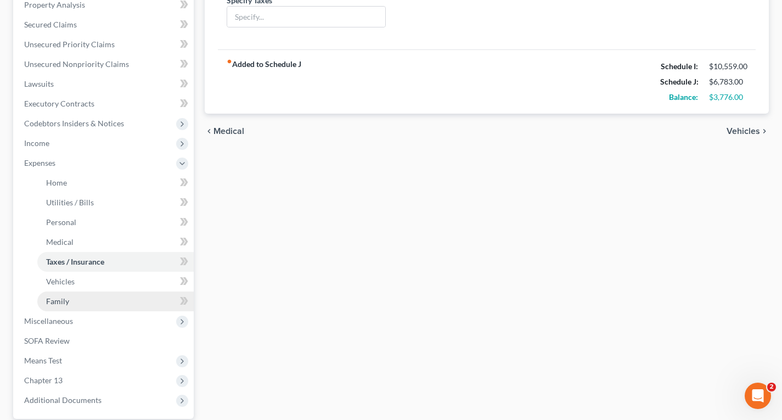
scroll to position [220, 0]
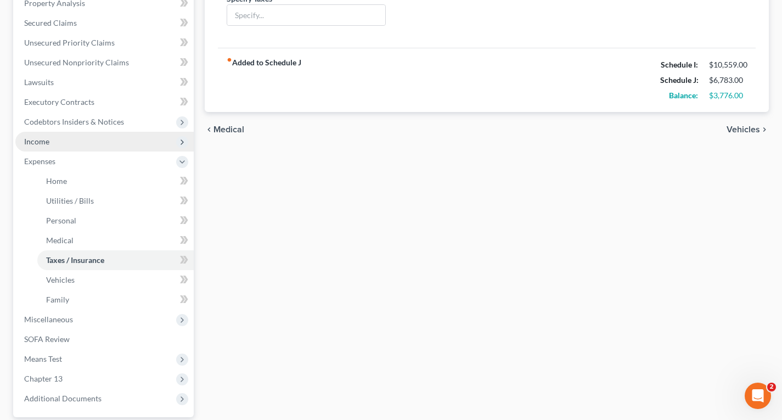
click at [35, 141] on span "Income" at bounding box center [36, 141] width 25 height 9
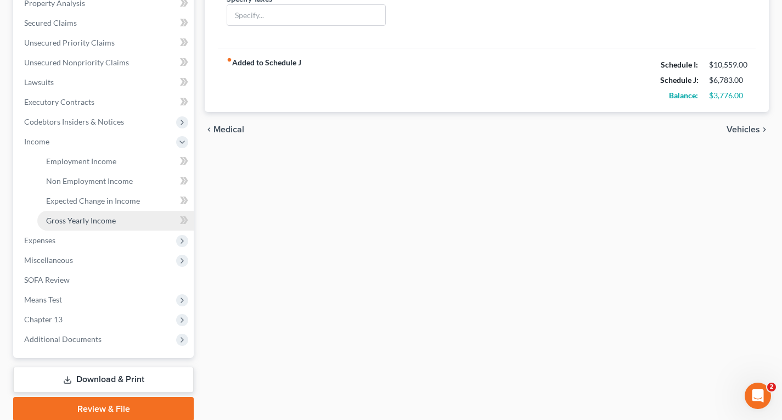
click at [75, 224] on span "Gross Yearly Income" at bounding box center [81, 220] width 70 height 9
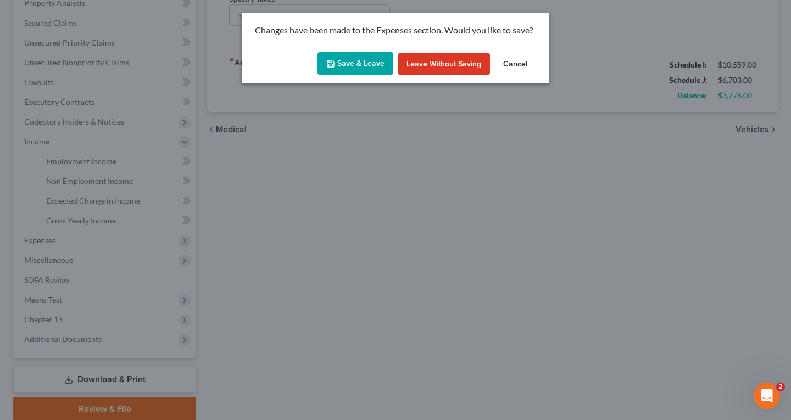
click at [374, 60] on button "Save & Leave" at bounding box center [355, 63] width 76 height 23
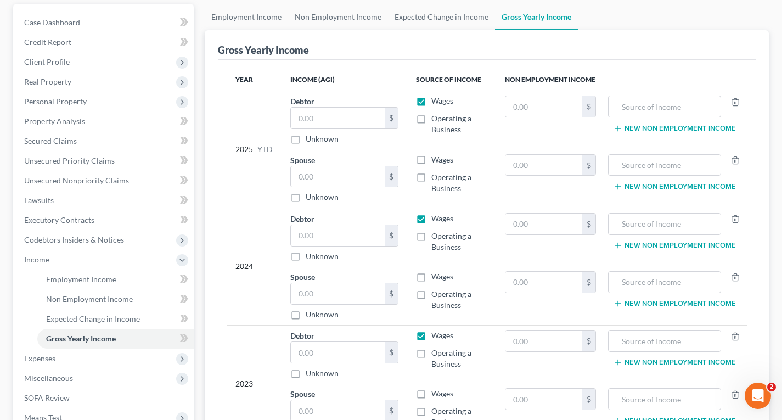
scroll to position [110, 0]
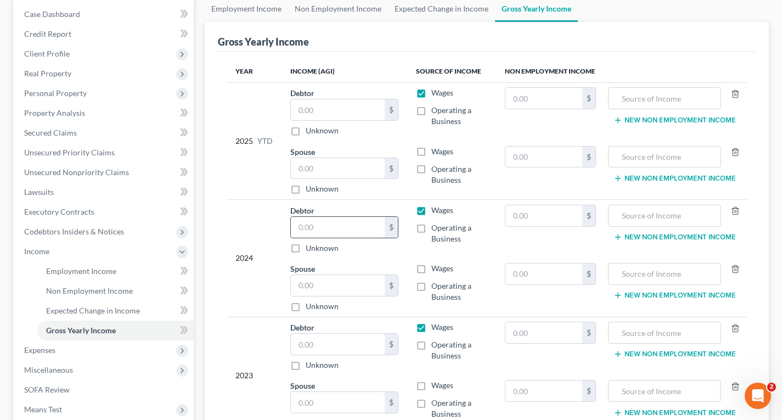
click at [328, 228] on input "text" at bounding box center [338, 227] width 94 height 21
type input "94,376"
click at [535, 98] on input "text" at bounding box center [544, 98] width 77 height 21
type input "32,000"
type input "D"
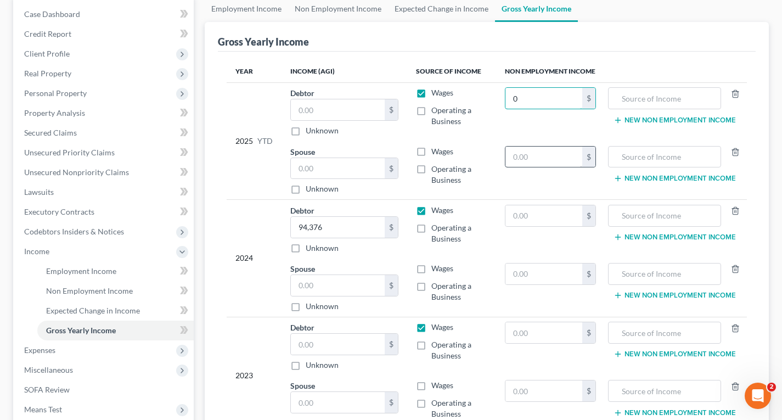
type input "0"
click at [539, 152] on input "text" at bounding box center [544, 157] width 77 height 21
type input "32,000"
type input "Disability"
click at [553, 219] on input "text" at bounding box center [544, 215] width 77 height 21
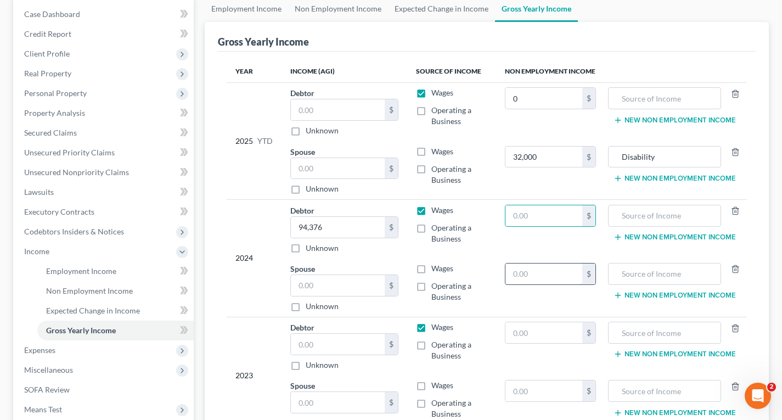
click at [556, 267] on input "text" at bounding box center [544, 274] width 77 height 21
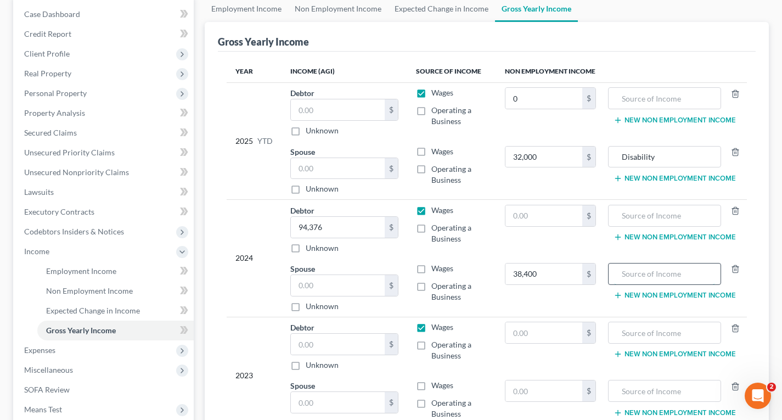
click at [676, 278] on input "text" at bounding box center [664, 274] width 101 height 21
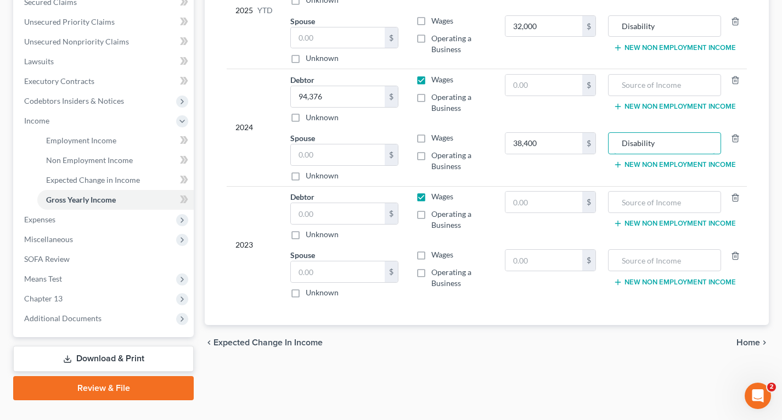
scroll to position [262, 0]
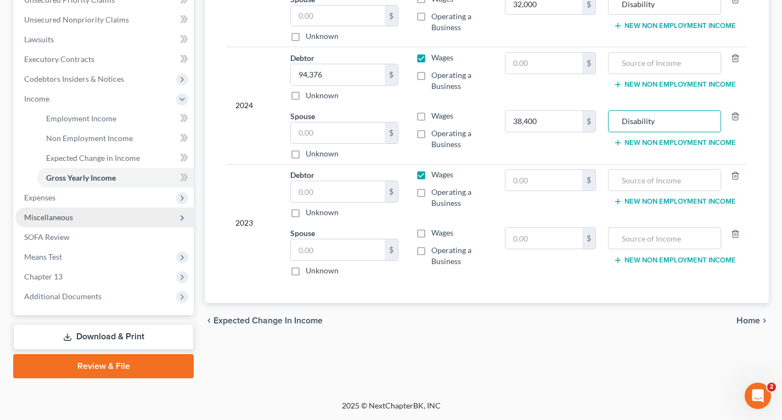
click at [58, 220] on span "Miscellaneous" at bounding box center [48, 216] width 49 height 9
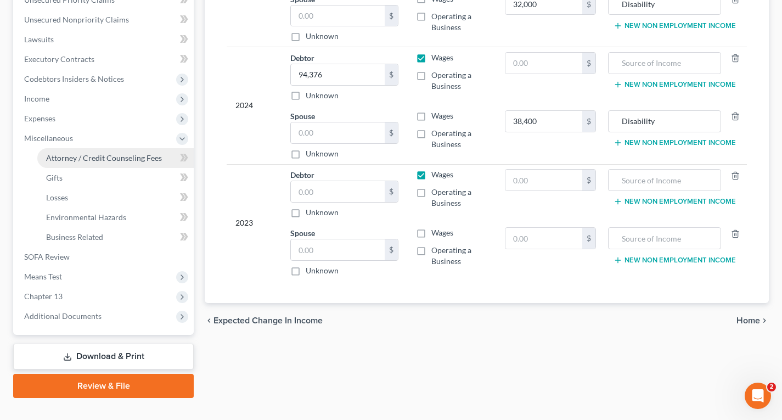
click at [81, 161] on span "Attorney / Credit Counseling Fees" at bounding box center [104, 157] width 116 height 9
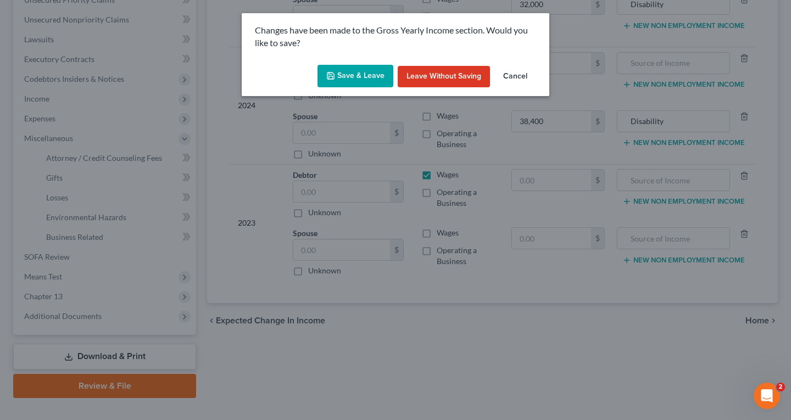
click at [382, 72] on button "Save & Leave" at bounding box center [355, 76] width 76 height 23
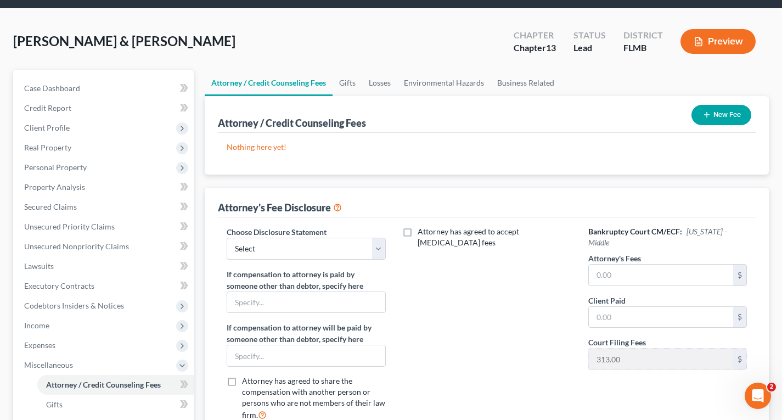
scroll to position [55, 0]
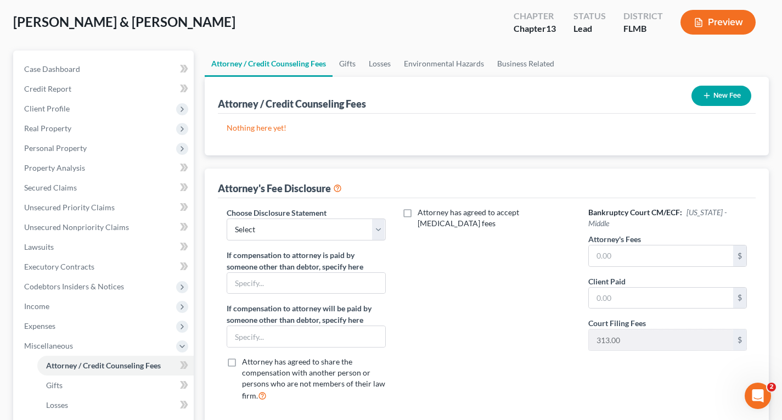
click at [719, 98] on button "New Fee" at bounding box center [722, 96] width 60 height 20
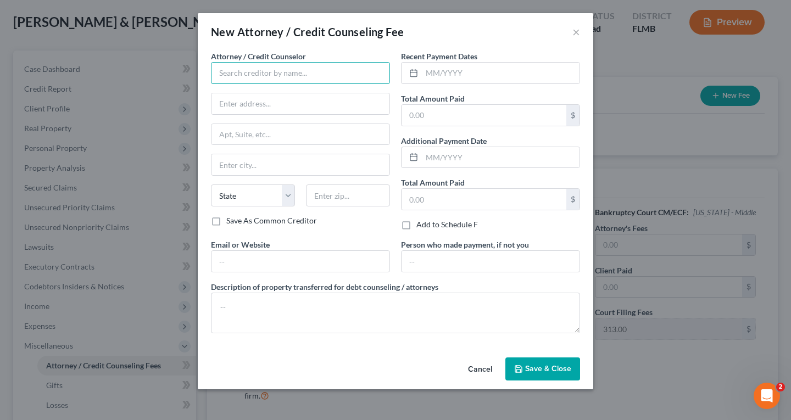
click at [371, 74] on input "text" at bounding box center [300, 73] width 179 height 22
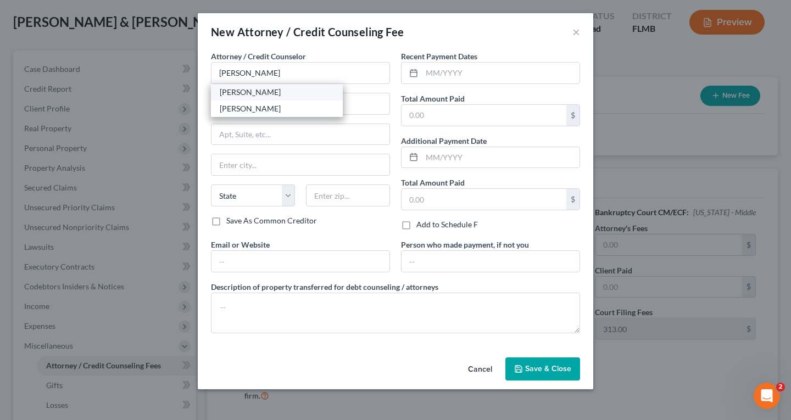
click at [283, 94] on div "Robert W. Elrod, Jr." at bounding box center [277, 92] width 114 height 11
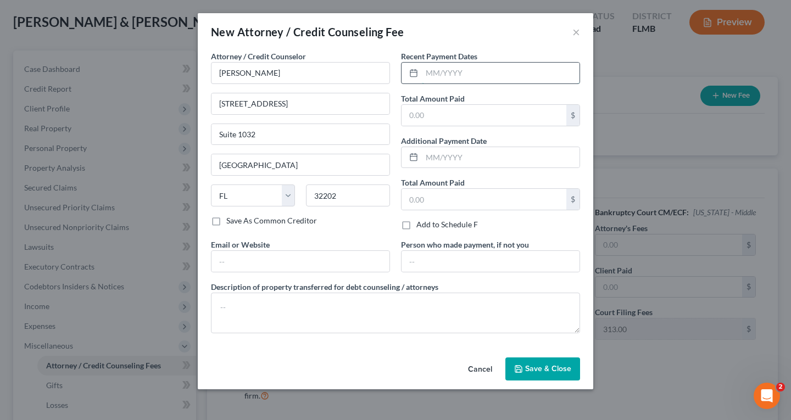
click at [467, 77] on input "text" at bounding box center [501, 73] width 158 height 21
click at [561, 368] on span "Save & Close" at bounding box center [548, 368] width 46 height 9
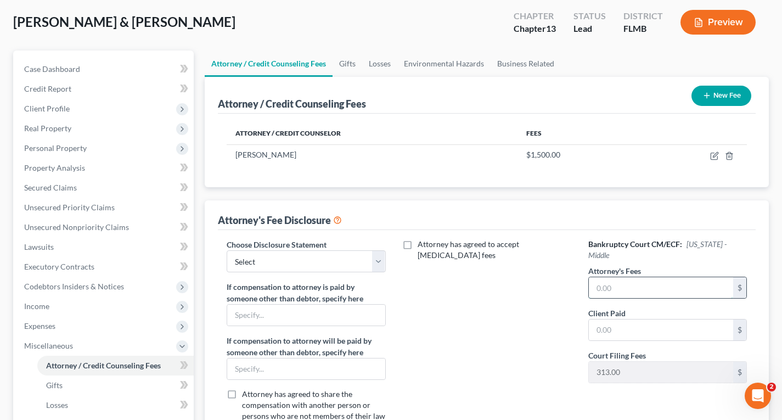
click at [639, 280] on input "text" at bounding box center [661, 287] width 144 height 21
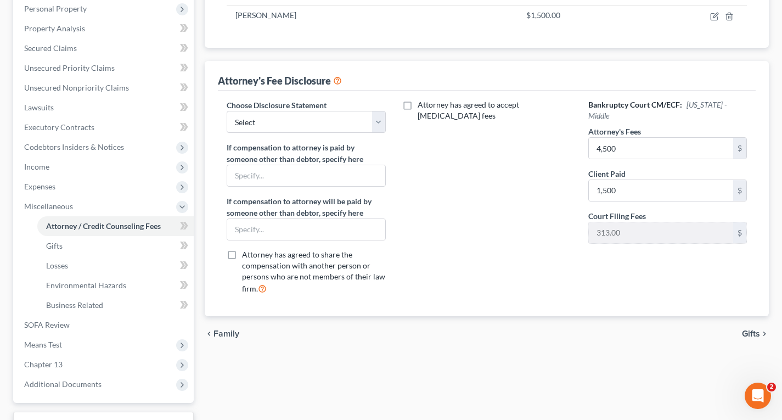
scroll to position [63, 0]
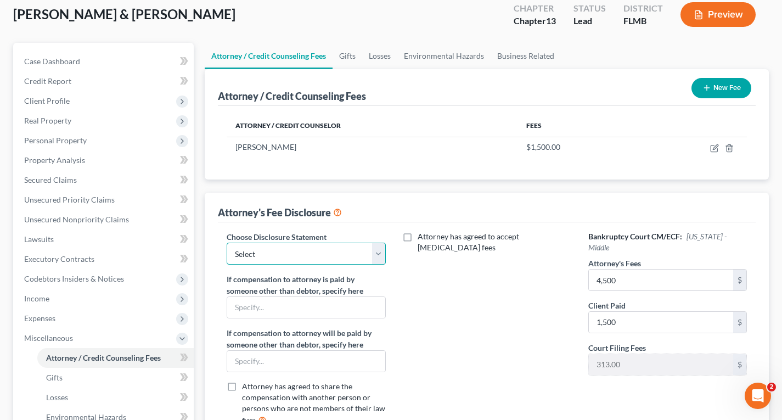
click at [320, 259] on select "Select Fee disclosure" at bounding box center [306, 254] width 159 height 22
click at [227, 243] on select "Select Fee disclosure" at bounding box center [306, 254] width 159 height 22
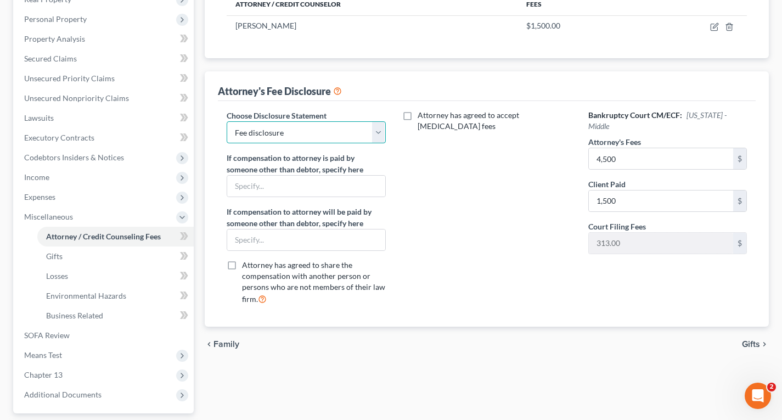
scroll to position [282, 0]
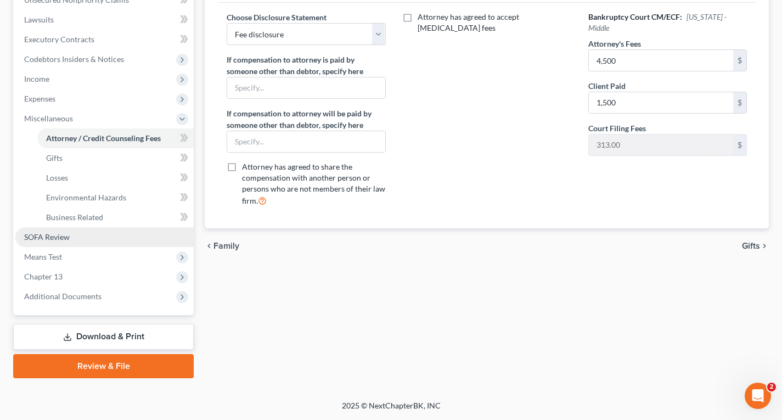
click at [60, 238] on span "SOFA Review" at bounding box center [47, 236] width 46 height 9
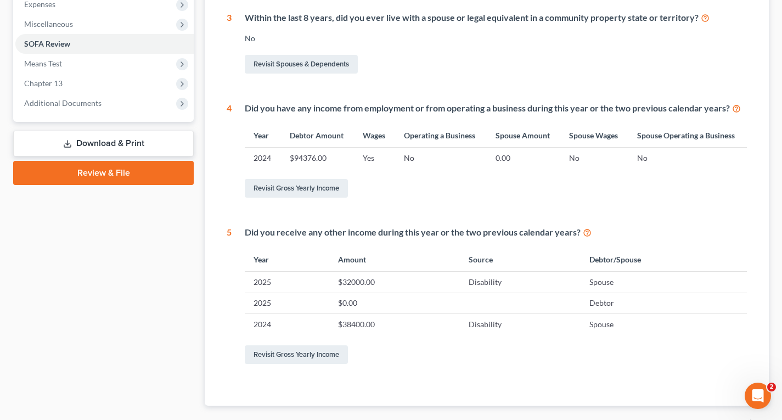
scroll to position [439, 0]
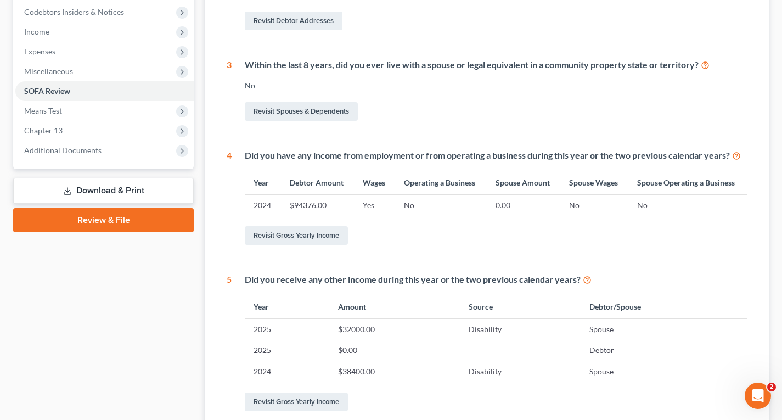
click at [92, 188] on link "Download & Print" at bounding box center [103, 191] width 181 height 26
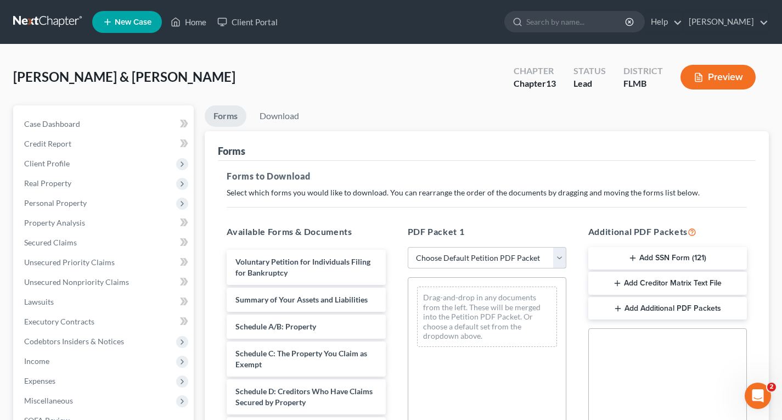
click at [485, 257] on select "Choose Default Petition PDF Packet Complete Bankruptcy Petition (all forms and …" at bounding box center [487, 258] width 159 height 22
click at [408, 247] on select "Choose Default Petition PDF Packet Complete Bankruptcy Petition (all forms and …" at bounding box center [487, 258] width 159 height 22
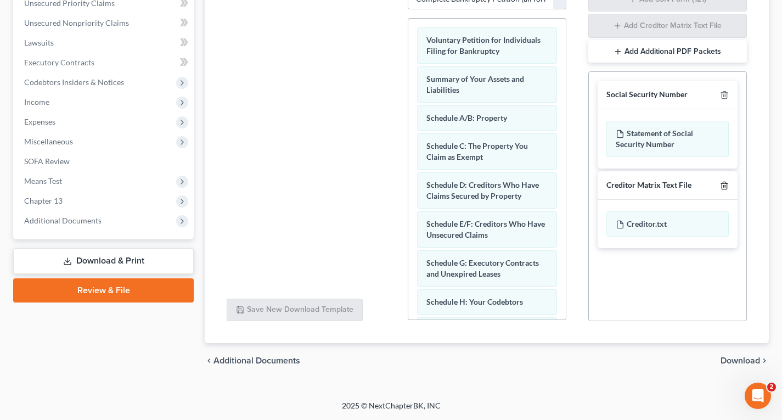
click at [725, 187] on icon "button" at bounding box center [724, 185] width 9 height 9
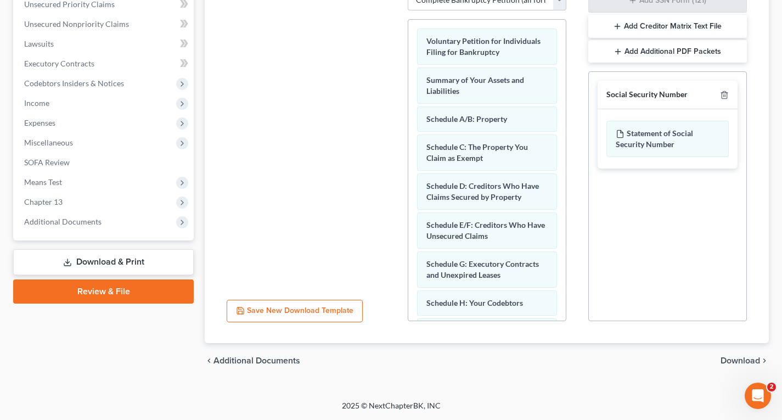
scroll to position [258, 0]
click at [741, 354] on div "chevron_left Additional Documents Download chevron_right" at bounding box center [487, 360] width 564 height 35
click at [740, 362] on span "Download" at bounding box center [741, 360] width 40 height 9
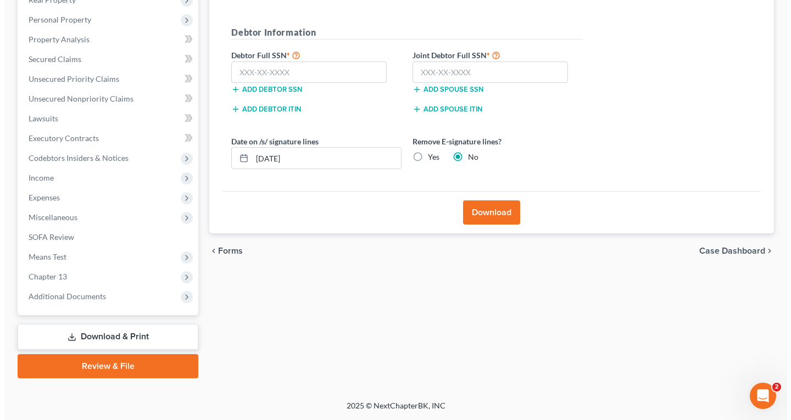
scroll to position [183, 0]
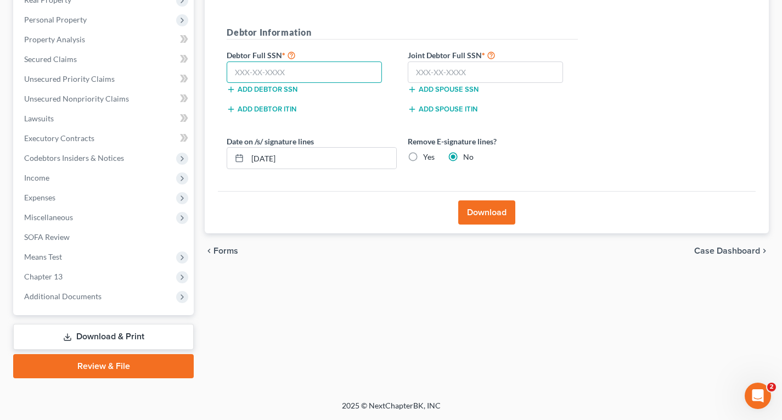
click at [333, 74] on input "text" at bounding box center [304, 72] width 155 height 22
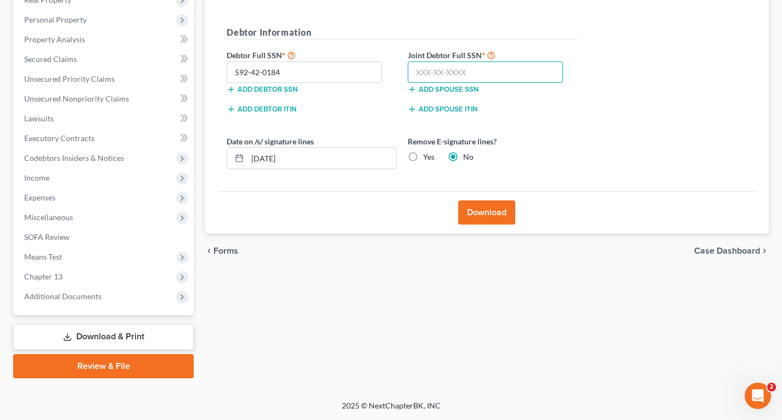
click at [438, 69] on input "text" at bounding box center [485, 72] width 155 height 22
drag, startPoint x: 358, startPoint y: 162, endPoint x: 248, endPoint y: 164, distance: 110.9
click at [210, 182] on div "Download Almost There... Complete Required * Fields Debtor Information Debtor F…" at bounding box center [487, 91] width 564 height 286
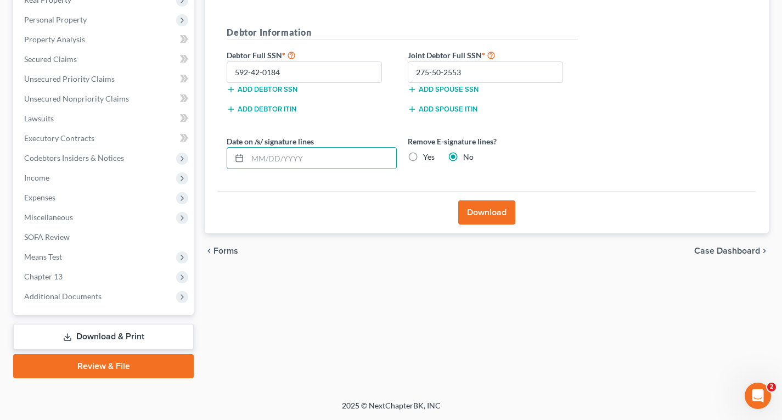
click at [423, 158] on label "Yes" at bounding box center [429, 157] width 12 height 11
click at [428, 158] on input "Yes" at bounding box center [431, 155] width 7 height 7
click at [468, 210] on button "Download" at bounding box center [486, 212] width 57 height 24
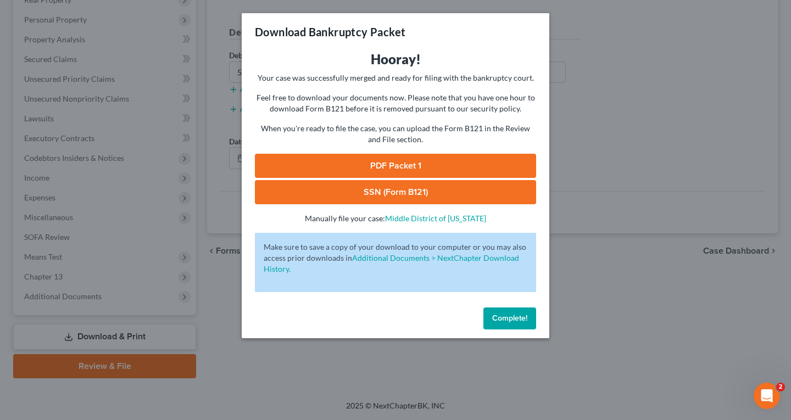
click at [385, 154] on link "PDF Packet 1" at bounding box center [395, 166] width 281 height 24
click at [392, 193] on link "SSN (Form B121)" at bounding box center [395, 192] width 281 height 24
